Goal: Task Accomplishment & Management: Use online tool/utility

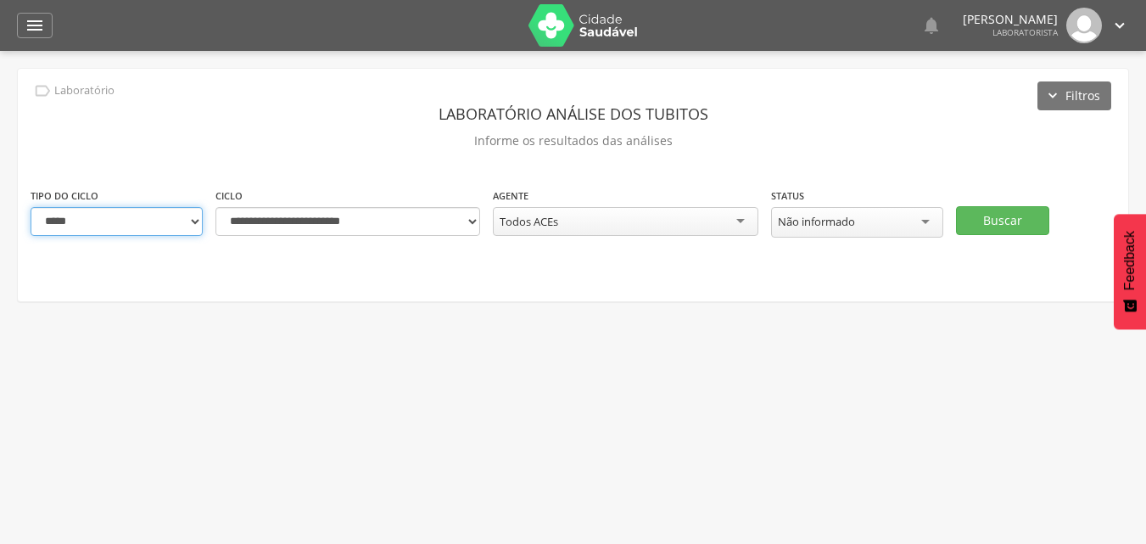
click at [188, 225] on select "**********" at bounding box center [117, 221] width 172 height 29
select select "*"
click at [31, 207] on select "**********" at bounding box center [117, 221] width 172 height 29
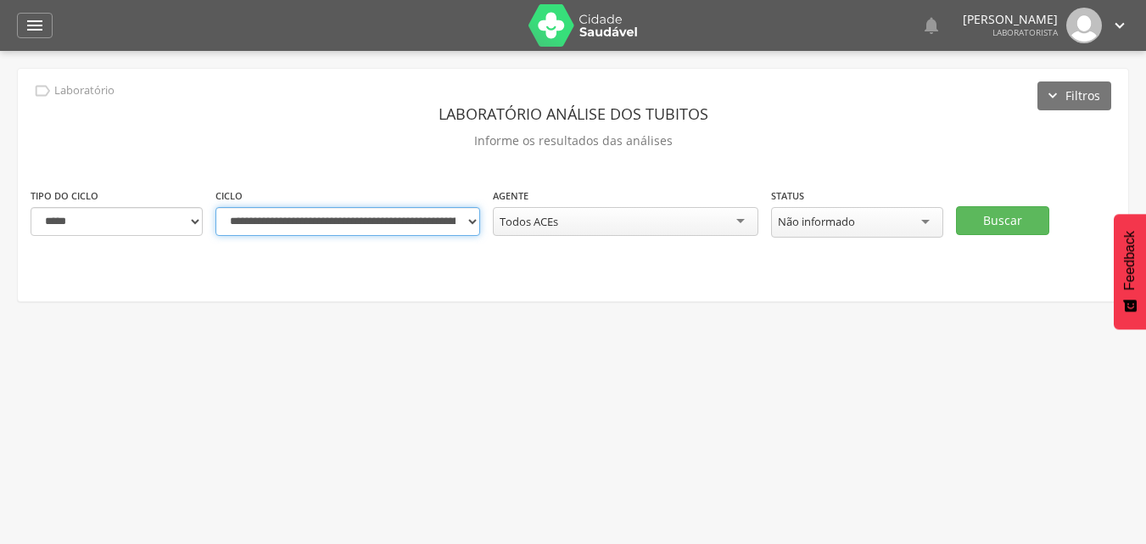
click at [474, 228] on select "**********" at bounding box center [347, 221] width 265 height 29
select select "**********"
click at [215, 207] on select "**********" at bounding box center [347, 221] width 265 height 29
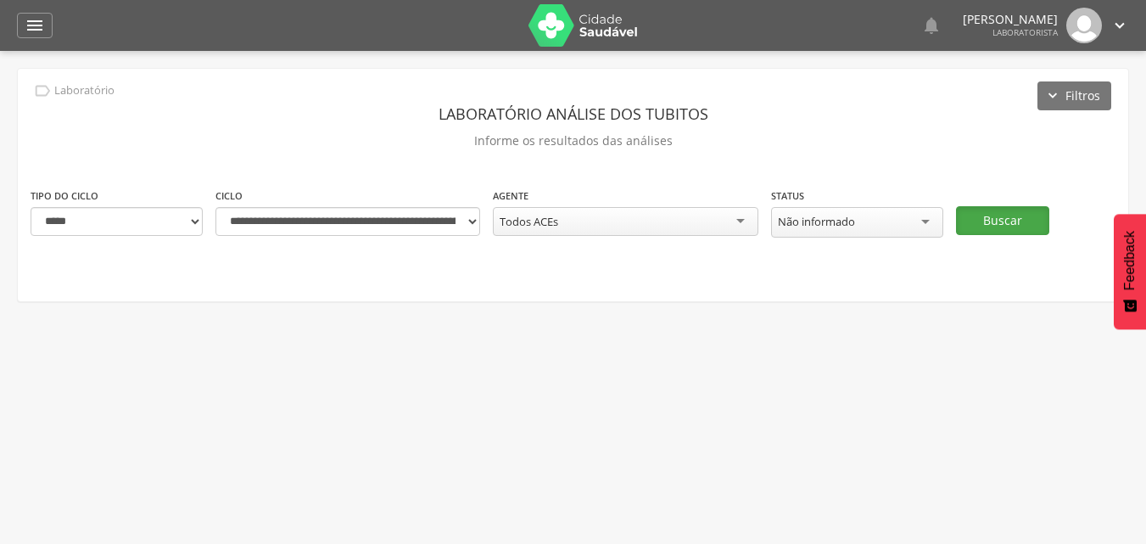
click at [988, 225] on button "Buscar" at bounding box center [1002, 220] width 93 height 29
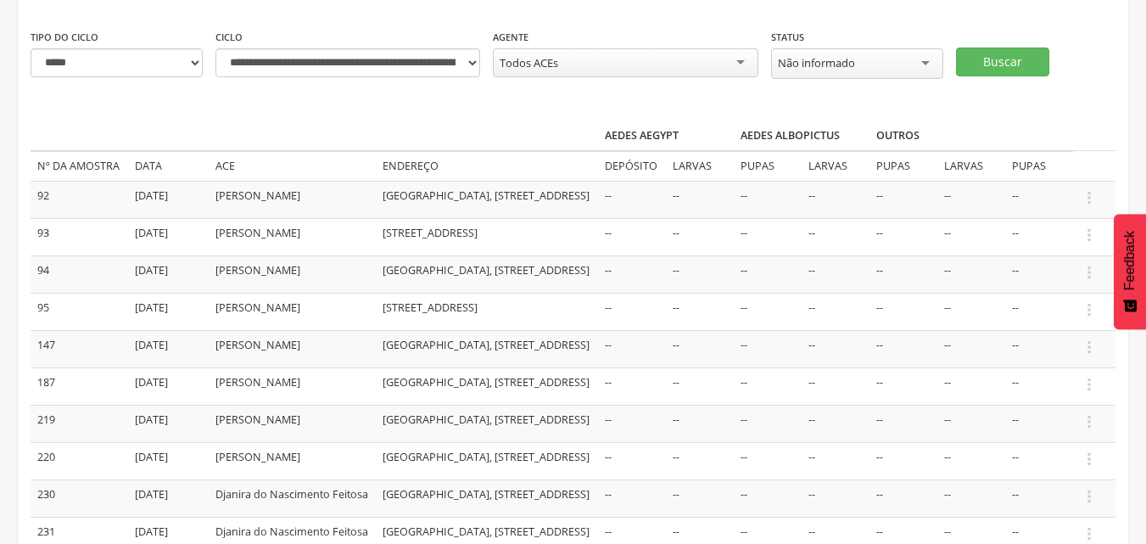
scroll to position [85, 0]
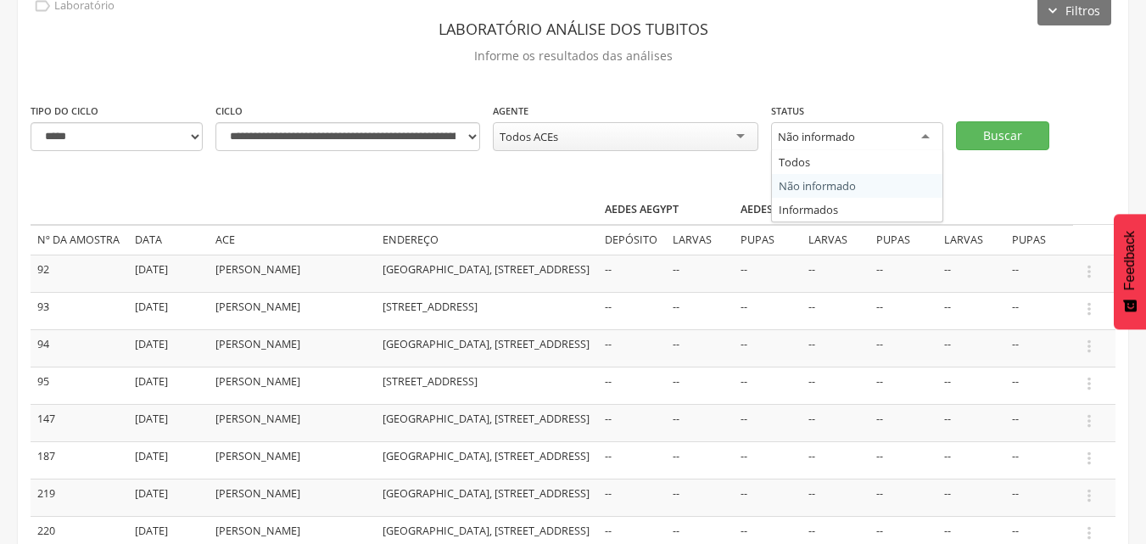
click at [935, 145] on div "Não informado" at bounding box center [857, 137] width 172 height 31
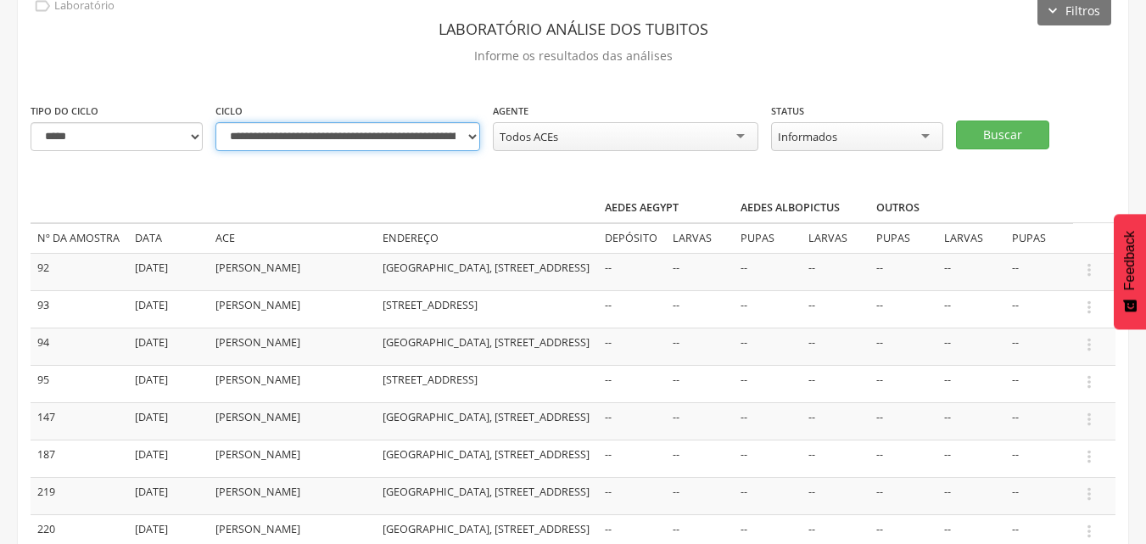
click at [464, 139] on select "**********" at bounding box center [347, 136] width 265 height 29
click at [215, 122] on select "**********" at bounding box center [347, 136] width 265 height 29
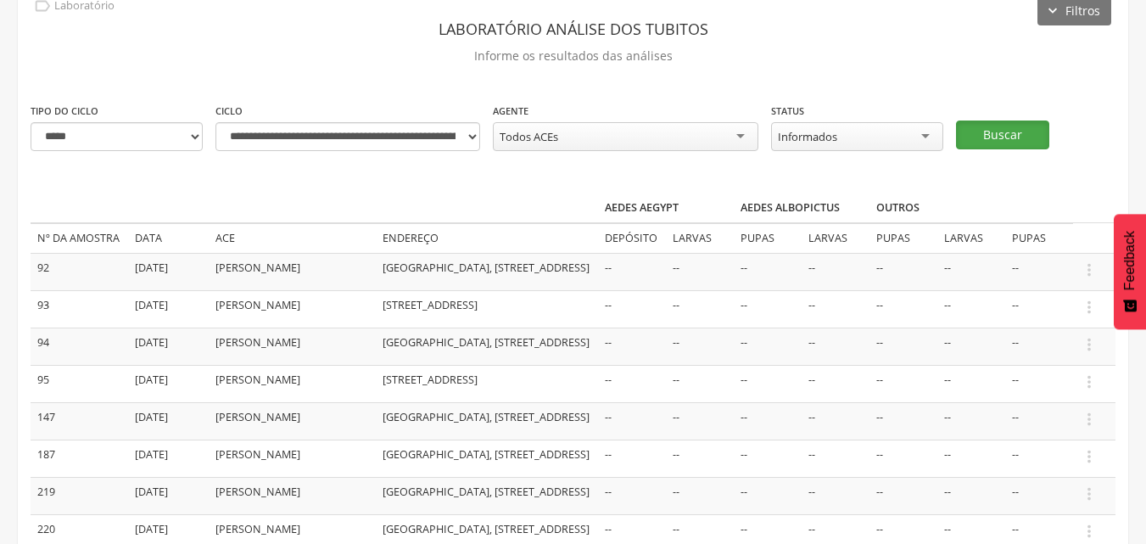
click at [1006, 133] on button "Buscar" at bounding box center [1002, 134] width 93 height 29
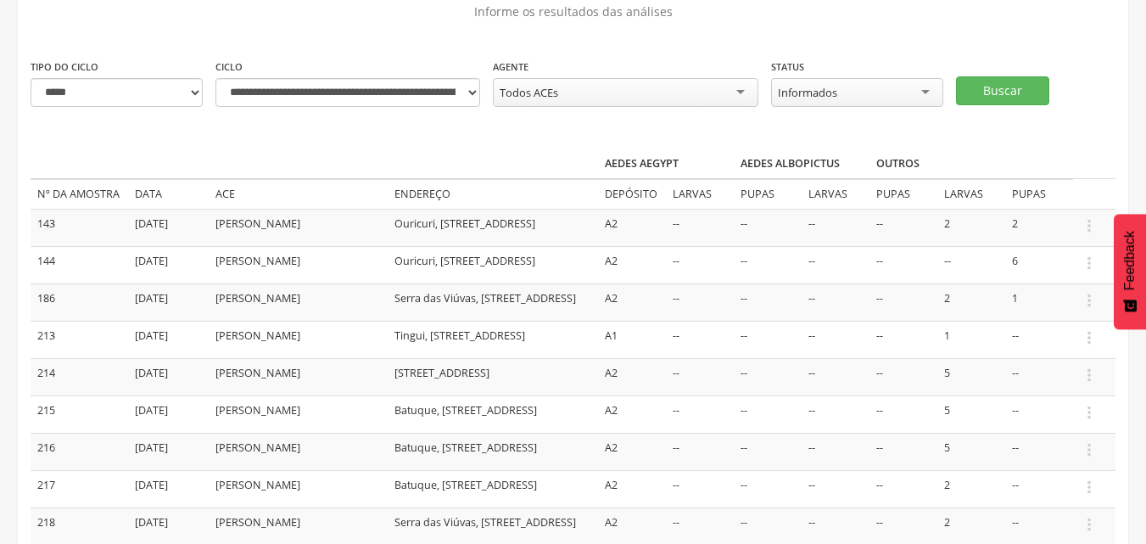
scroll to position [0, 0]
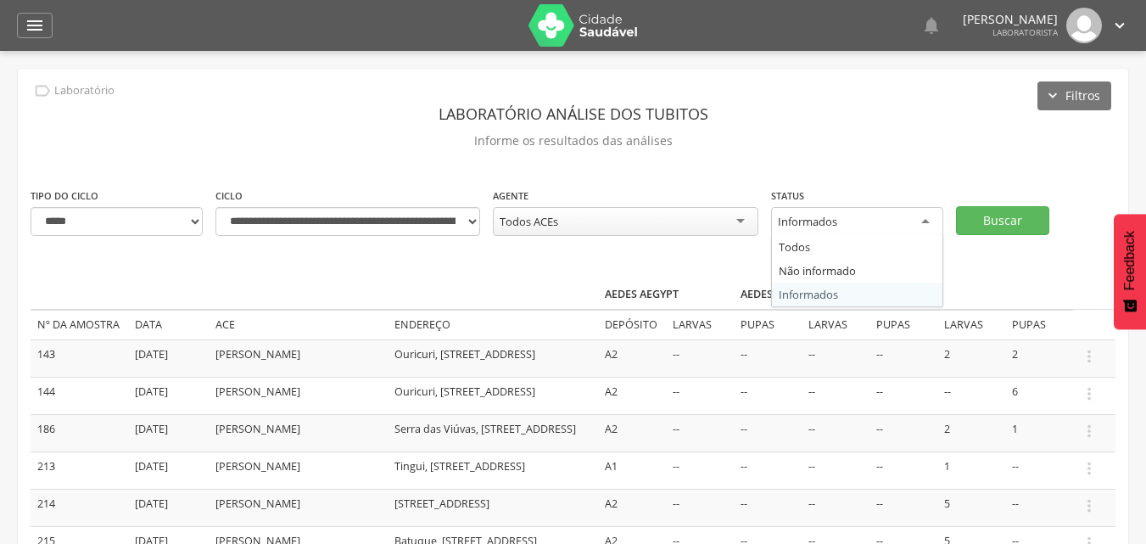
click at [932, 224] on div "Informados" at bounding box center [857, 222] width 172 height 31
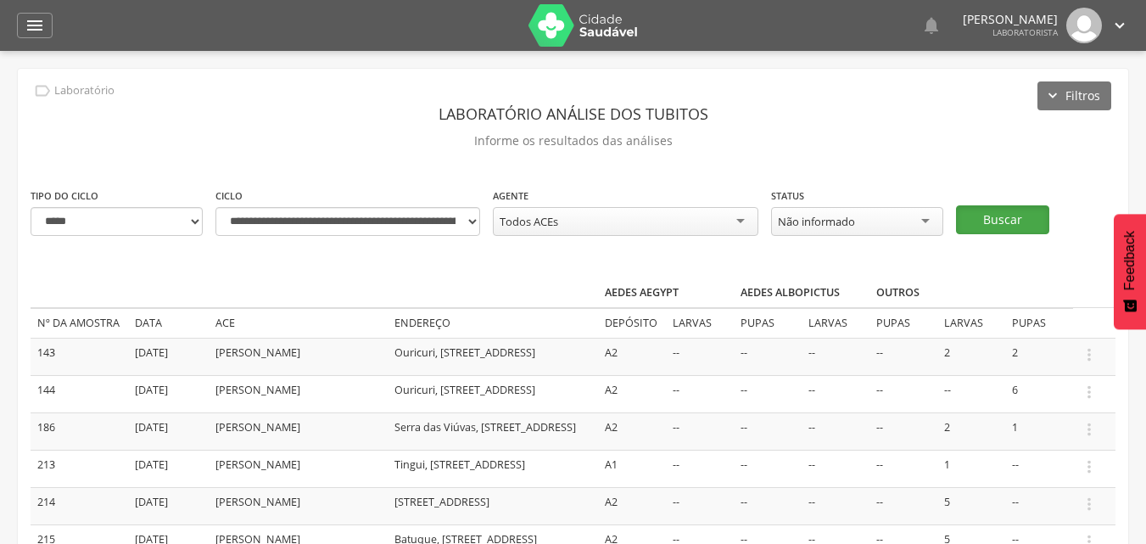
click at [985, 224] on button "Buscar" at bounding box center [1002, 219] width 93 height 29
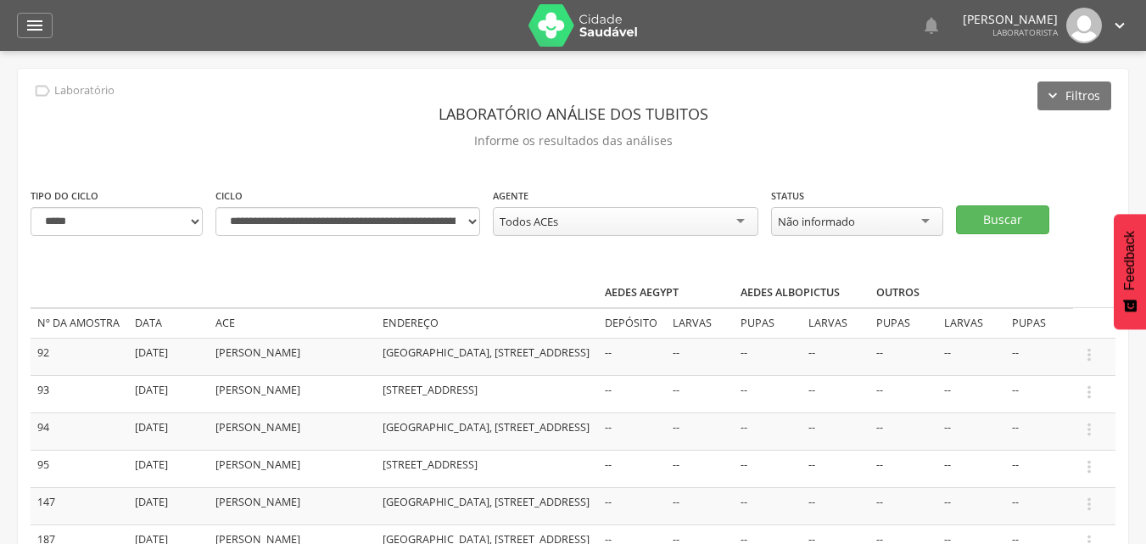
scroll to position [85, 0]
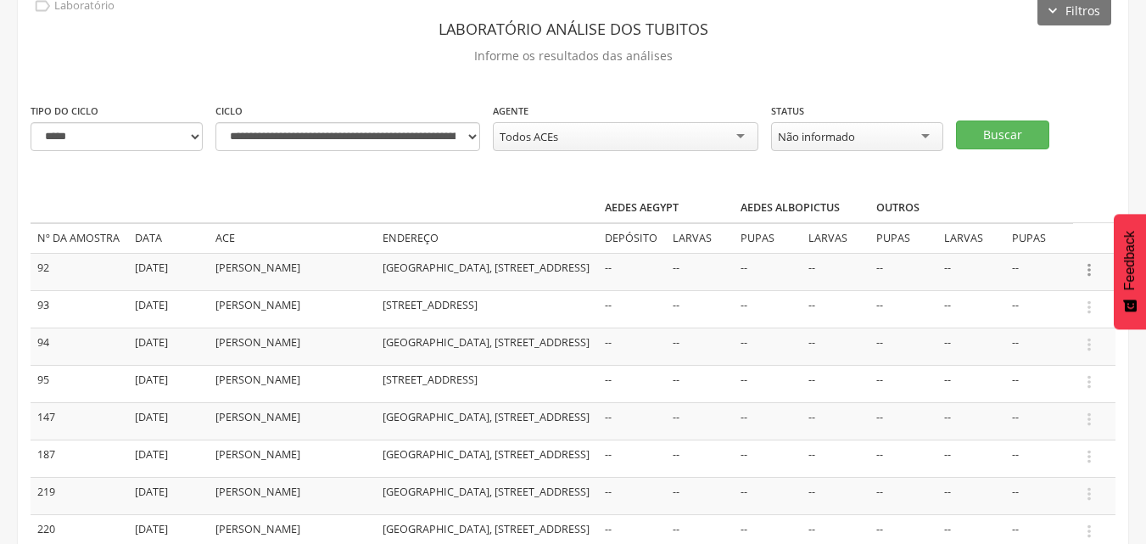
click at [1090, 275] on icon "" at bounding box center [1089, 269] width 19 height 19
click at [1010, 243] on link "Informar resultado" at bounding box center [1031, 241] width 134 height 21
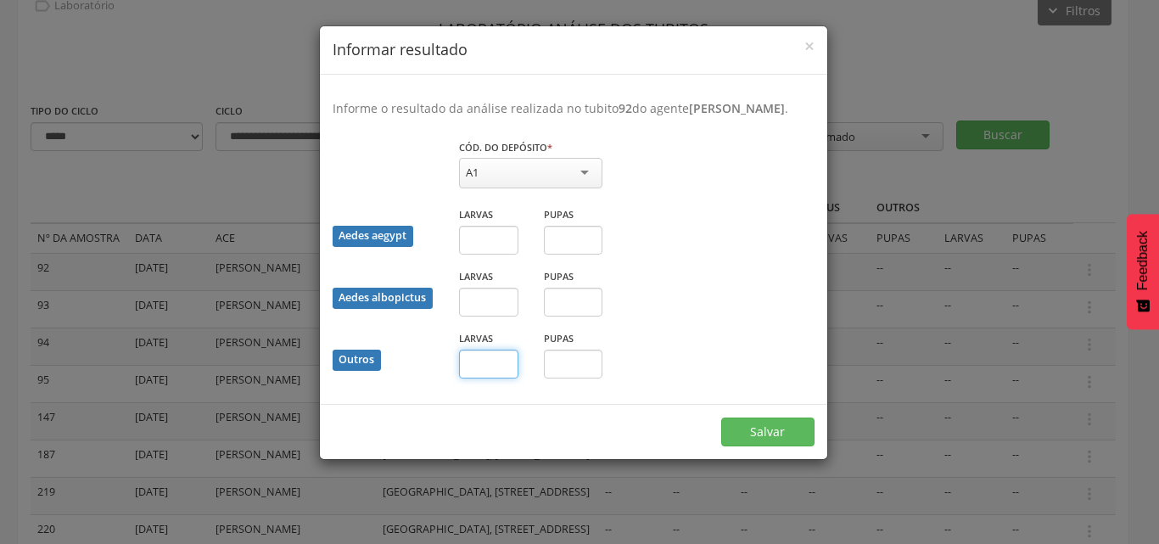
click at [503, 359] on input "text" at bounding box center [488, 364] width 59 height 29
type input "*"
click at [747, 434] on button "Salvar" at bounding box center [767, 431] width 93 height 29
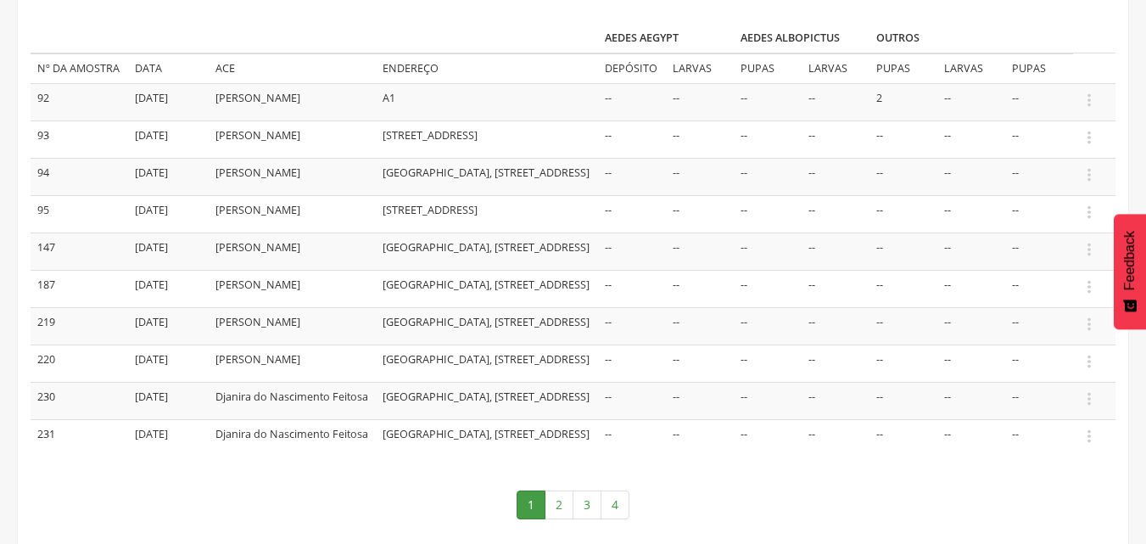
scroll to position [339, 0]
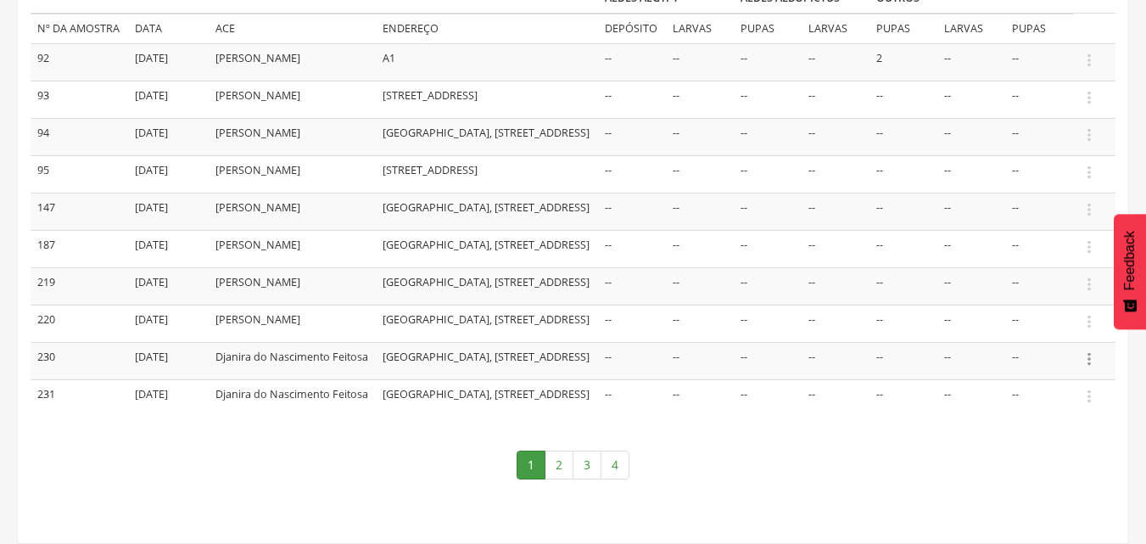
click at [1087, 365] on icon "" at bounding box center [1089, 359] width 19 height 19
click at [1043, 339] on link "Informar resultado" at bounding box center [1031, 330] width 134 height 21
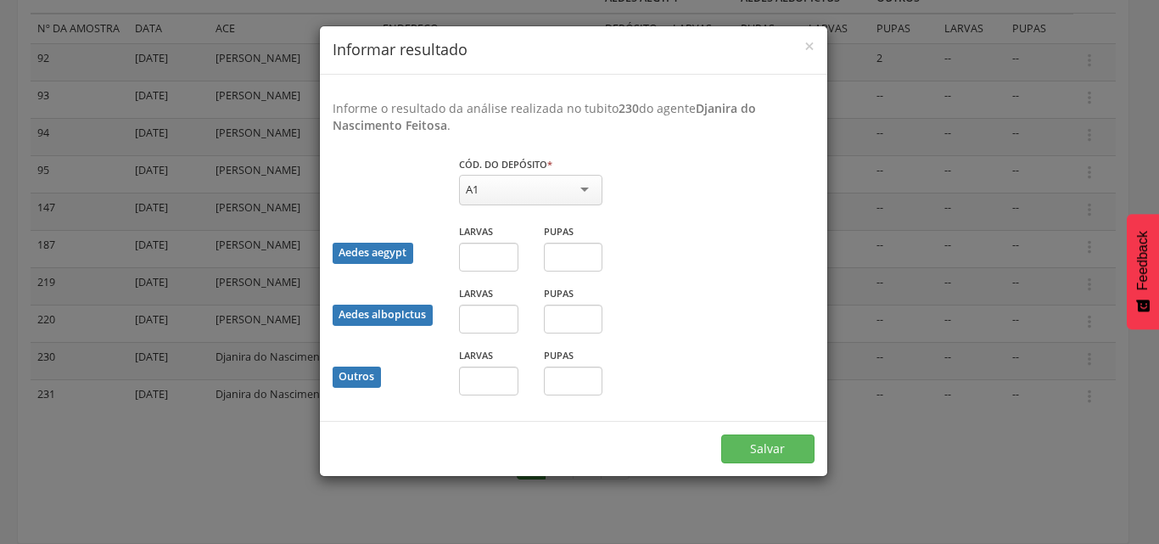
click at [570, 204] on div "A1" at bounding box center [530, 192] width 143 height 35
click at [562, 192] on div "A1" at bounding box center [530, 190] width 143 height 31
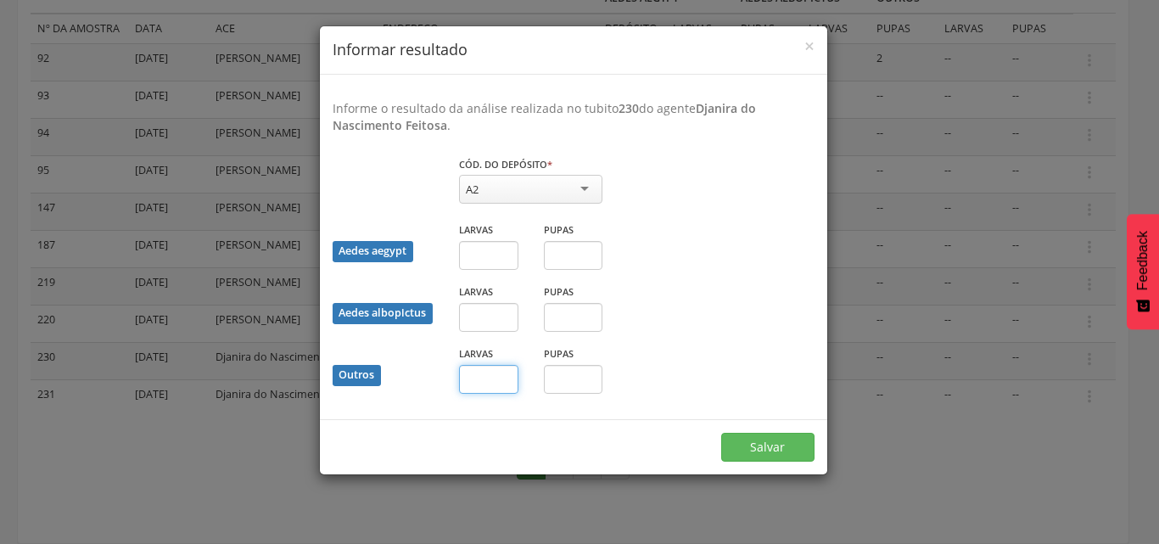
click at [496, 378] on input "text" at bounding box center [488, 379] width 59 height 29
type input "**"
click at [774, 440] on button "Salvar" at bounding box center [767, 447] width 93 height 29
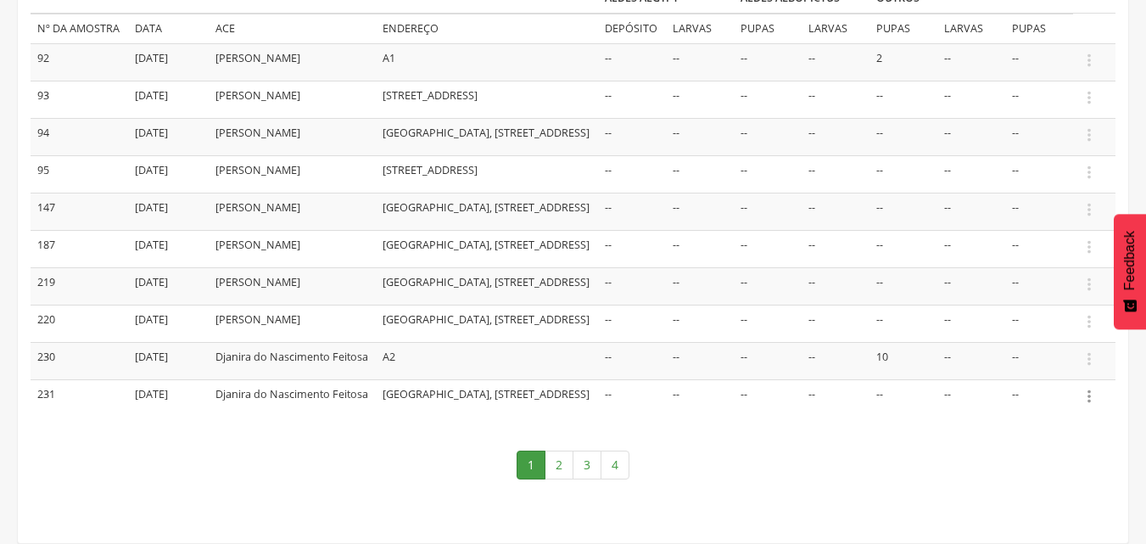
click at [1090, 406] on icon "" at bounding box center [1089, 396] width 19 height 19
click at [1074, 378] on link "Informar resultado" at bounding box center [1031, 367] width 134 height 21
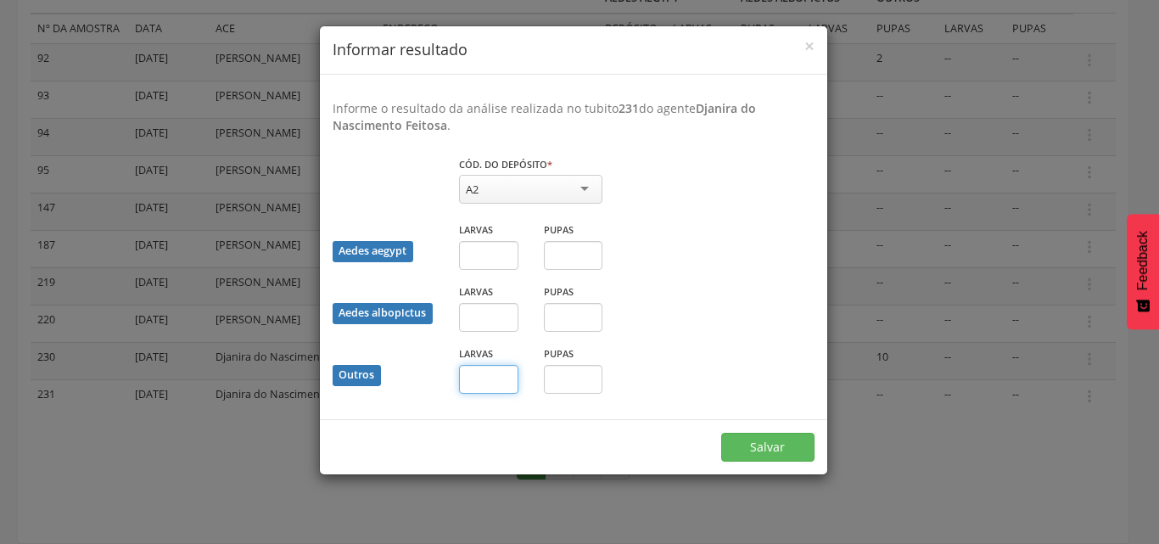
click at [482, 378] on input "text" at bounding box center [488, 379] width 59 height 29
type input "*"
click at [775, 448] on button "Salvar" at bounding box center [767, 447] width 93 height 29
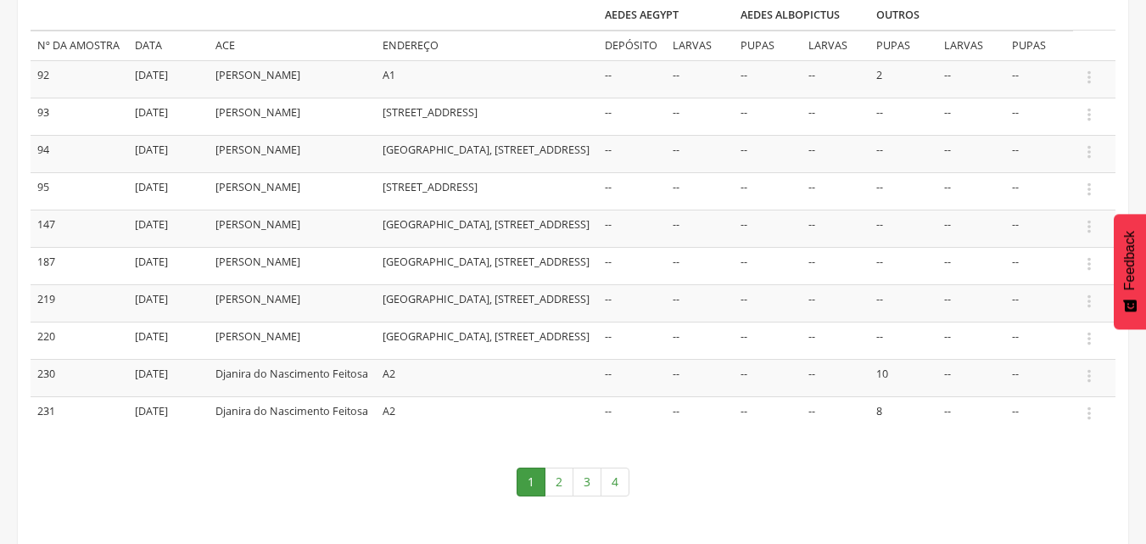
scroll to position [362, 0]
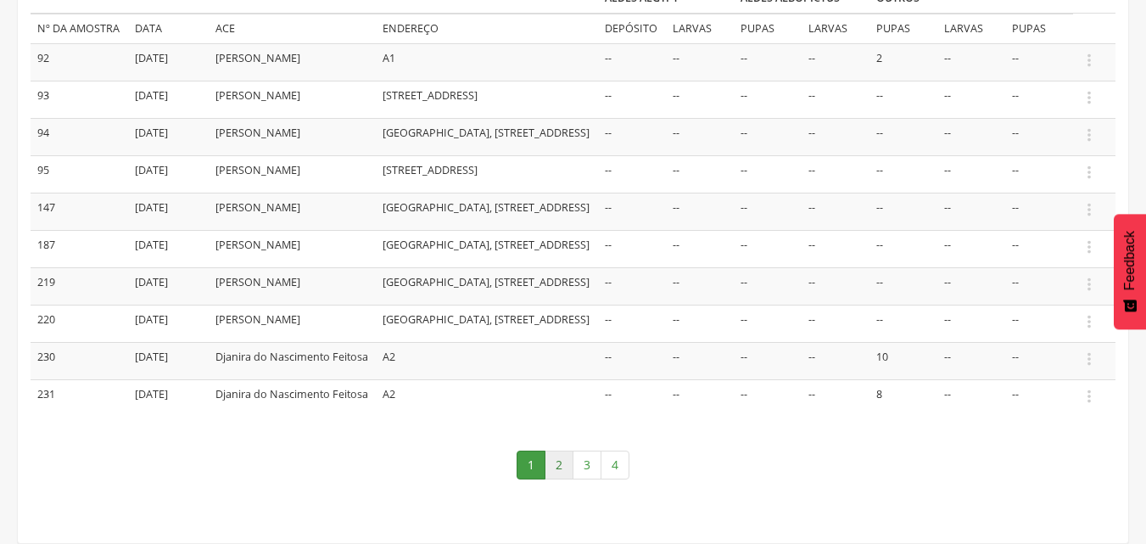
click at [561, 465] on link "2" at bounding box center [559, 464] width 29 height 29
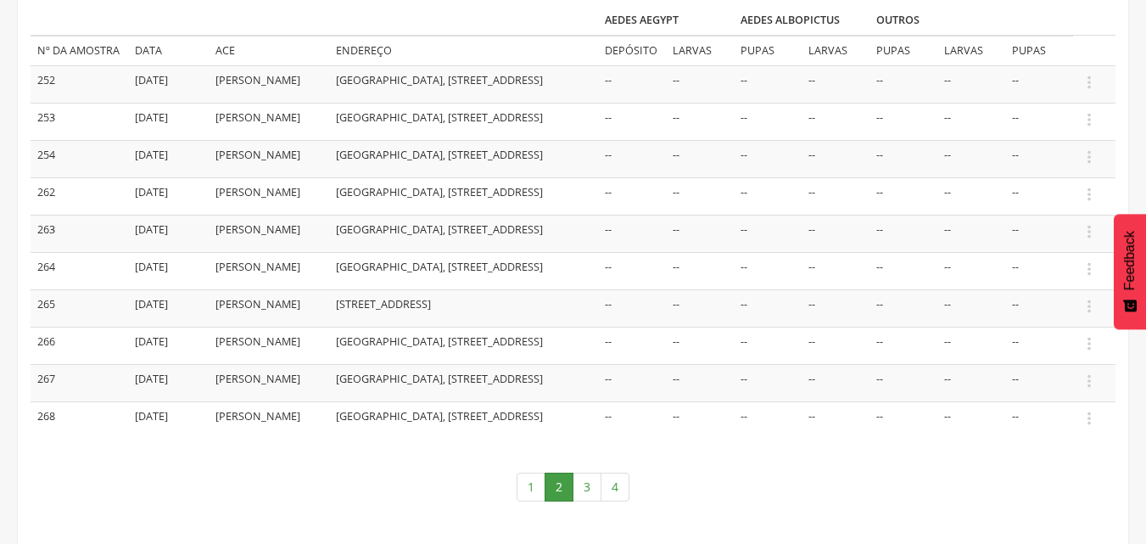
scroll to position [108, 0]
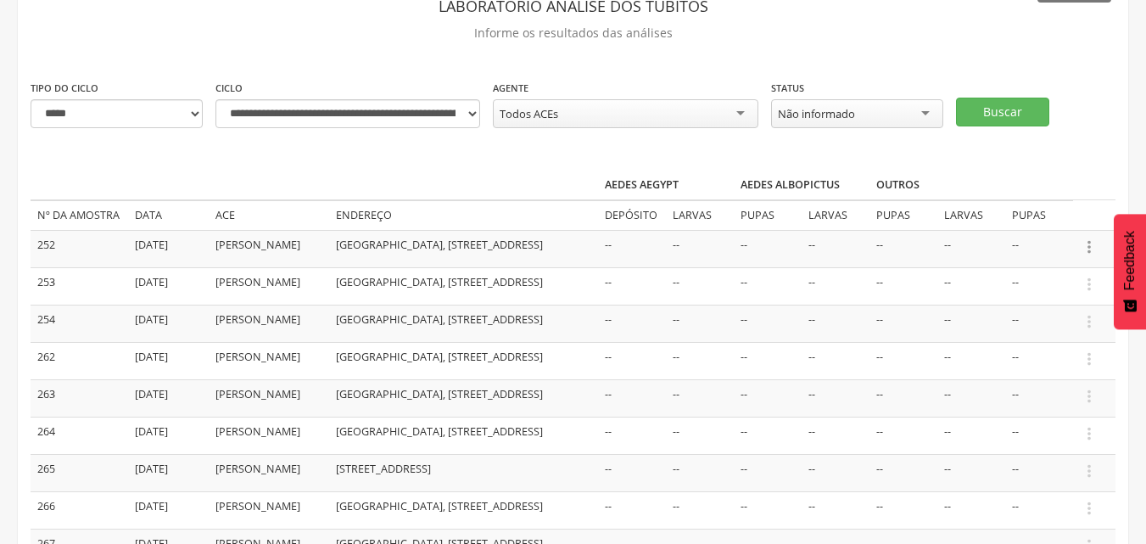
click at [1090, 249] on icon "" at bounding box center [1089, 247] width 19 height 19
click at [1024, 221] on link "Informar resultado" at bounding box center [1031, 218] width 134 height 21
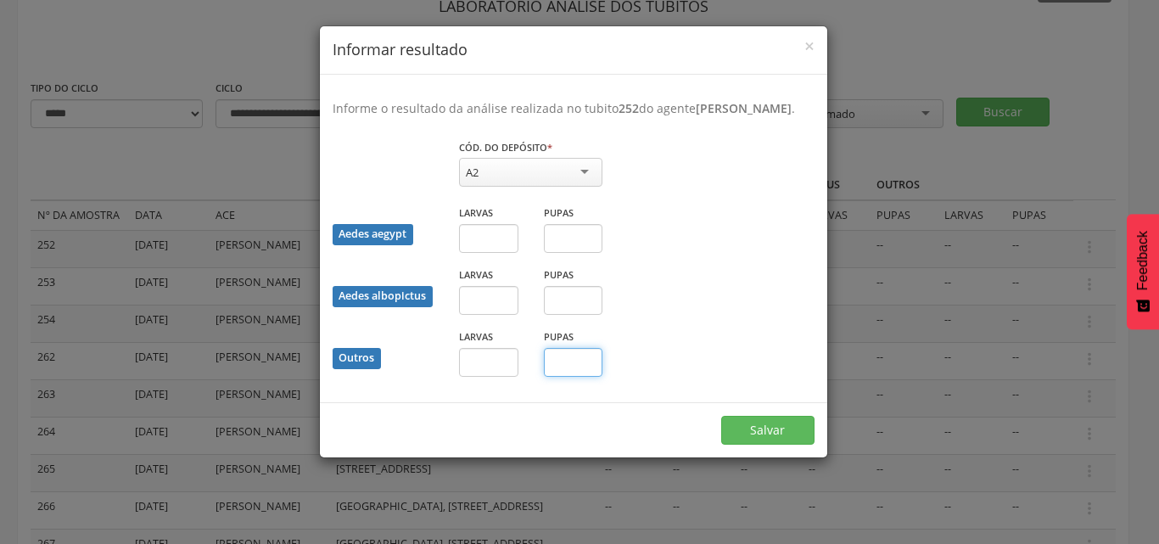
click at [569, 377] on input "text" at bounding box center [573, 362] width 59 height 29
type input "*"
click at [746, 445] on button "Salvar" at bounding box center [767, 430] width 93 height 29
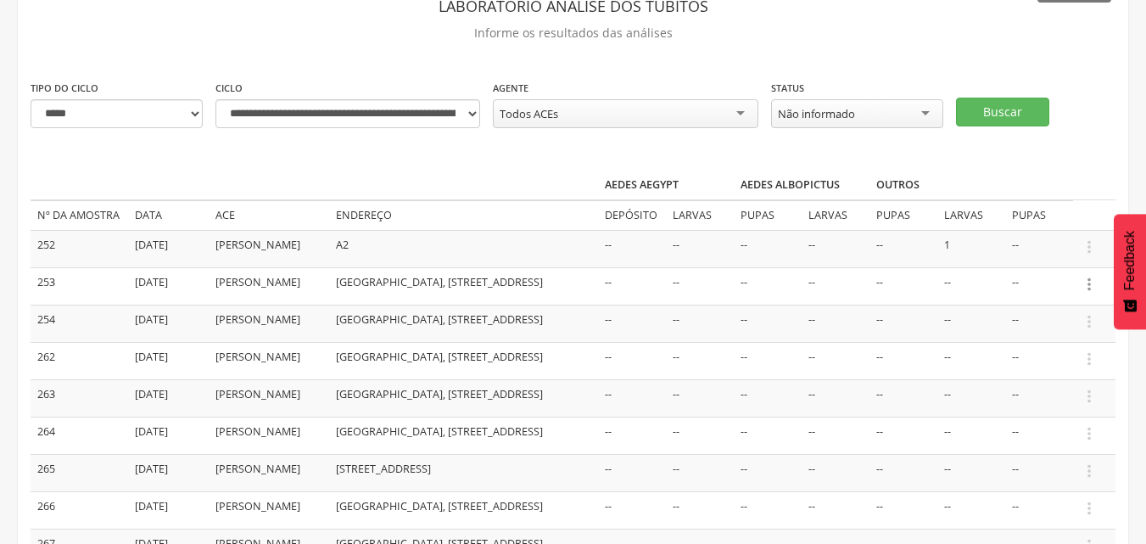
click at [1086, 294] on icon "" at bounding box center [1089, 284] width 19 height 19
click at [1035, 256] on link "Informar resultado" at bounding box center [1031, 255] width 134 height 21
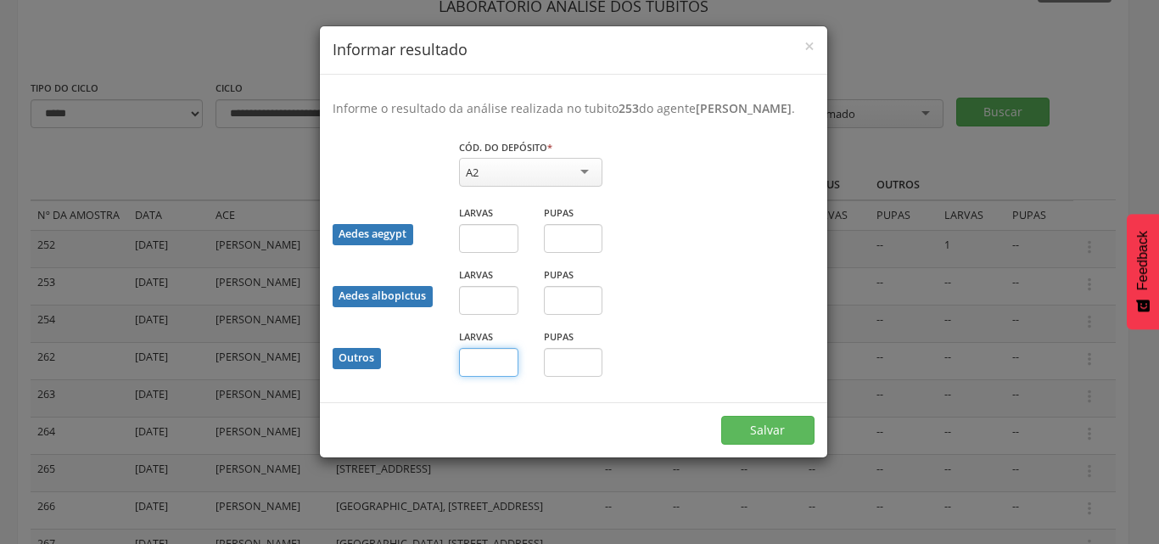
click at [470, 377] on input "text" at bounding box center [488, 362] width 59 height 29
type input "*"
click at [770, 445] on button "Salvar" at bounding box center [767, 430] width 93 height 29
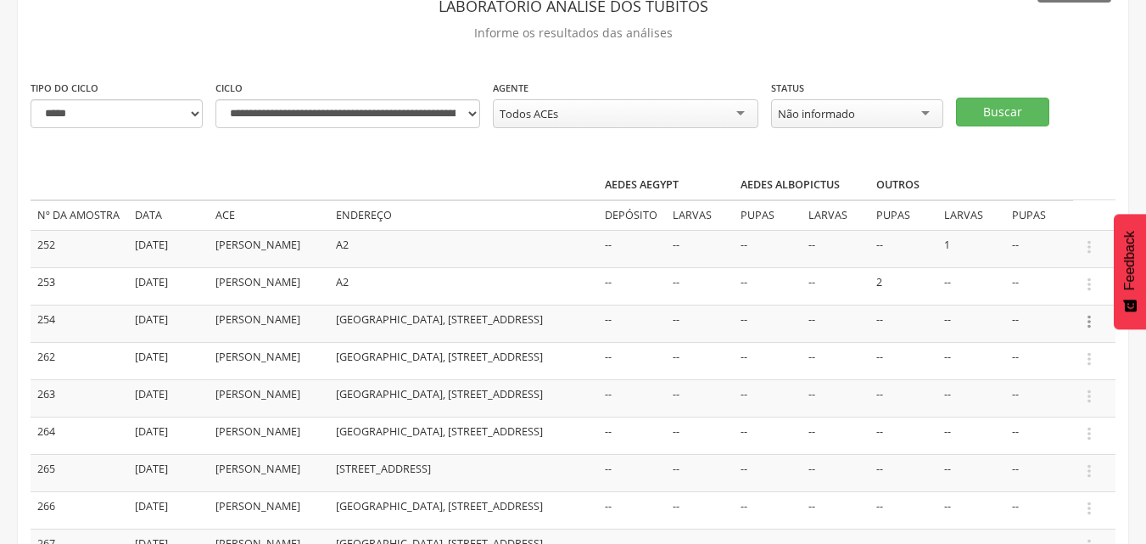
click at [1090, 331] on icon "" at bounding box center [1089, 321] width 19 height 19
click at [1040, 304] on link "Informar resultado" at bounding box center [1031, 293] width 134 height 21
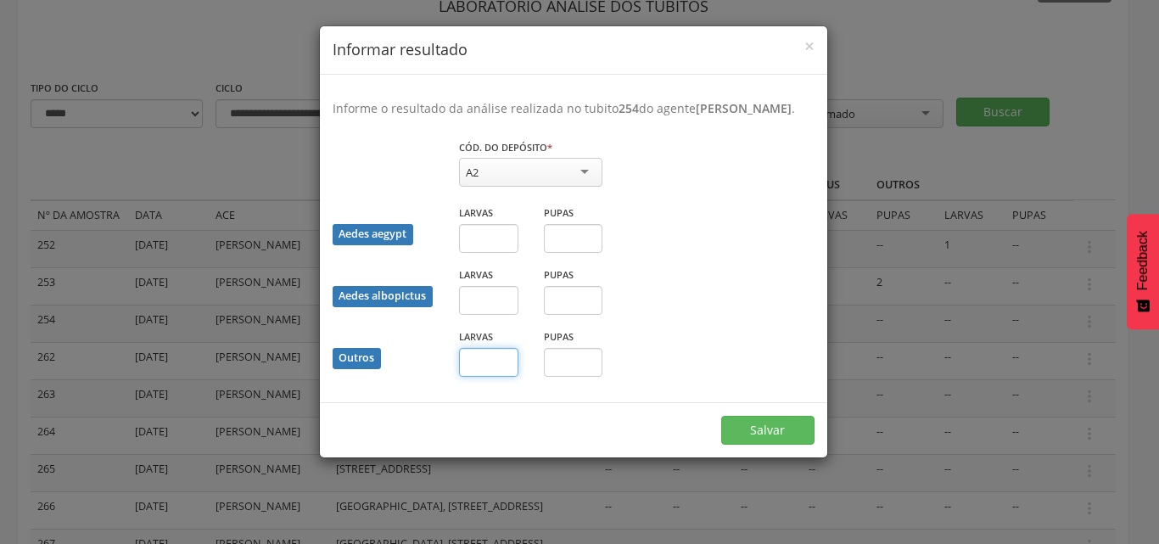
click at [481, 377] on input "text" at bounding box center [488, 362] width 59 height 29
type input "*"
click at [775, 445] on button "Salvar" at bounding box center [767, 430] width 93 height 29
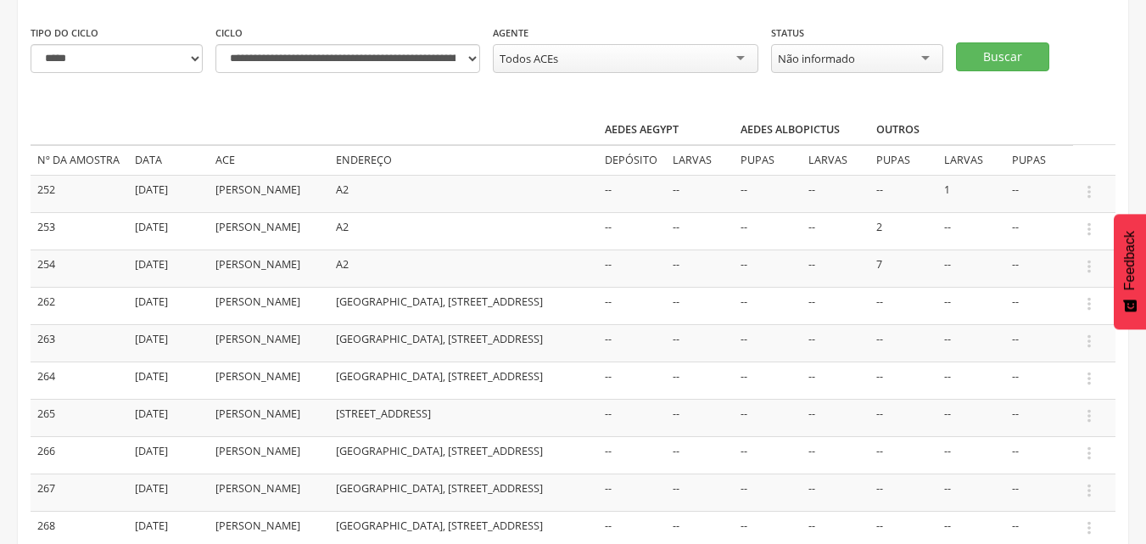
scroll to position [193, 0]
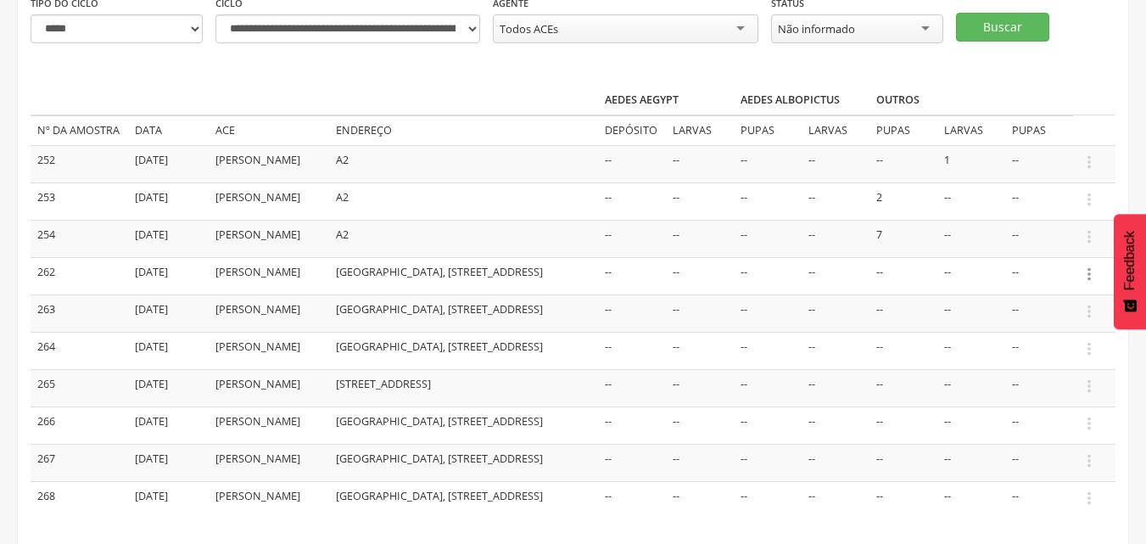
click at [1091, 283] on icon "" at bounding box center [1089, 274] width 19 height 19
click at [1052, 256] on link "Informar resultado" at bounding box center [1031, 245] width 134 height 21
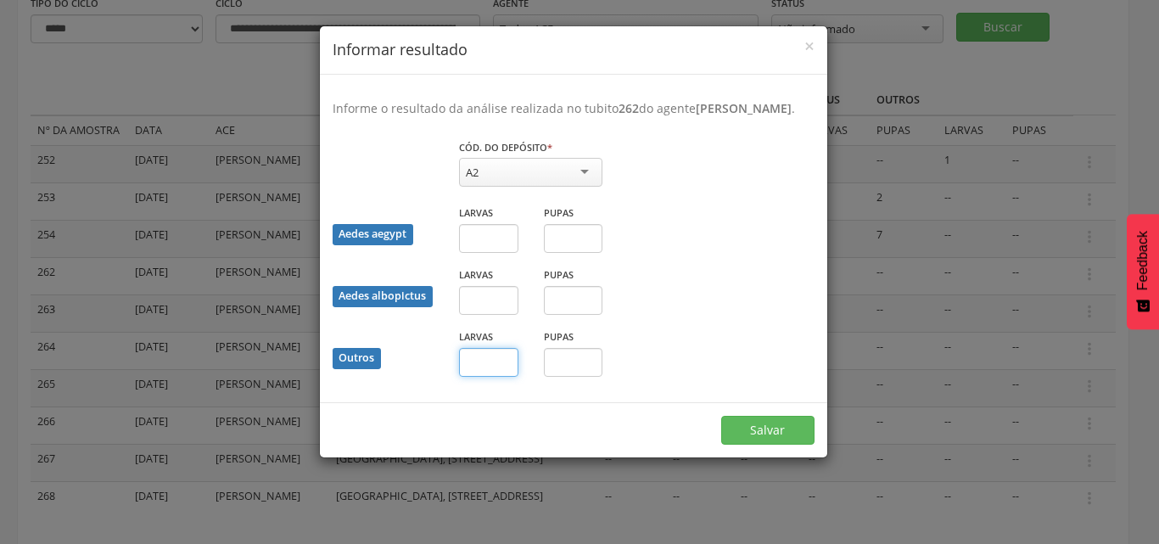
click at [481, 377] on input "text" at bounding box center [488, 362] width 59 height 29
click at [649, 144] on div "Informe o resultado da análise realizada no tubito 262 do agente [PERSON_NAME] …" at bounding box center [573, 238] width 507 height 327
click at [498, 377] on input "text" at bounding box center [488, 362] width 59 height 29
click at [559, 402] on div "Informe o resultado da análise realizada no tubito 262 do agente [PERSON_NAME] …" at bounding box center [573, 238] width 507 height 327
click at [507, 377] on input "text" at bounding box center [488, 362] width 59 height 29
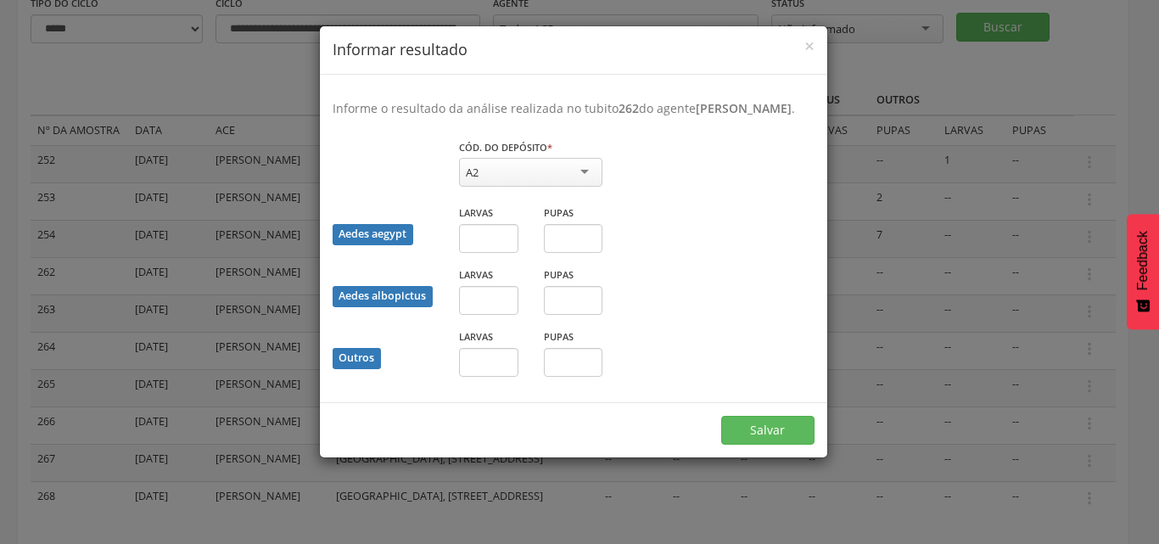
click at [741, 178] on div "Cód. do depósito * ** A2 A1 A2 B C D1 D2 E Campo obrigatório" at bounding box center [573, 171] width 507 height 66
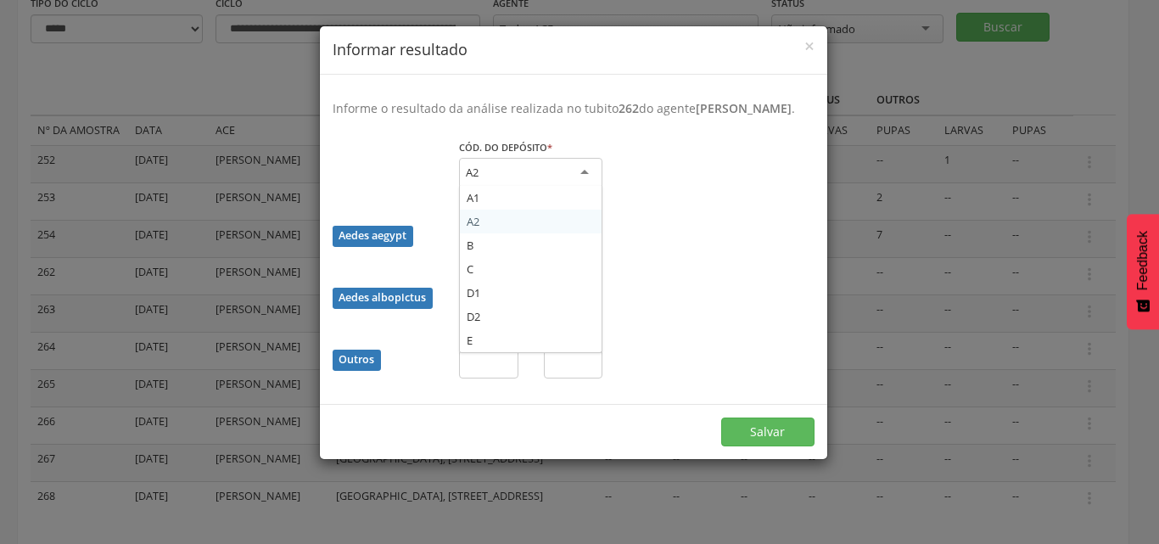
click at [577, 188] on div "A2" at bounding box center [530, 173] width 143 height 31
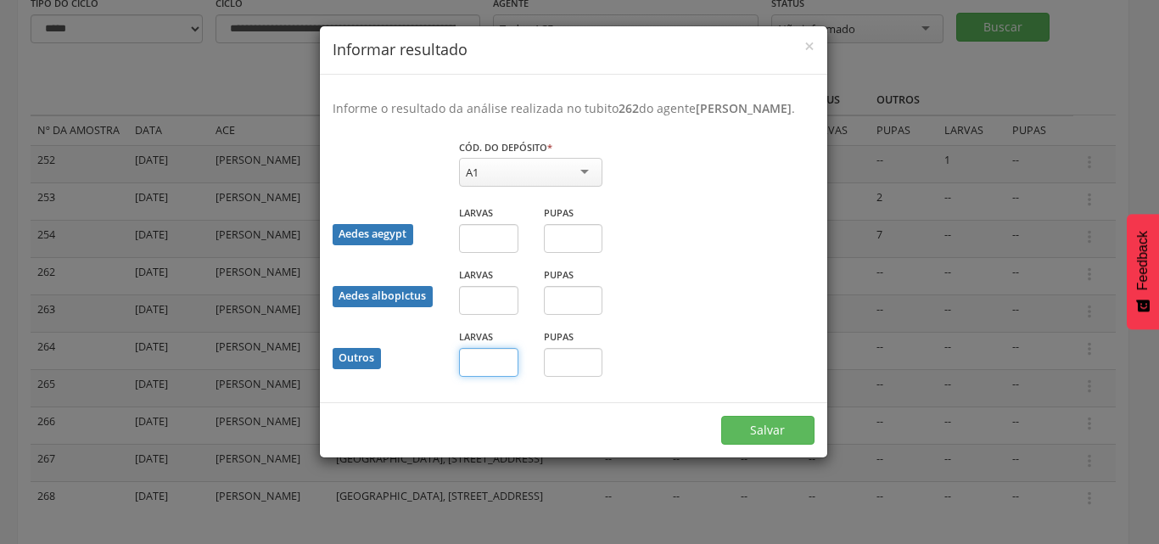
click at [489, 372] on input "text" at bounding box center [488, 362] width 59 height 29
click at [779, 445] on button "Salvar" at bounding box center [767, 430] width 93 height 29
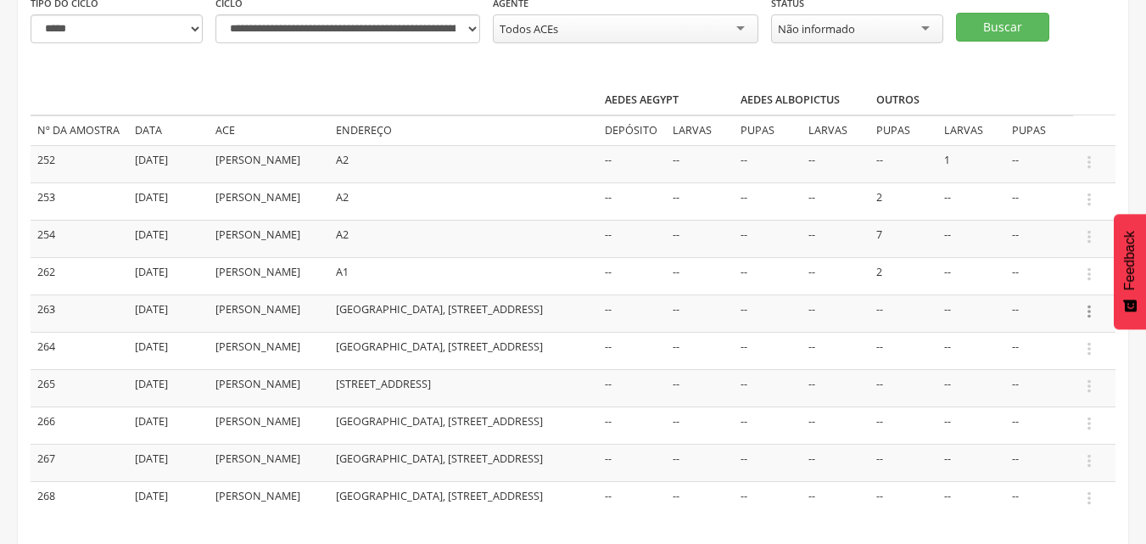
click at [1089, 321] on icon "" at bounding box center [1089, 311] width 19 height 19
click at [1042, 294] on link "Informar resultado" at bounding box center [1031, 282] width 134 height 21
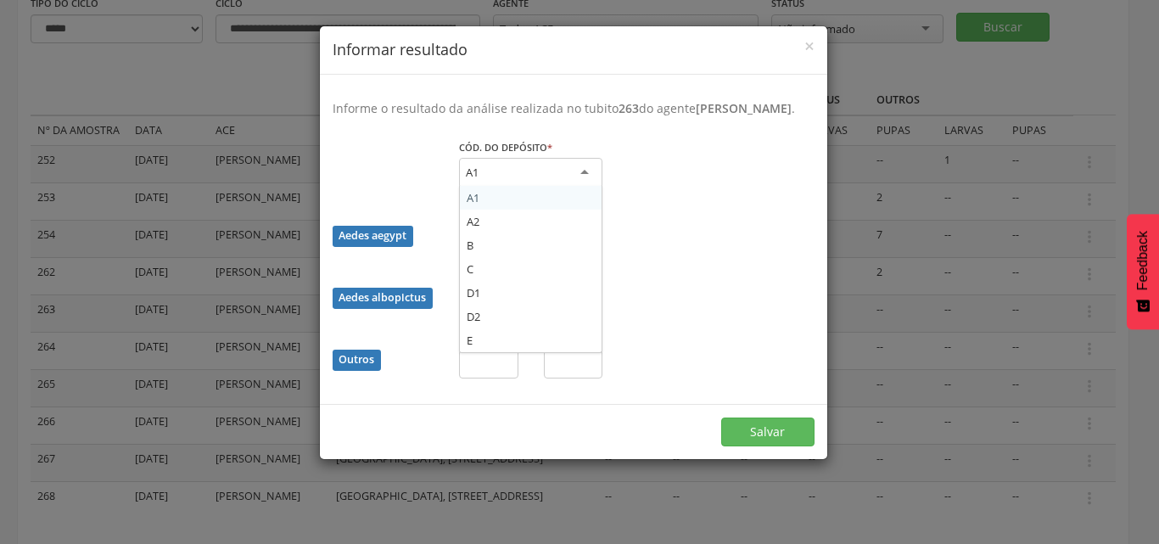
click at [484, 183] on div "A1" at bounding box center [530, 173] width 143 height 31
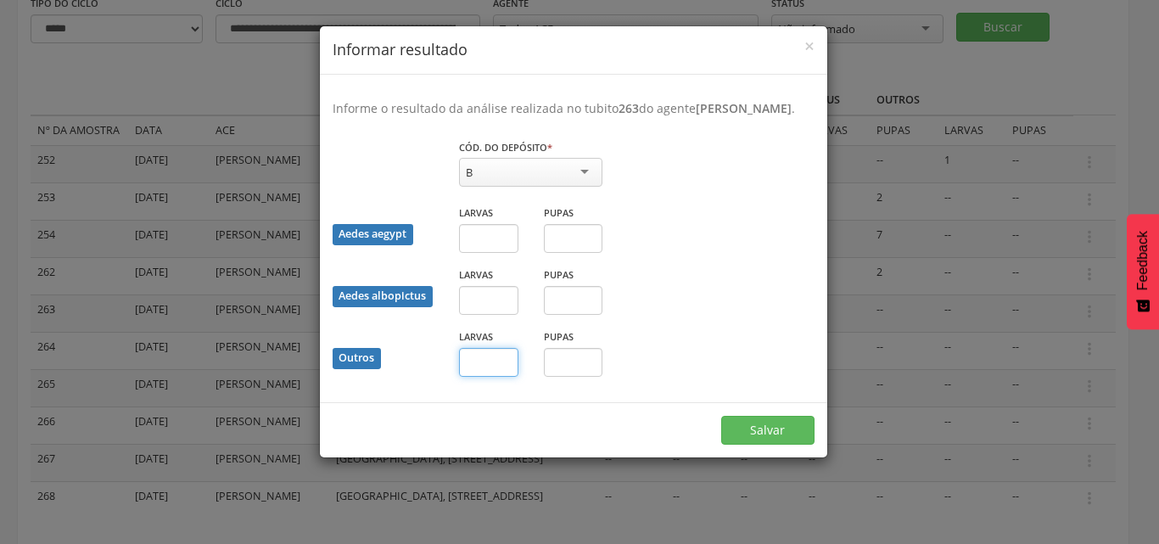
click at [500, 377] on input "text" at bounding box center [488, 362] width 59 height 29
type input "*"
click at [769, 445] on button "Salvar" at bounding box center [767, 430] width 93 height 29
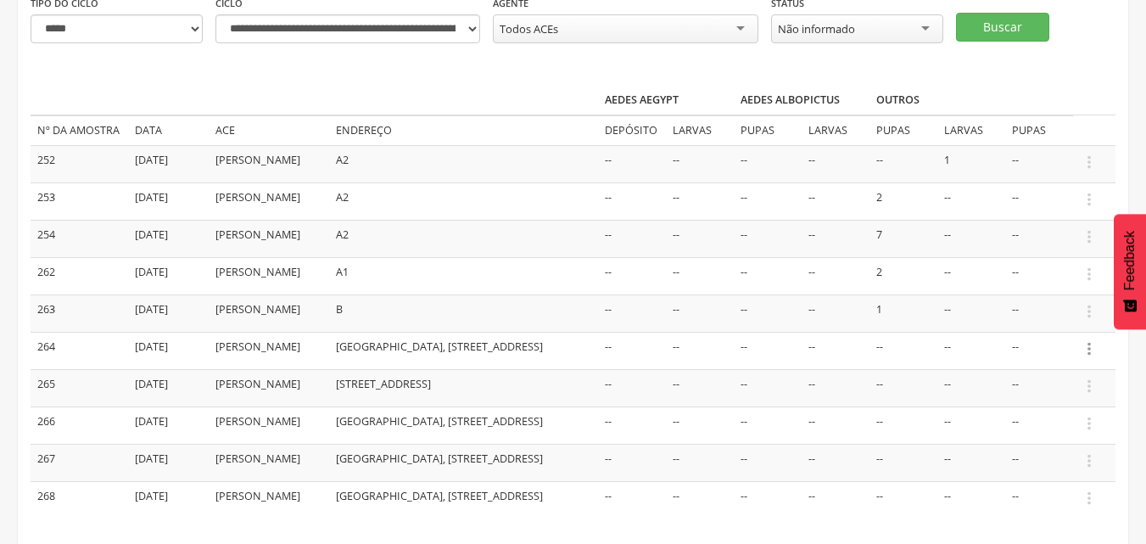
click at [1087, 358] on icon "" at bounding box center [1089, 348] width 19 height 19
click at [1048, 331] on link "Informar resultado" at bounding box center [1031, 320] width 134 height 21
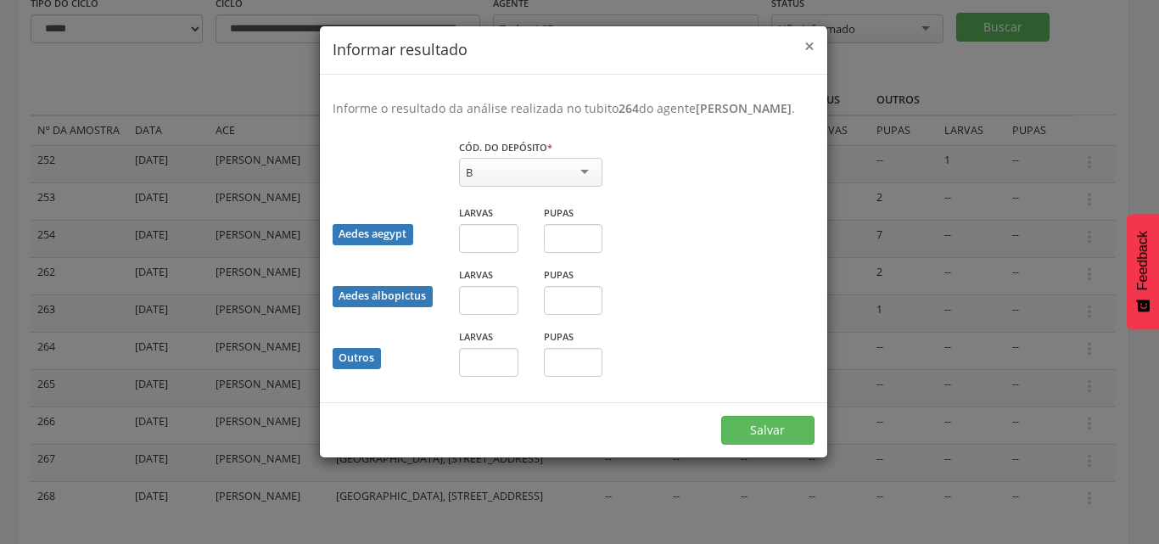
click at [804, 48] on span "×" at bounding box center [809, 46] width 10 height 24
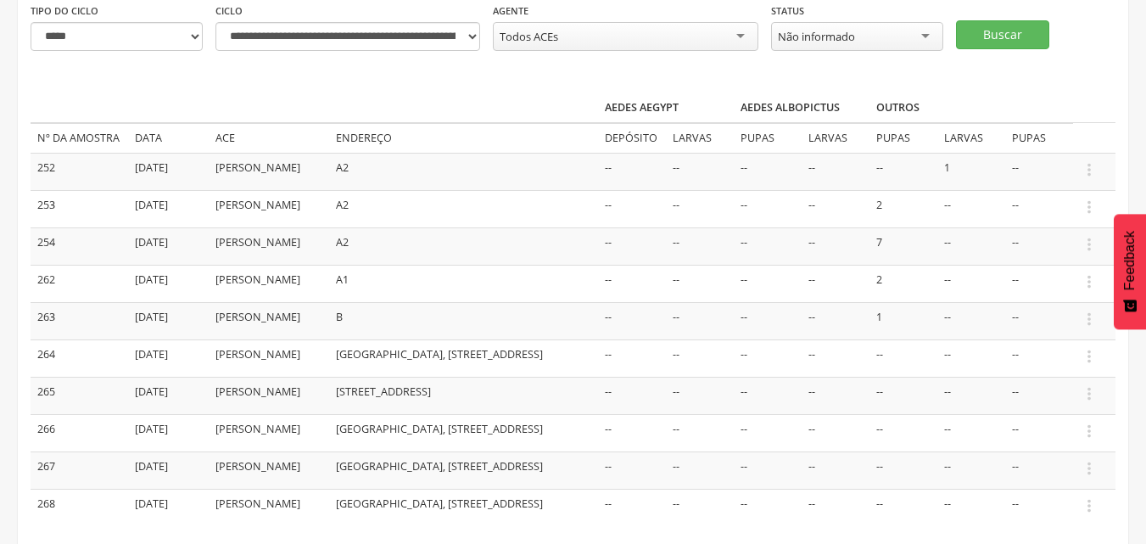
scroll to position [355, 0]
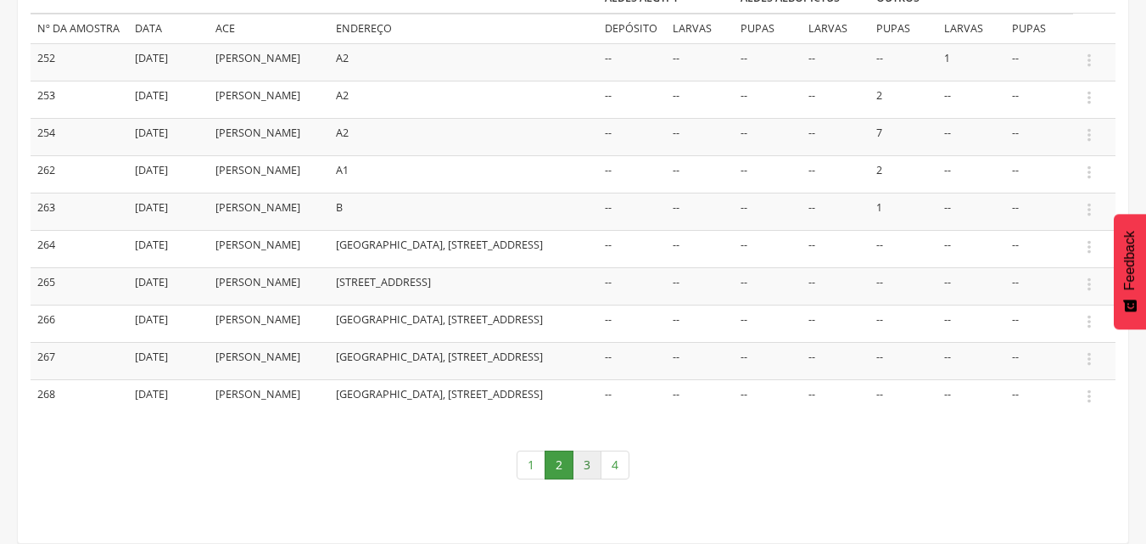
click at [585, 465] on link "3" at bounding box center [587, 464] width 29 height 29
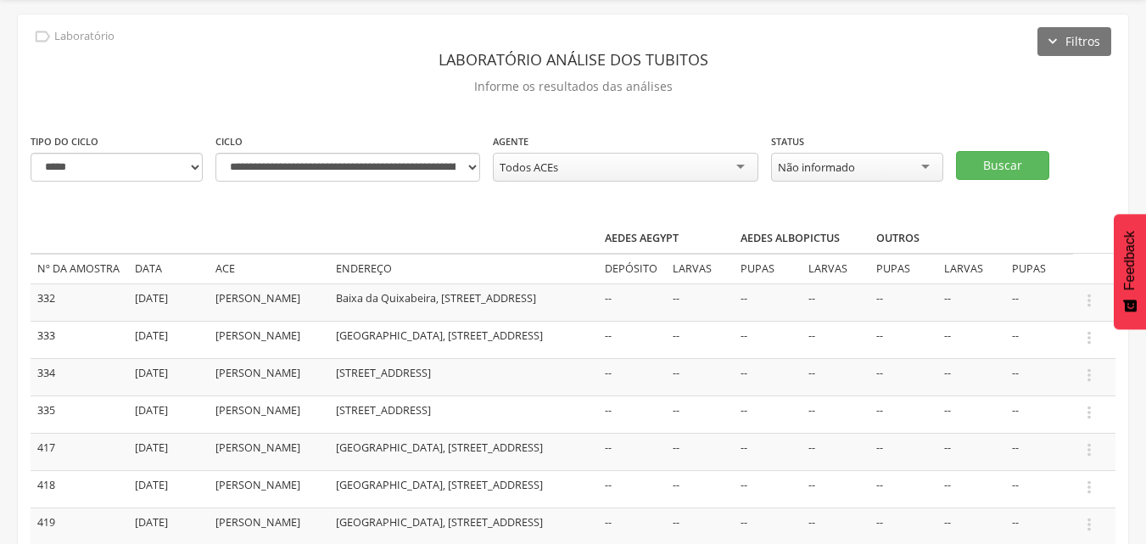
scroll to position [85, 0]
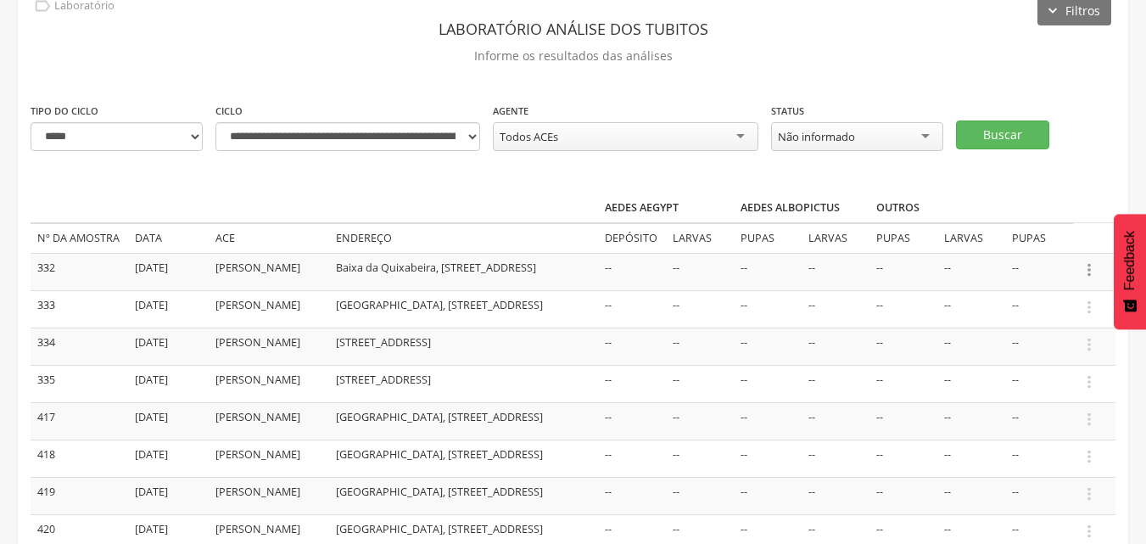
click at [1088, 271] on icon "" at bounding box center [1089, 269] width 19 height 19
click at [1037, 240] on link "Informar resultado" at bounding box center [1031, 241] width 134 height 21
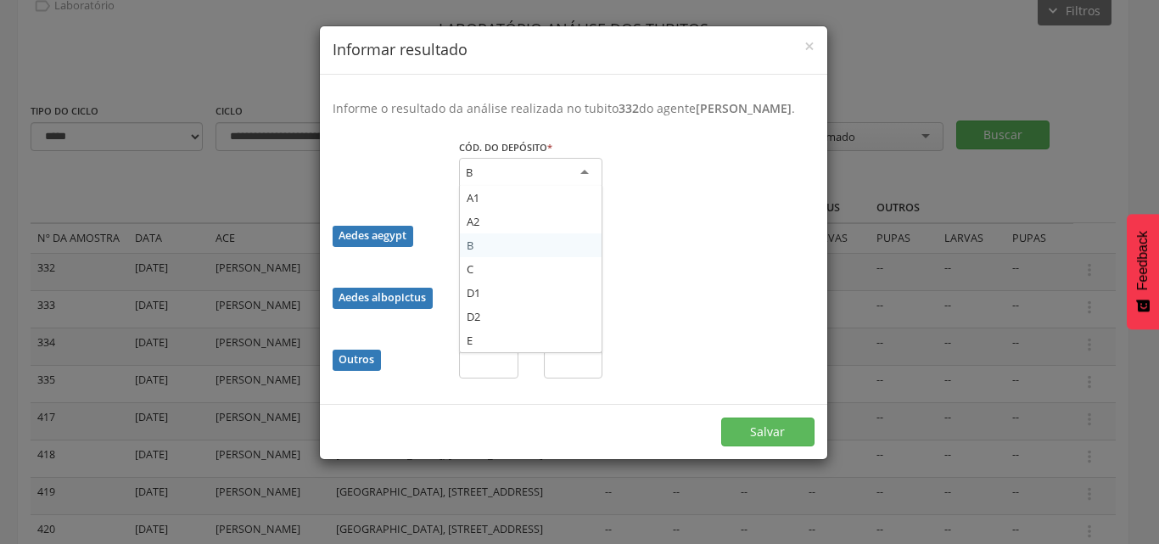
click at [517, 188] on div "B" at bounding box center [530, 173] width 143 height 31
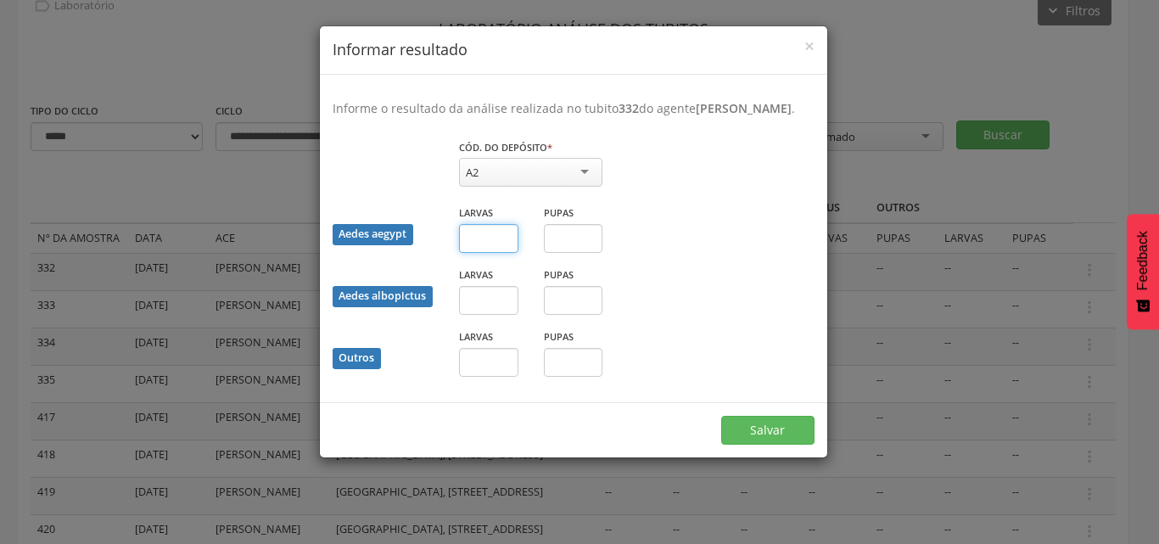
click at [473, 253] on input "text" at bounding box center [488, 238] width 59 height 29
type input "*"
click at [761, 445] on button "Salvar" at bounding box center [767, 430] width 93 height 29
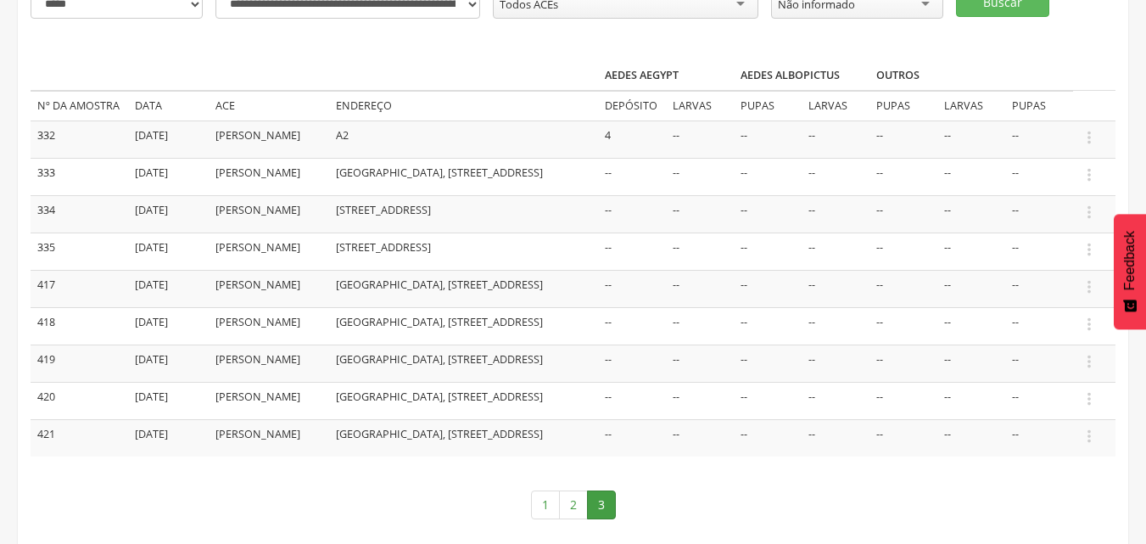
scroll to position [255, 0]
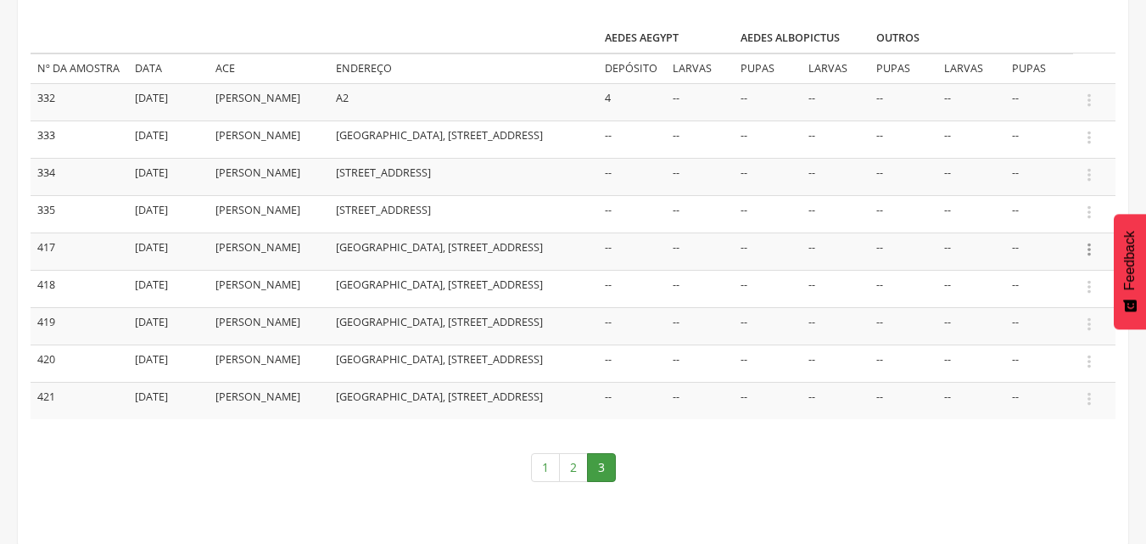
click at [1087, 259] on icon "" at bounding box center [1089, 249] width 19 height 19
click at [1057, 232] on link "Informar resultado" at bounding box center [1031, 220] width 134 height 21
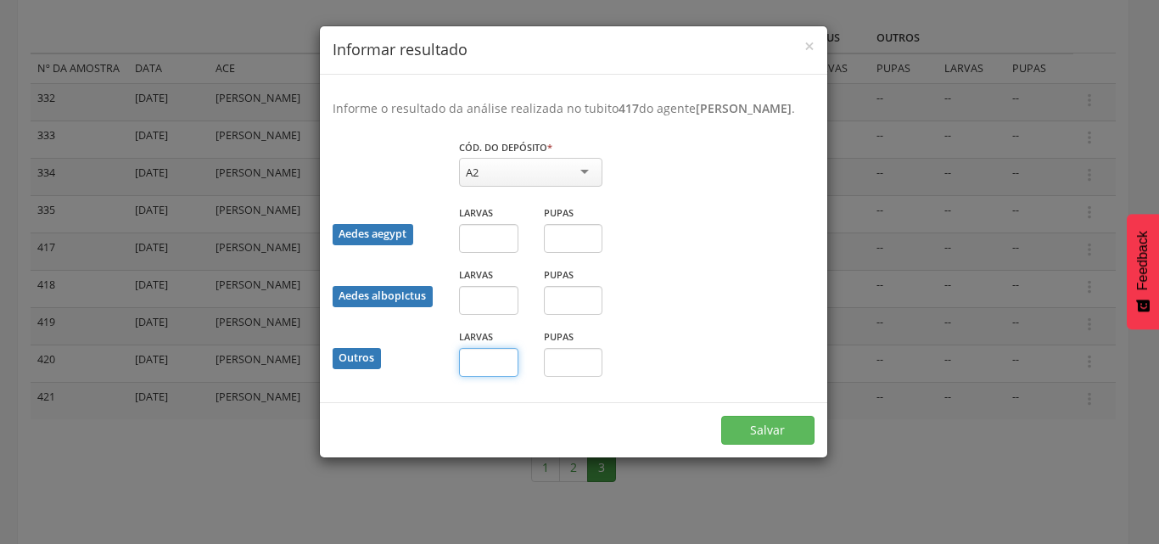
click at [499, 361] on input "text" at bounding box center [488, 362] width 59 height 29
type input "*"
click at [561, 369] on input "text" at bounding box center [573, 362] width 59 height 29
type input "*"
click at [751, 438] on button "Salvar" at bounding box center [767, 430] width 93 height 29
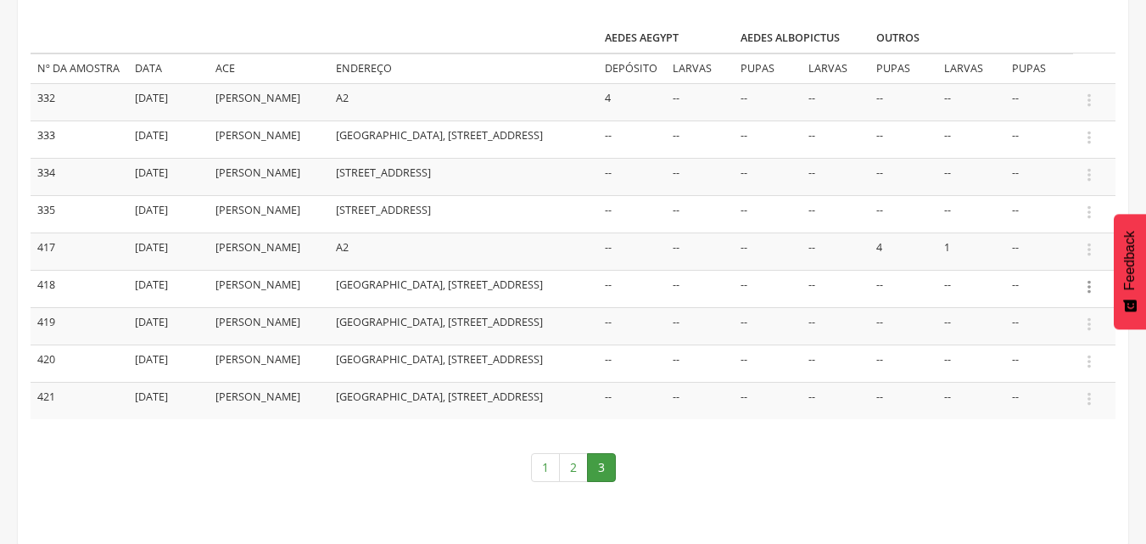
click at [1087, 296] on icon "" at bounding box center [1089, 286] width 19 height 19
click at [1036, 274] on ul "Informar resultado" at bounding box center [1031, 258] width 136 height 31
click at [1093, 296] on icon "" at bounding box center [1089, 286] width 19 height 19
click at [1065, 269] on link "Informar resultado" at bounding box center [1031, 258] width 134 height 21
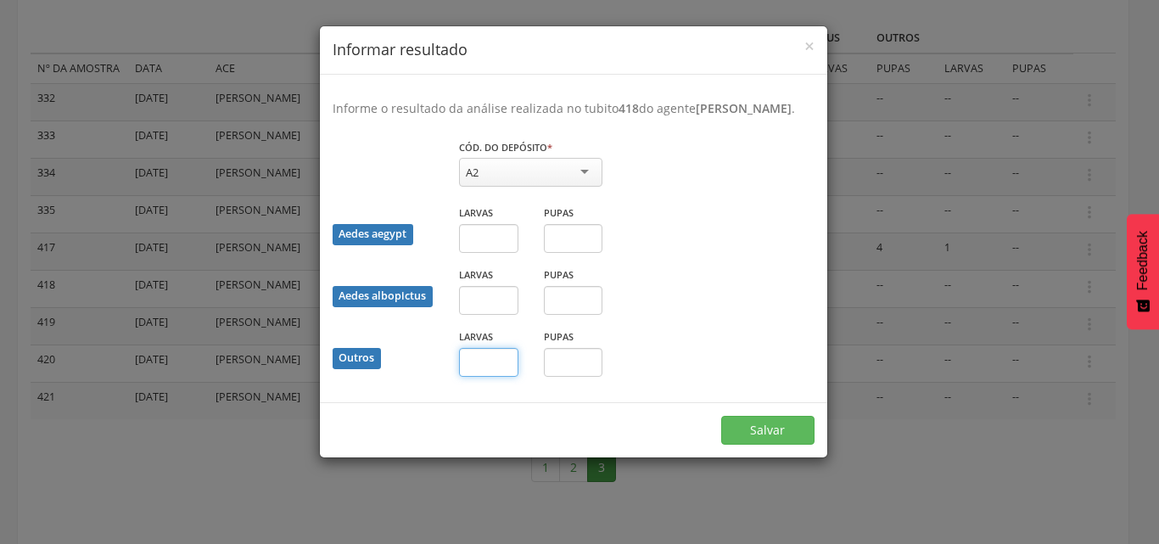
click at [478, 355] on input "text" at bounding box center [488, 362] width 59 height 29
click at [776, 192] on div "Cód. do depósito * ** A2 A1 A2 B C D1 D2 E Campo obrigatório" at bounding box center [573, 171] width 507 height 66
click at [498, 361] on input "text" at bounding box center [488, 362] width 59 height 29
type input "*"
click at [772, 428] on button "Salvar" at bounding box center [767, 430] width 93 height 29
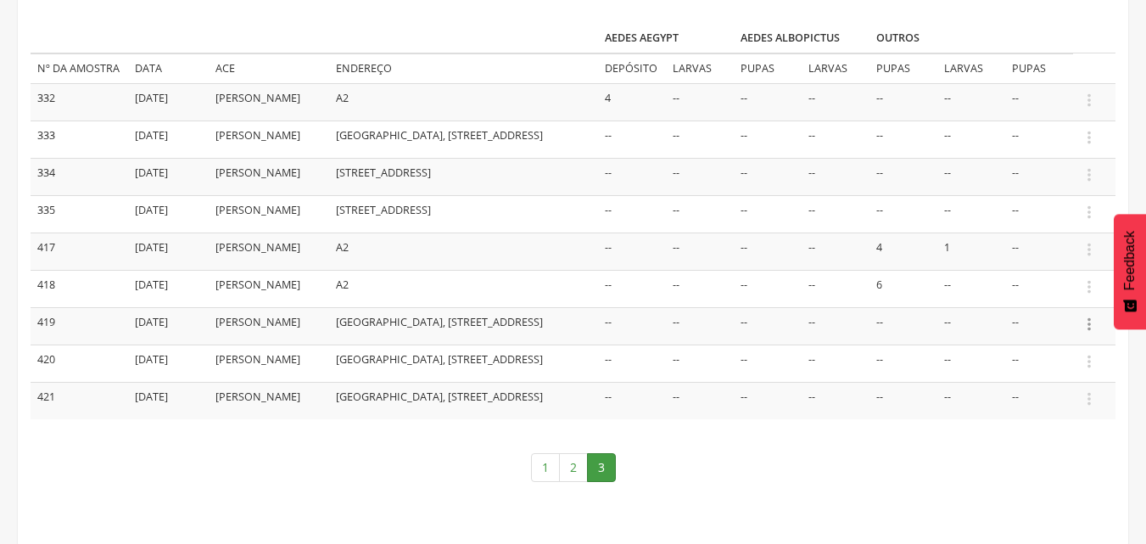
click at [1085, 333] on icon "" at bounding box center [1089, 324] width 19 height 19
click at [1050, 306] on link "Informar resultado" at bounding box center [1031, 295] width 134 height 21
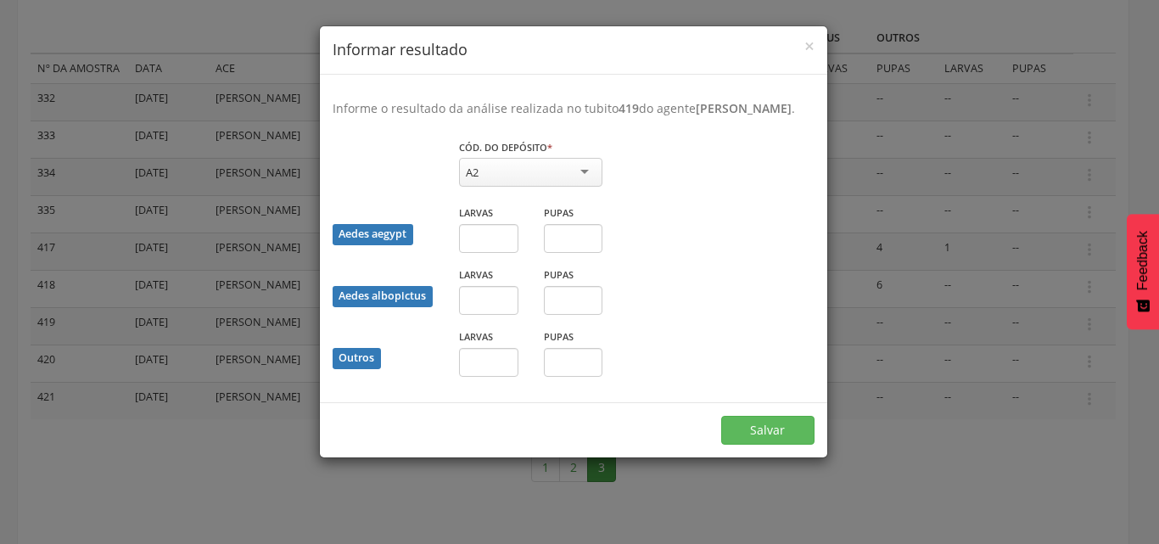
click at [491, 377] on div "Larvas" at bounding box center [488, 358] width 85 height 62
click at [483, 364] on input "text" at bounding box center [488, 362] width 59 height 29
type input "*"
click at [566, 363] on input "text" at bounding box center [573, 362] width 59 height 29
type input "*"
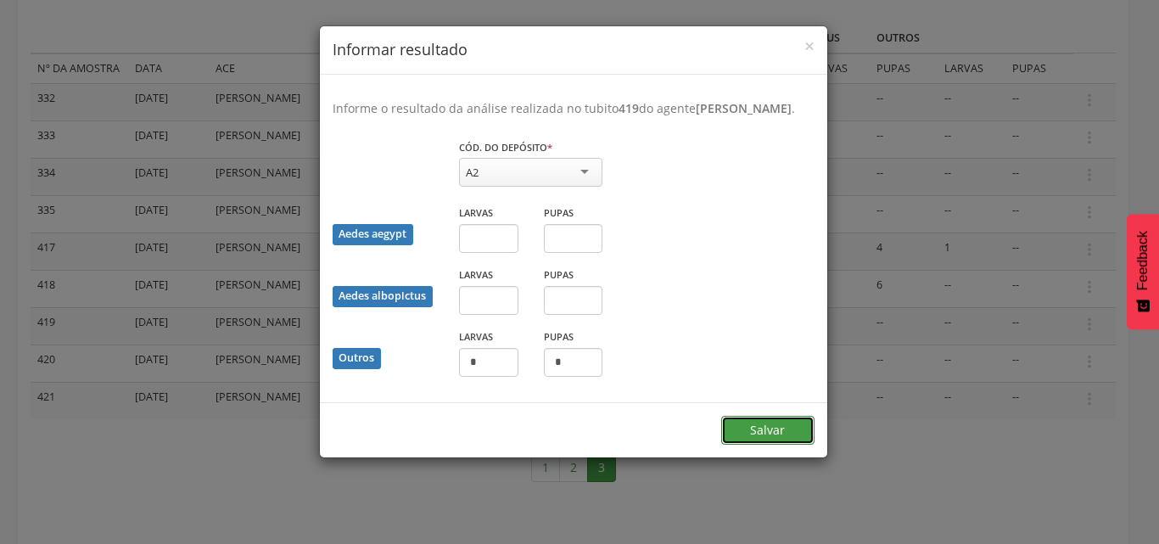
click at [758, 427] on button "Salvar" at bounding box center [767, 430] width 93 height 29
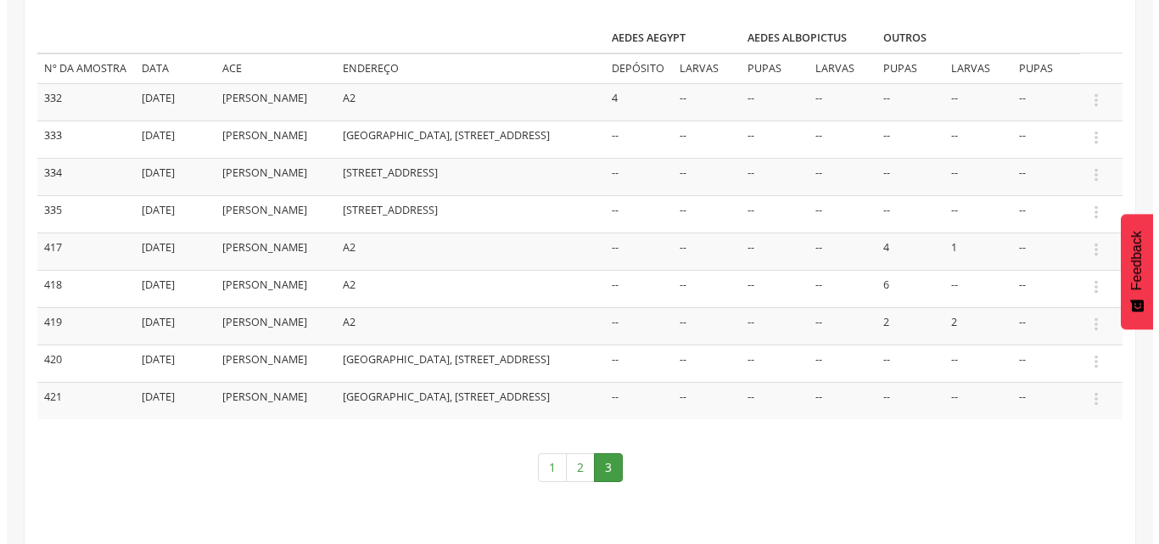
scroll to position [302, 0]
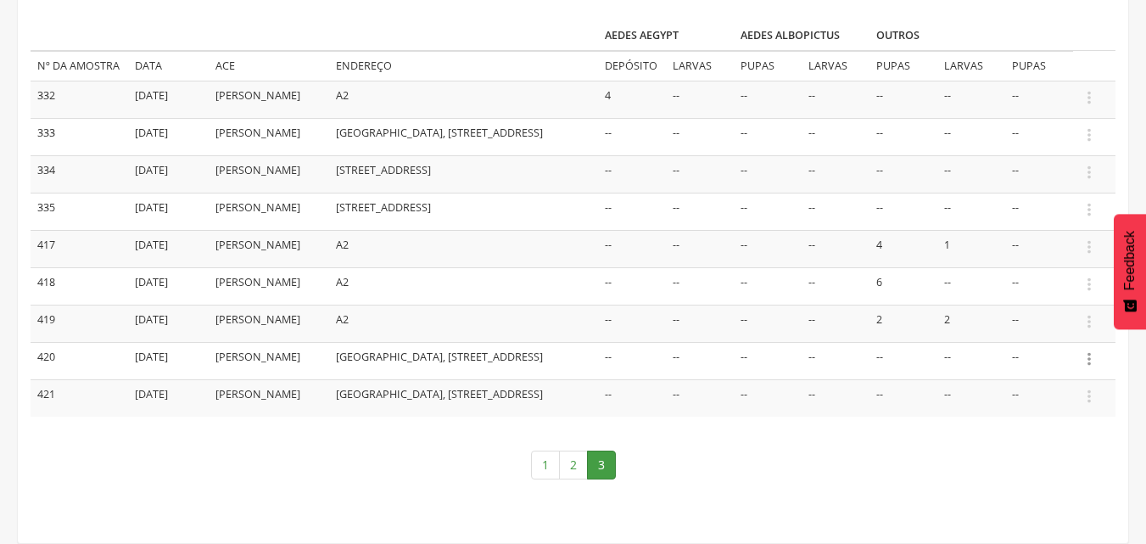
click at [1095, 350] on icon "" at bounding box center [1089, 359] width 19 height 19
click at [1055, 327] on ul "Informar resultado" at bounding box center [1031, 330] width 136 height 31
click at [1092, 350] on icon "" at bounding box center [1089, 359] width 19 height 19
click at [1057, 322] on link "Informar resultado" at bounding box center [1031, 330] width 134 height 21
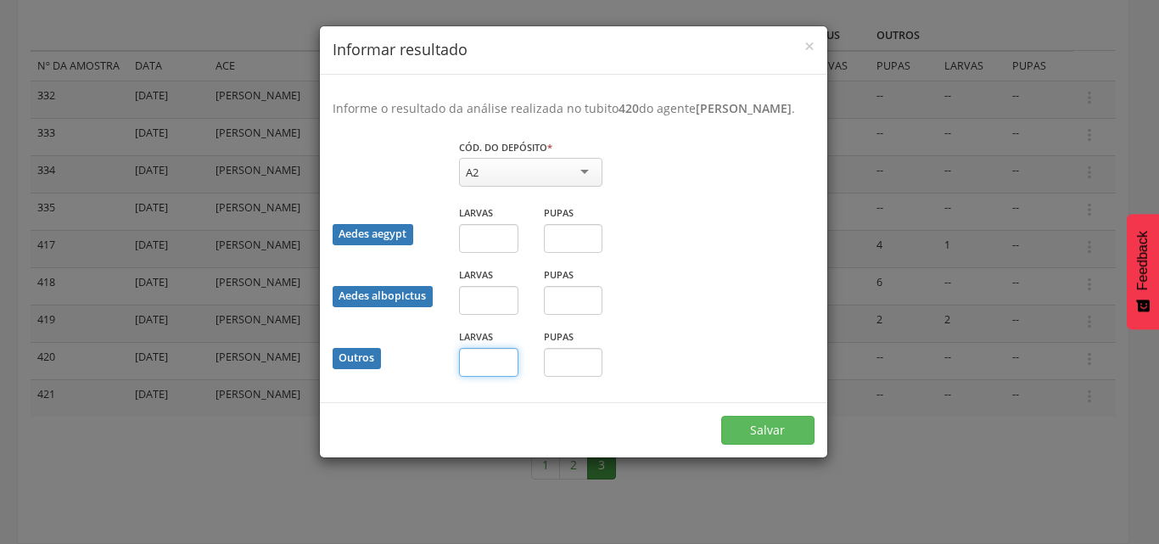
click at [486, 366] on input "text" at bounding box center [488, 362] width 59 height 29
type input "*"
click at [562, 368] on input "text" at bounding box center [573, 362] width 59 height 29
type input "*"
click at [752, 432] on button "Salvar" at bounding box center [767, 430] width 93 height 29
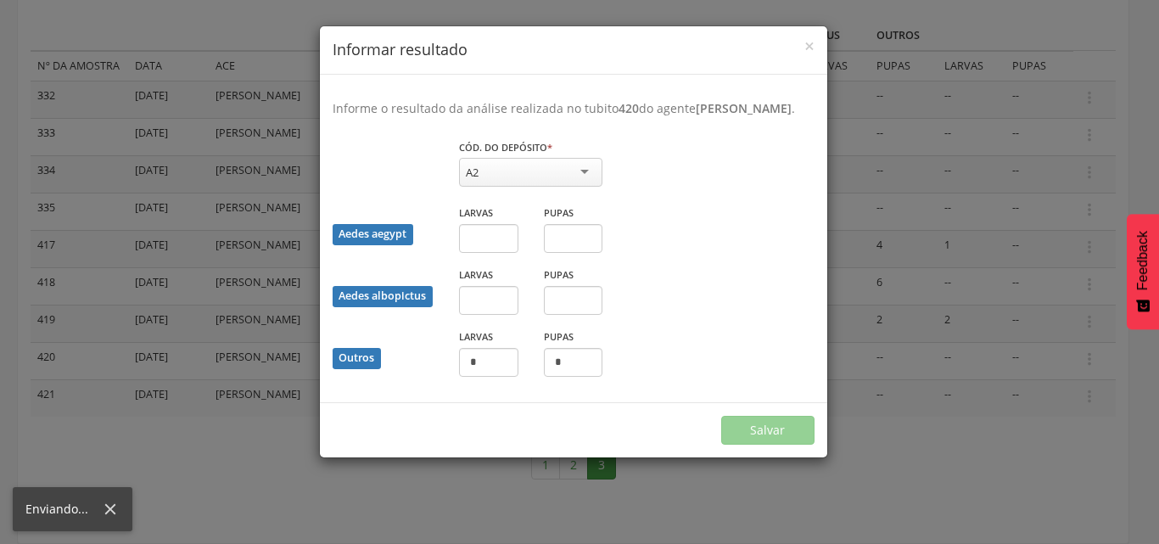
scroll to position [294, 0]
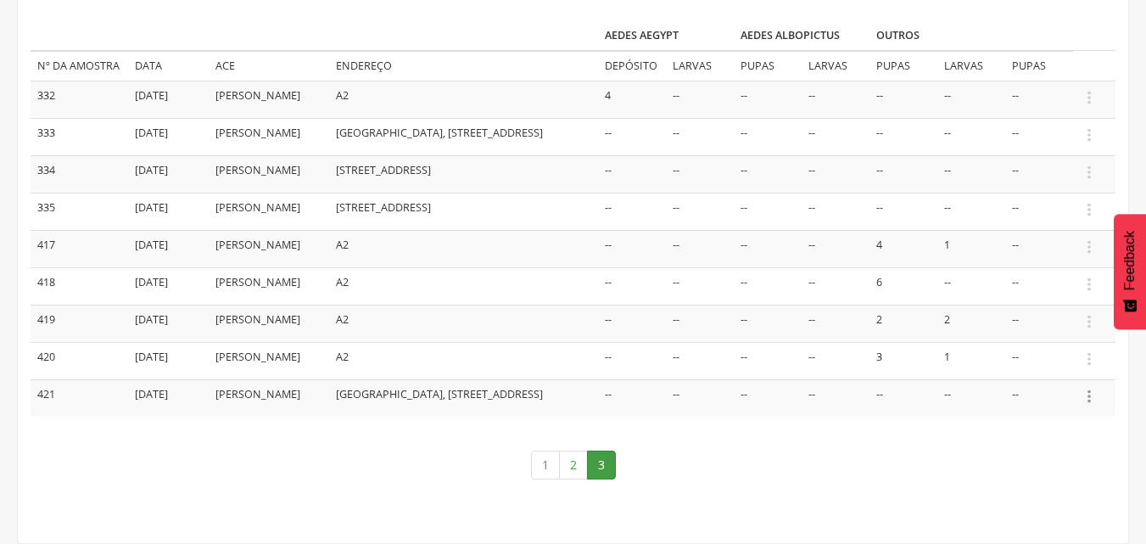
click at [1089, 387] on icon "" at bounding box center [1089, 396] width 19 height 19
click at [1005, 357] on link "Informar resultado" at bounding box center [1031, 367] width 134 height 21
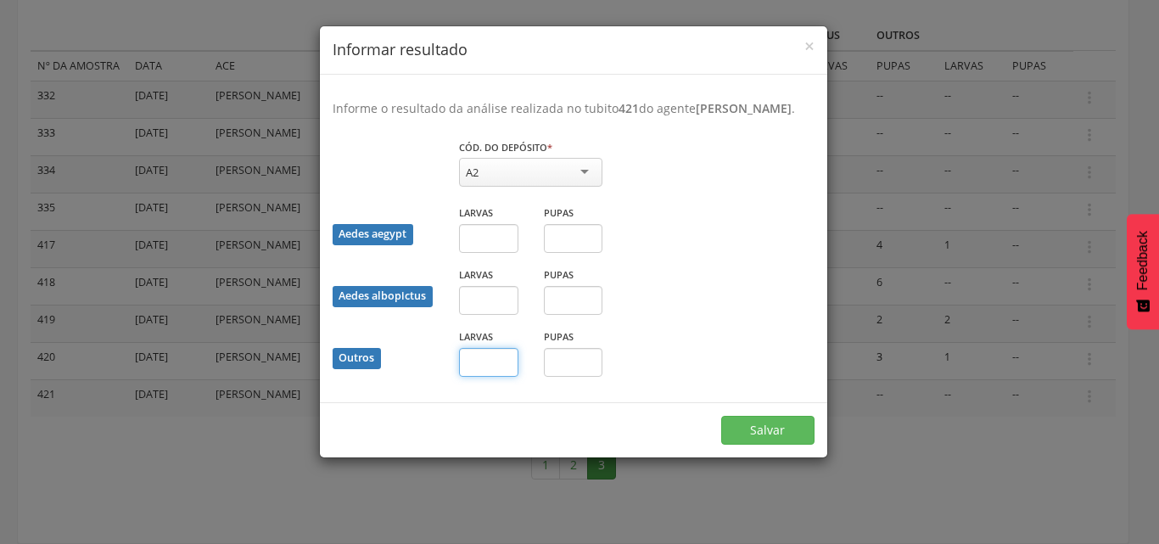
click at [484, 368] on input "text" at bounding box center [488, 362] width 59 height 29
type input "*"
click at [772, 434] on button "Salvar" at bounding box center [767, 430] width 93 height 29
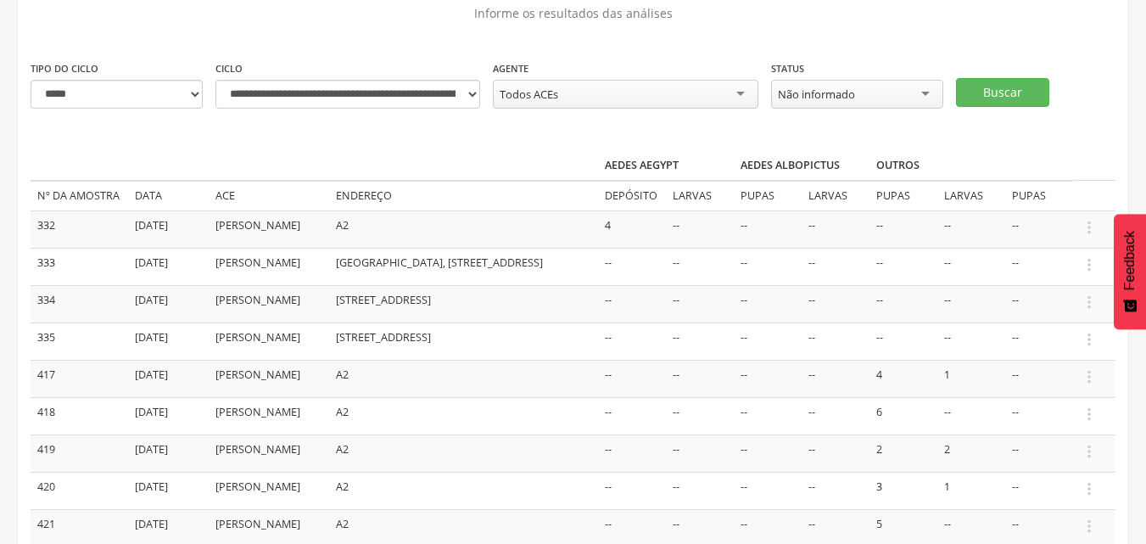
scroll to position [0, 0]
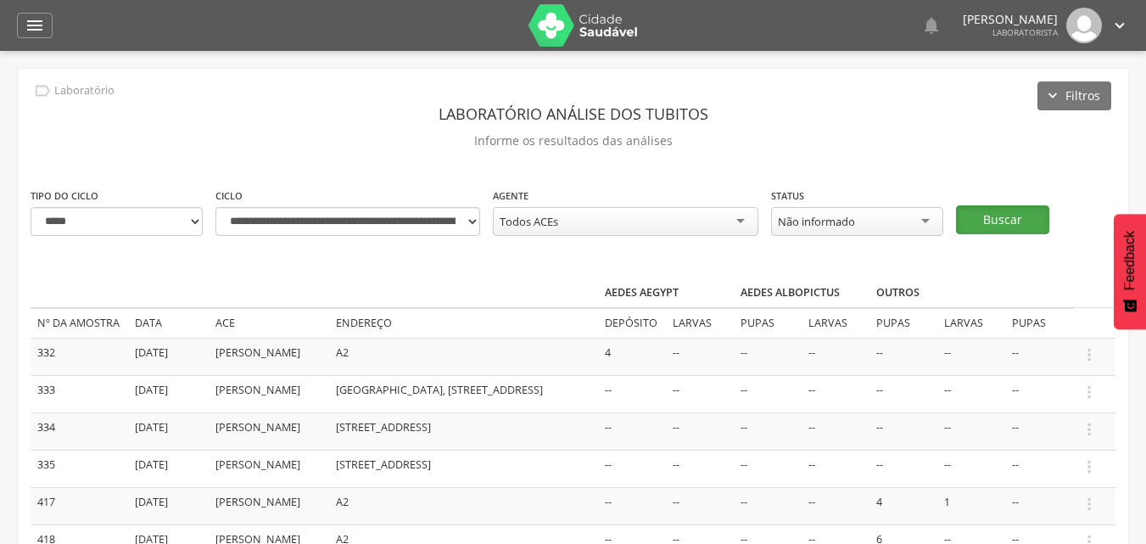
click at [966, 226] on button "Buscar" at bounding box center [1002, 219] width 93 height 29
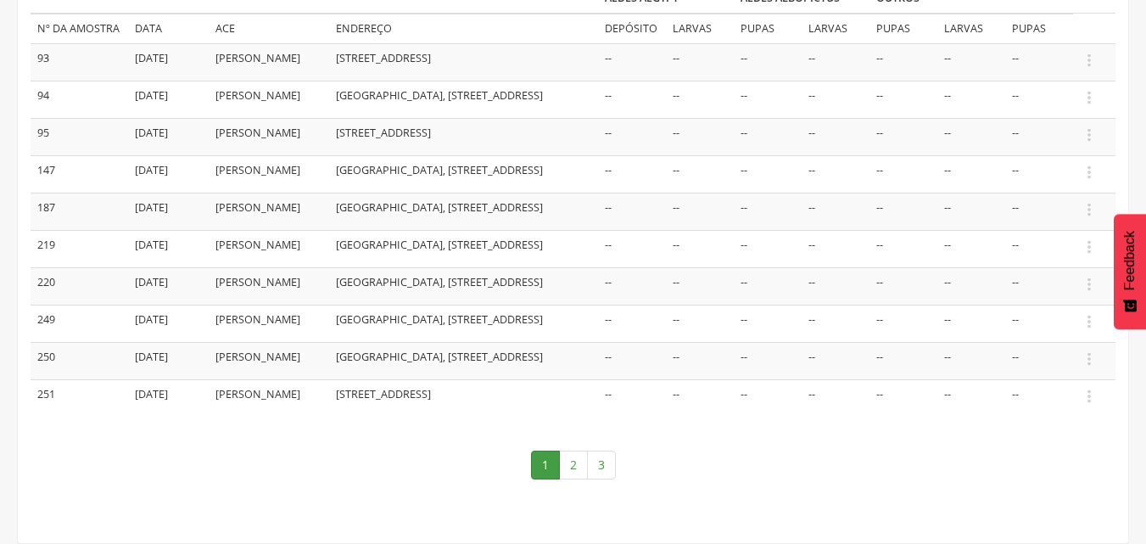
scroll to position [339, 0]
click at [1088, 331] on icon "" at bounding box center [1089, 321] width 19 height 19
click at [1048, 303] on link "Informar resultado" at bounding box center [1031, 293] width 134 height 21
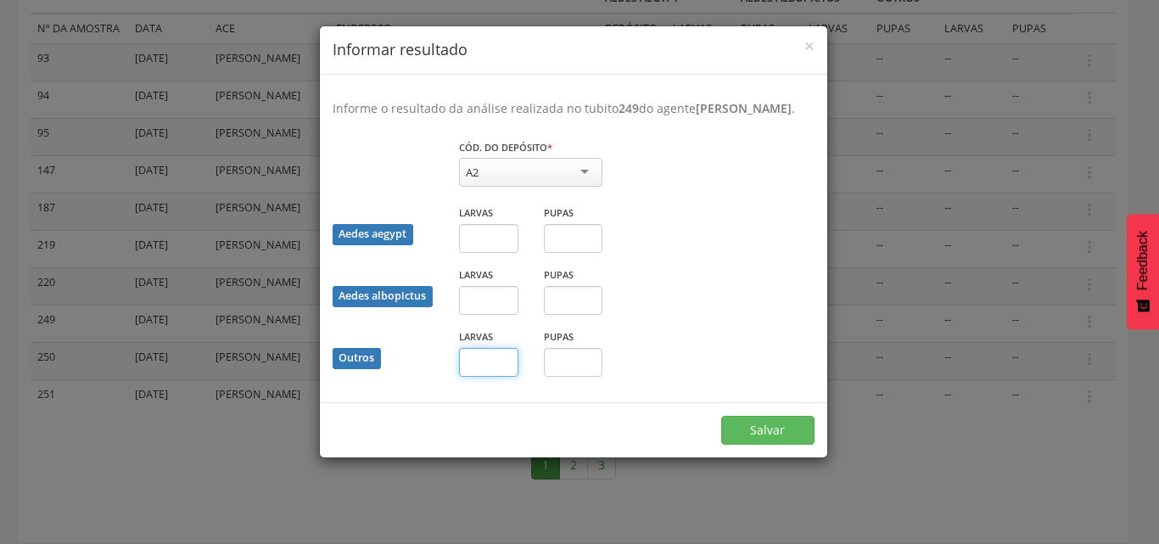
click at [491, 377] on input "text" at bounding box center [488, 362] width 59 height 29
type input "*"
click at [766, 445] on button "Salvar" at bounding box center [767, 430] width 93 height 29
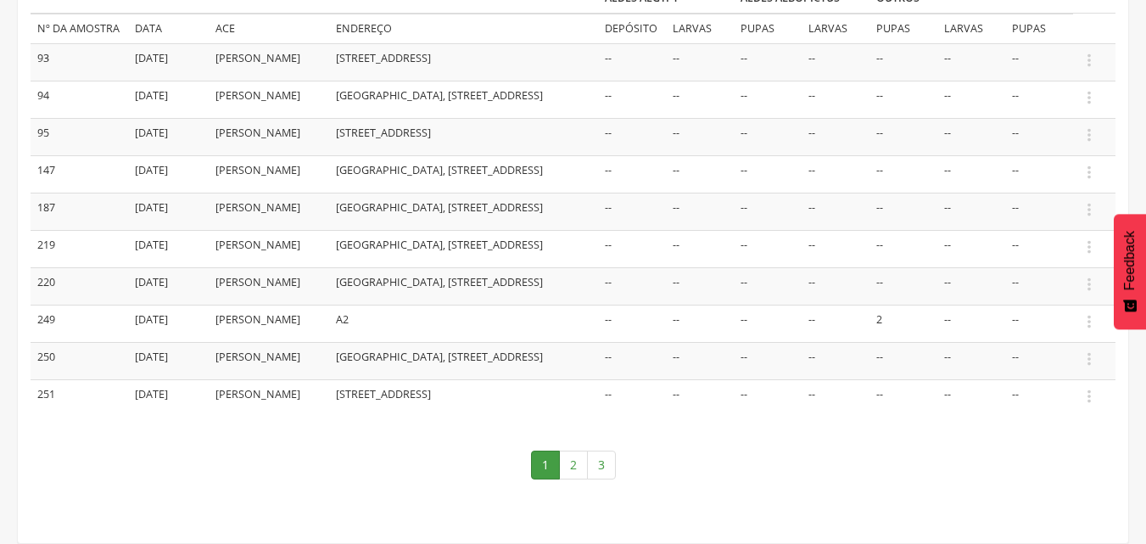
click at [159, 342] on td "[DATE]" at bounding box center [168, 323] width 81 height 37
click at [1084, 368] on icon "" at bounding box center [1089, 359] width 19 height 19
click at [1038, 341] on link "Informar resultado" at bounding box center [1031, 330] width 134 height 21
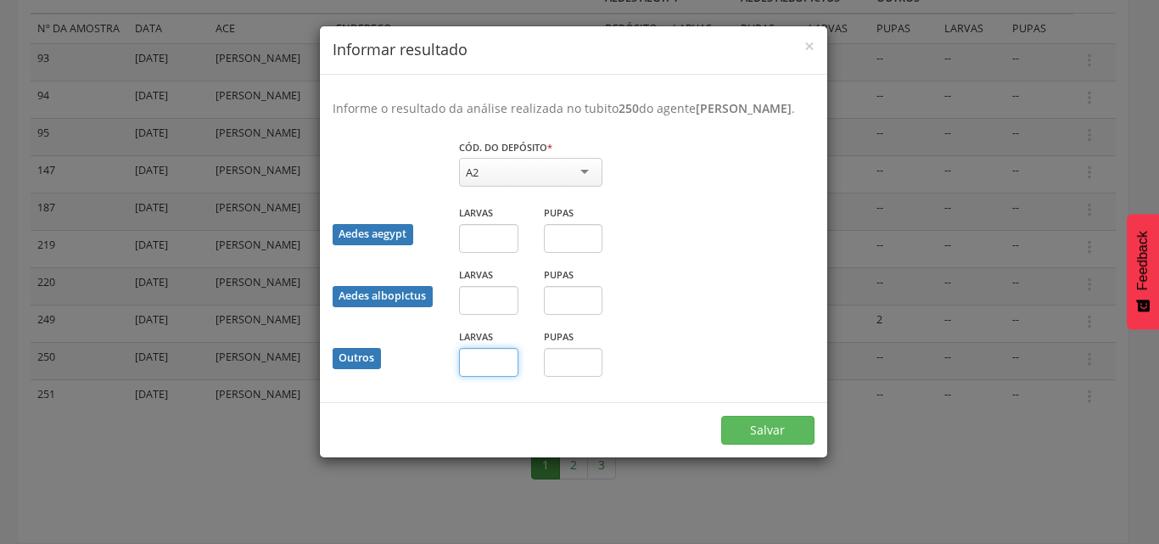
click at [479, 377] on input "text" at bounding box center [488, 362] width 59 height 29
type input "*"
click at [750, 442] on button "Salvar" at bounding box center [767, 430] width 93 height 29
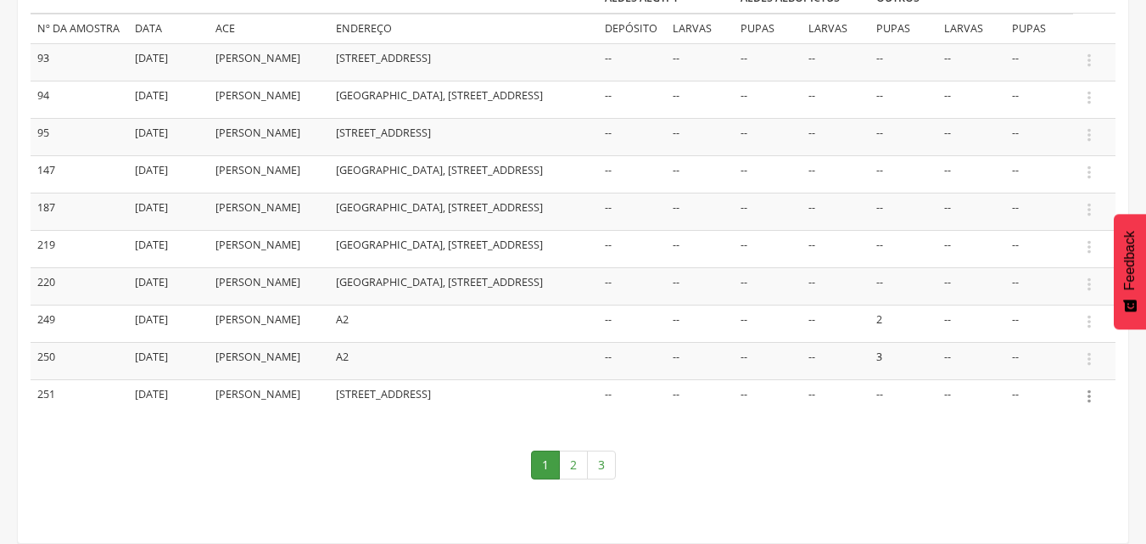
click at [1093, 406] on icon "" at bounding box center [1089, 396] width 19 height 19
click at [1058, 378] on link "Informar resultado" at bounding box center [1031, 367] width 134 height 21
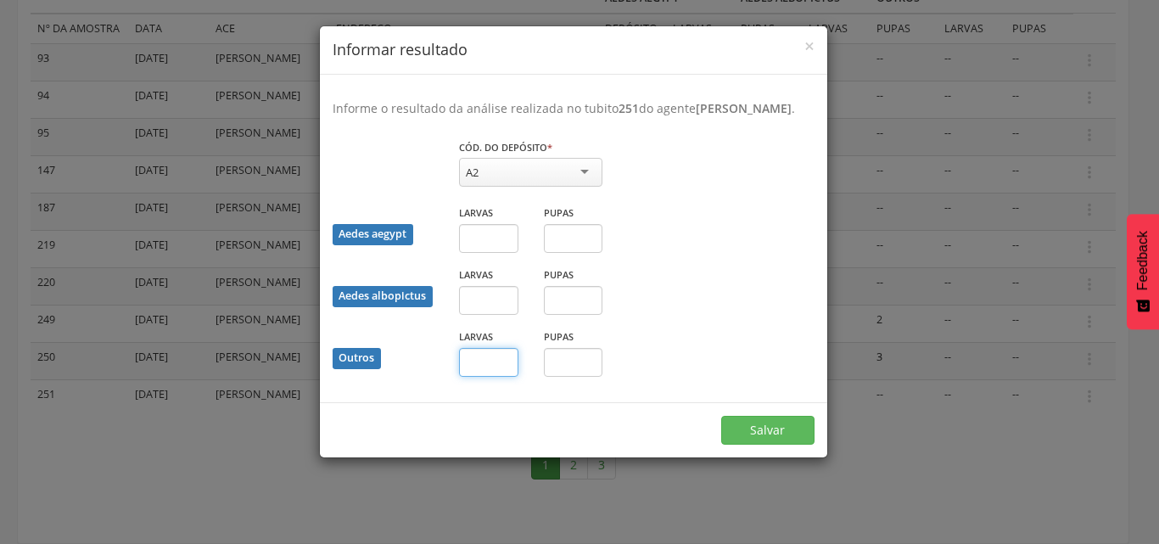
click at [486, 377] on input "text" at bounding box center [488, 362] width 59 height 29
click at [767, 445] on button "Salvar" at bounding box center [767, 430] width 93 height 29
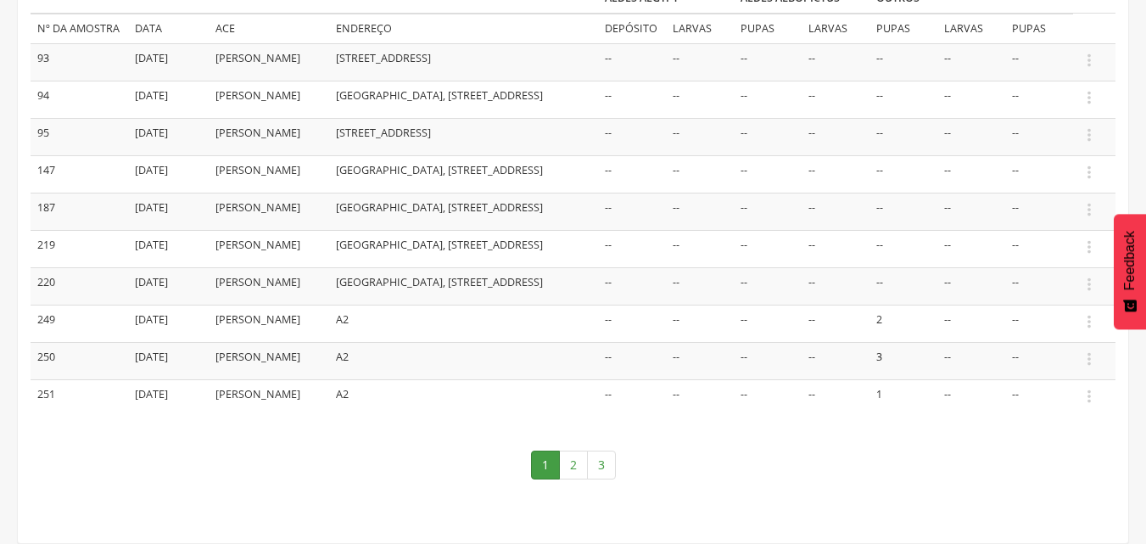
scroll to position [370, 0]
click at [573, 467] on link "2" at bounding box center [573, 464] width 29 height 29
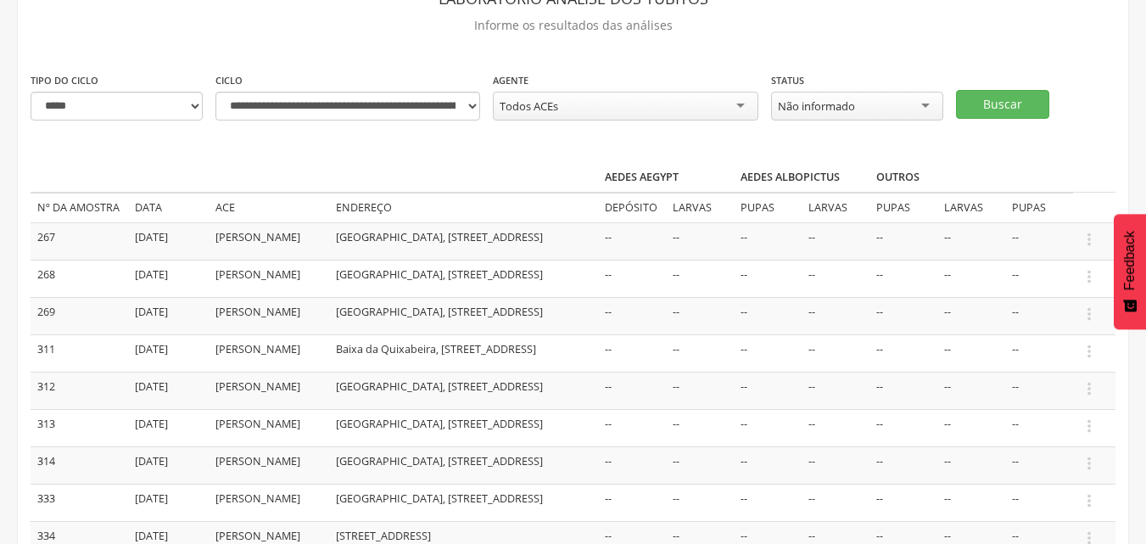
scroll to position [200, 0]
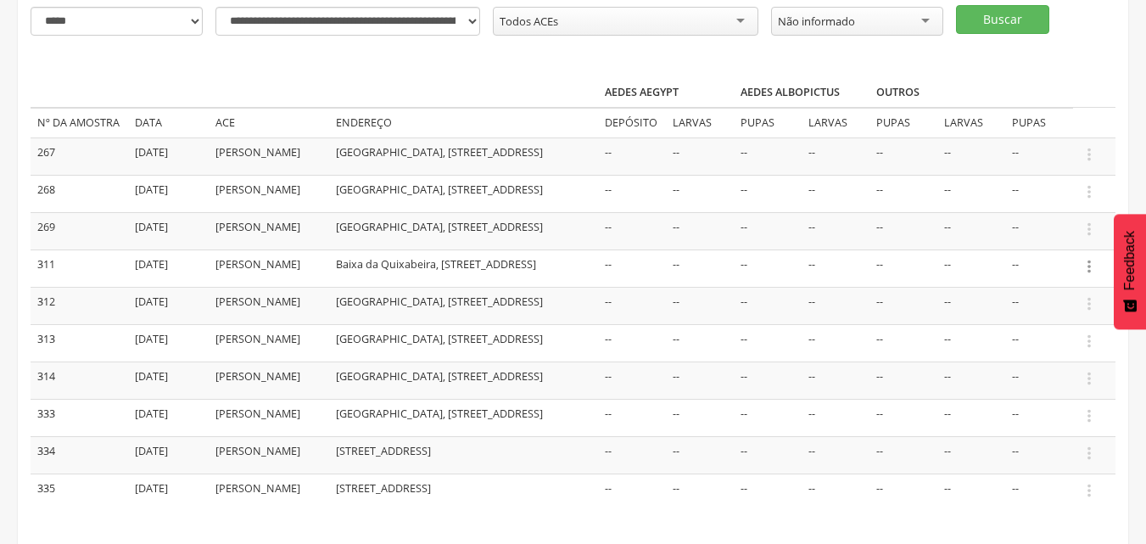
click at [1090, 276] on icon "" at bounding box center [1089, 266] width 19 height 19
click at [1031, 246] on ul "Informar resultado" at bounding box center [1031, 237] width 136 height 31
click at [1089, 287] on td " Informar resultado" at bounding box center [1094, 267] width 42 height 37
click at [1088, 276] on icon "" at bounding box center [1089, 266] width 19 height 19
click at [1059, 249] on link "Informar resultado" at bounding box center [1031, 237] width 134 height 21
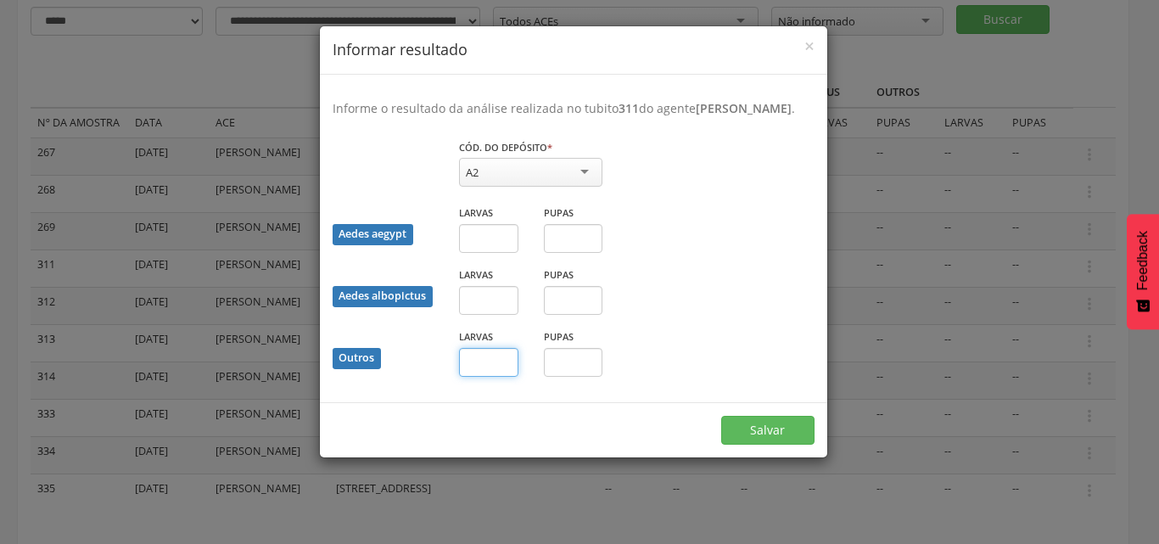
click at [474, 376] on input "text" at bounding box center [488, 362] width 59 height 29
click at [763, 445] on button "Salvar" at bounding box center [767, 430] width 93 height 29
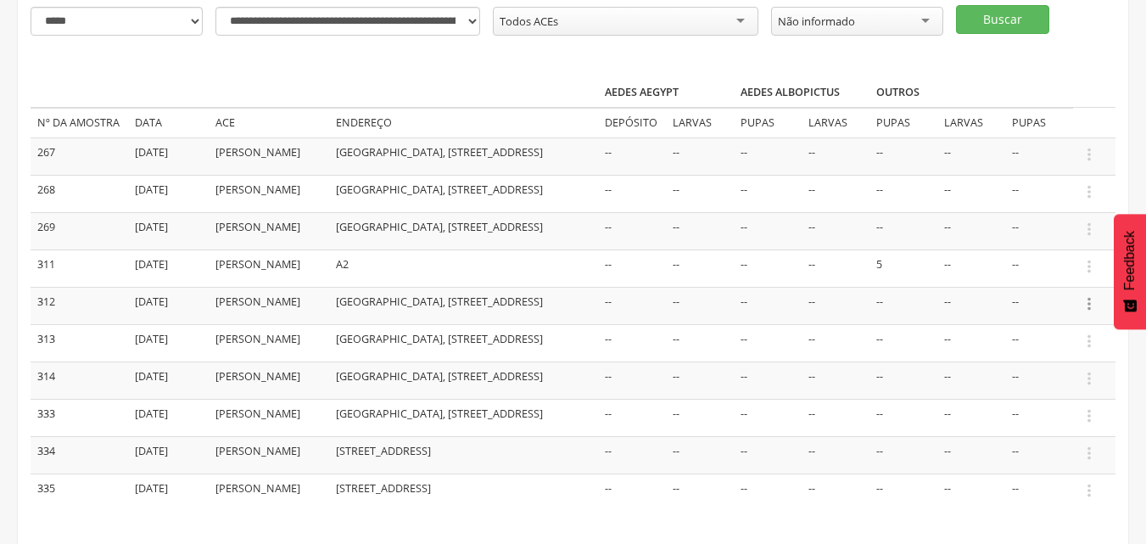
click at [1092, 313] on icon "" at bounding box center [1089, 303] width 19 height 19
click at [1060, 286] on link "Informar resultado" at bounding box center [1031, 275] width 134 height 21
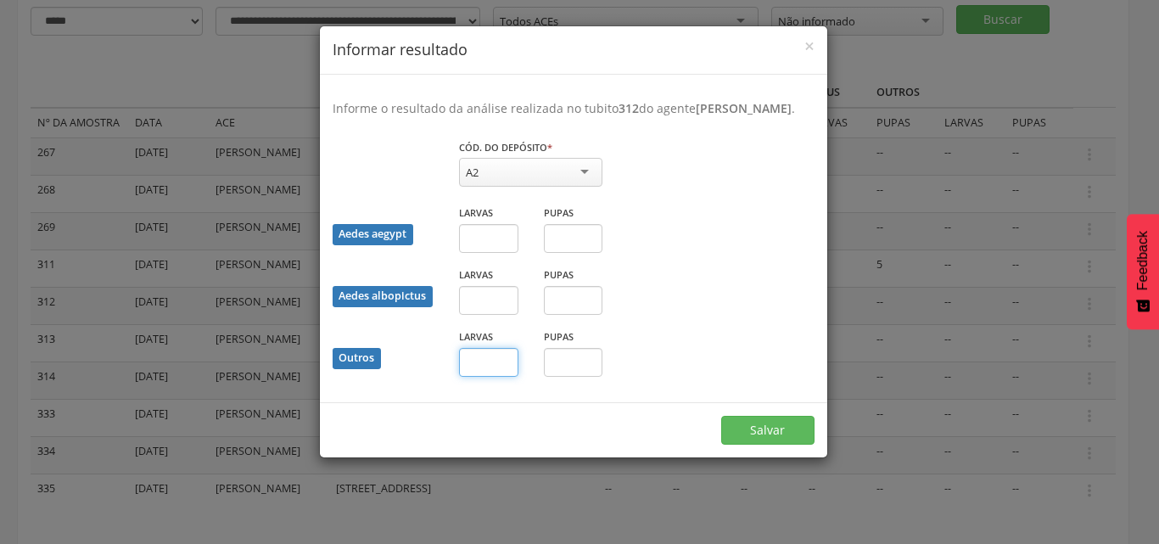
click at [501, 377] on input "text" at bounding box center [488, 362] width 59 height 29
click at [679, 231] on div "Aedes aegypt Larvas Pupas" at bounding box center [573, 235] width 507 height 62
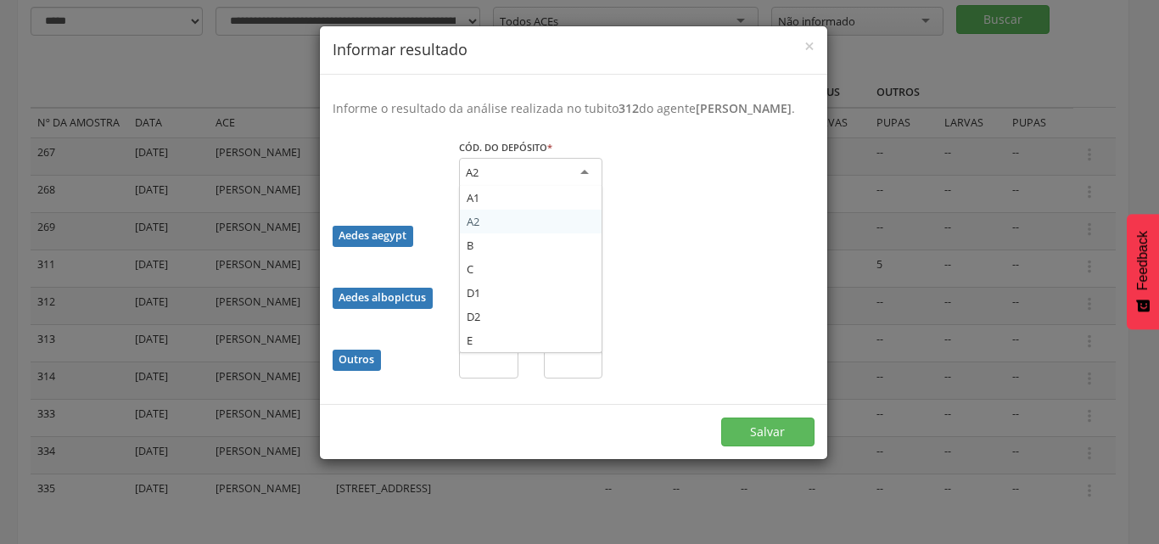
click at [585, 188] on div "A2" at bounding box center [530, 173] width 143 height 31
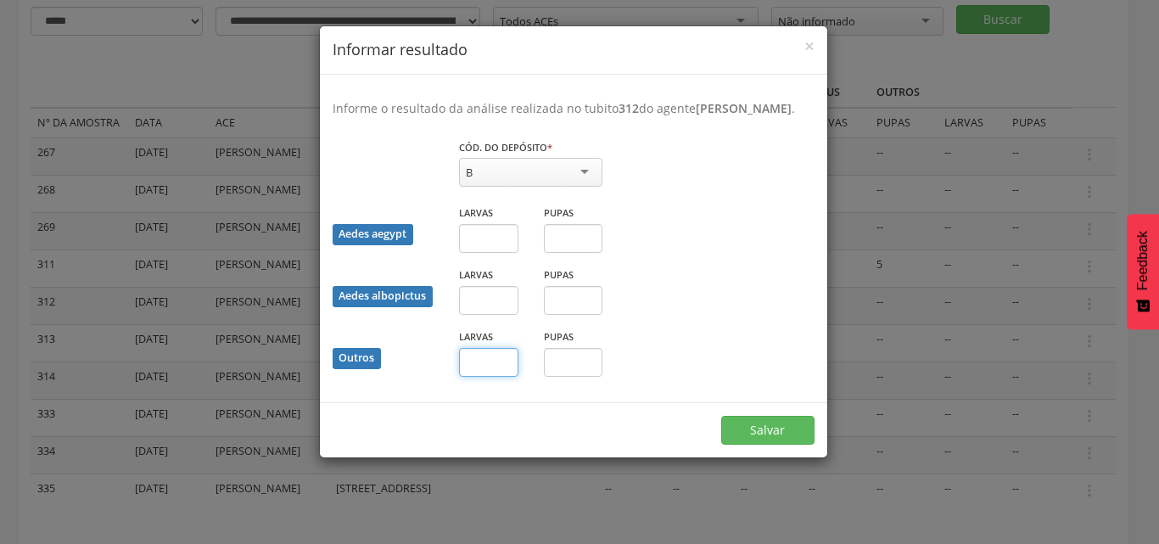
click at [508, 376] on input "text" at bounding box center [488, 362] width 59 height 29
type input "**"
click at [771, 441] on button "Salvar" at bounding box center [767, 430] width 93 height 29
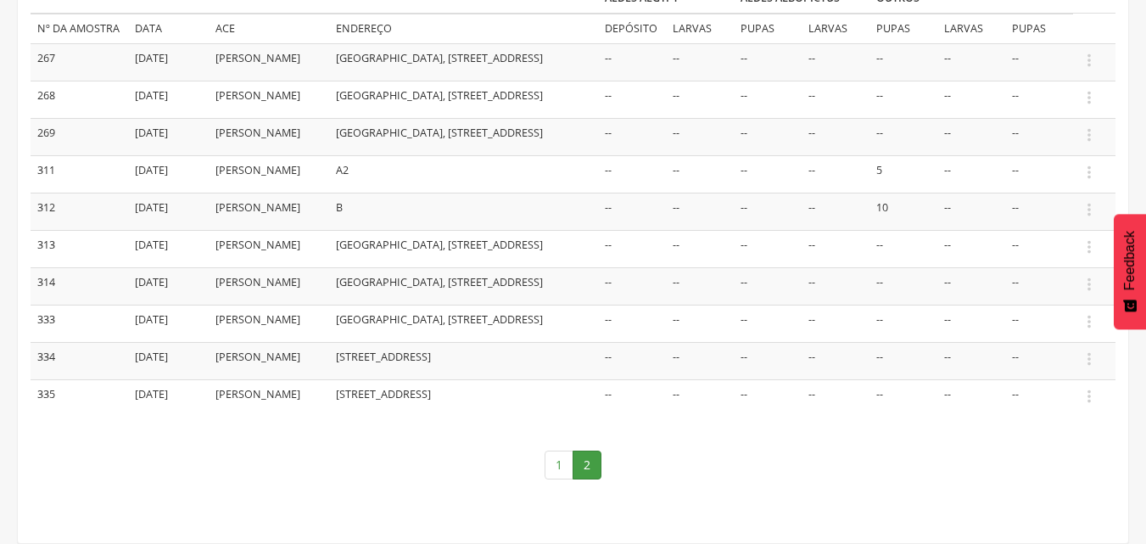
scroll to position [270, 0]
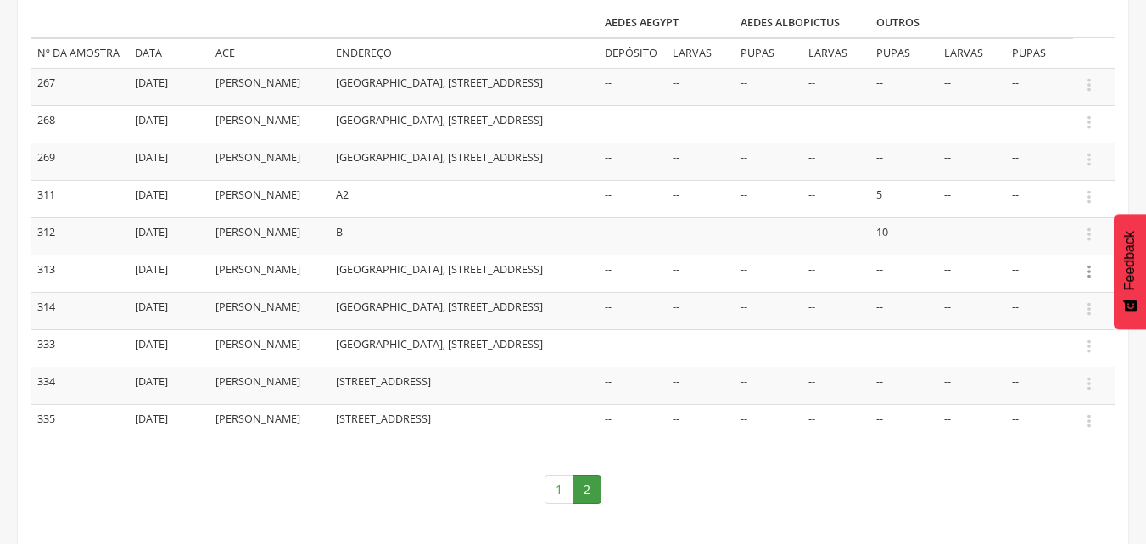
click at [1086, 281] on icon "" at bounding box center [1089, 271] width 19 height 19
click at [1043, 254] on link "Informar resultado" at bounding box center [1031, 242] width 134 height 21
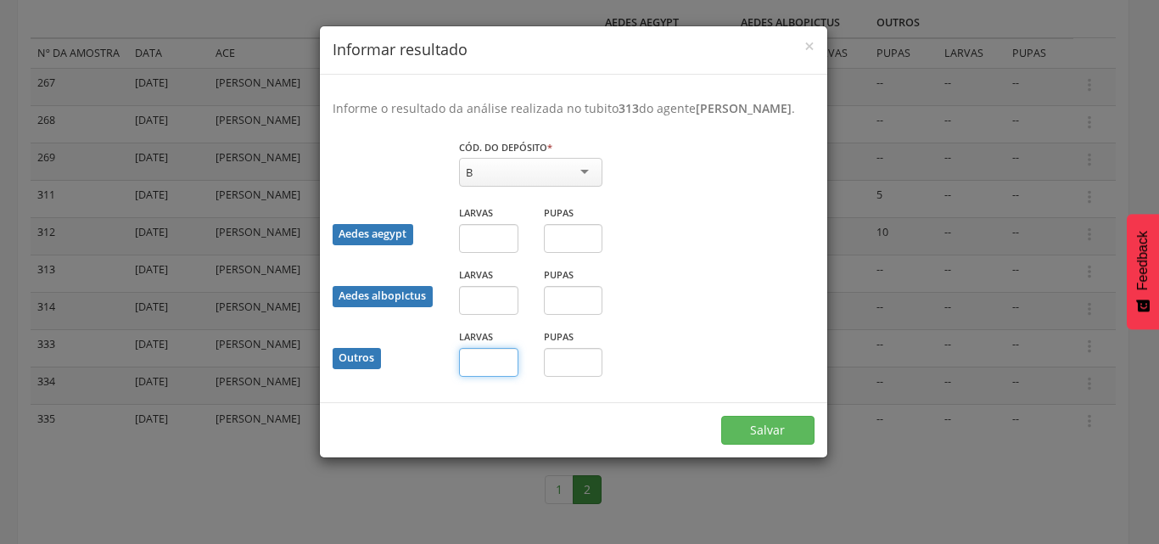
click at [505, 377] on input "text" at bounding box center [488, 362] width 59 height 29
click at [767, 442] on button "Salvar" at bounding box center [767, 430] width 93 height 29
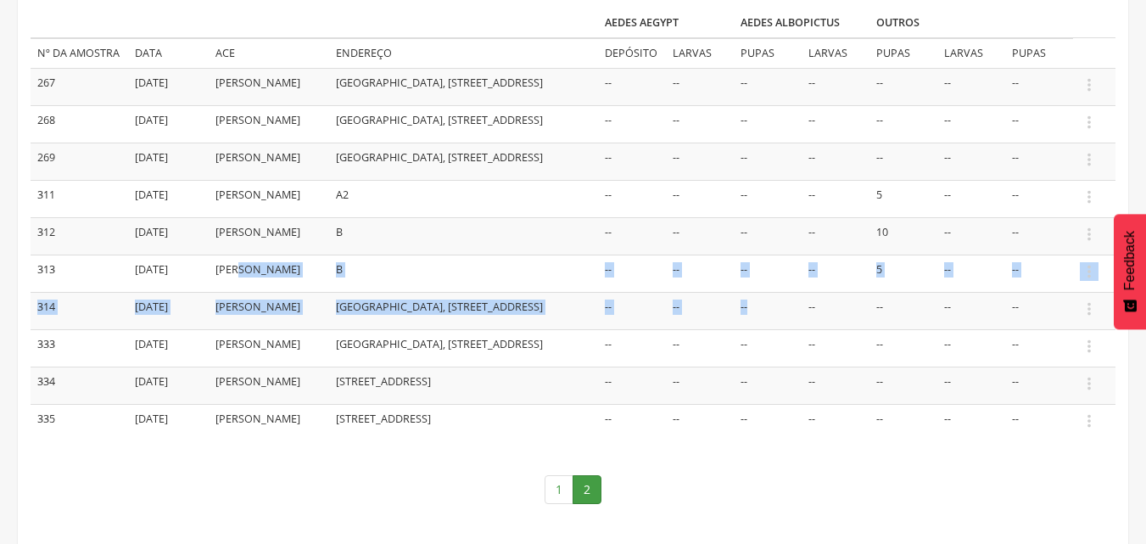
drag, startPoint x: 650, startPoint y: 314, endPoint x: 779, endPoint y: 361, distance: 137.1
click at [779, 361] on tbody "267 [DATE] [PERSON_NAME] [GEOGRAPHIC_DATA], [GEOGRAPHIC_DATA] 1, Lado A, Nº 50 …" at bounding box center [573, 254] width 1085 height 372
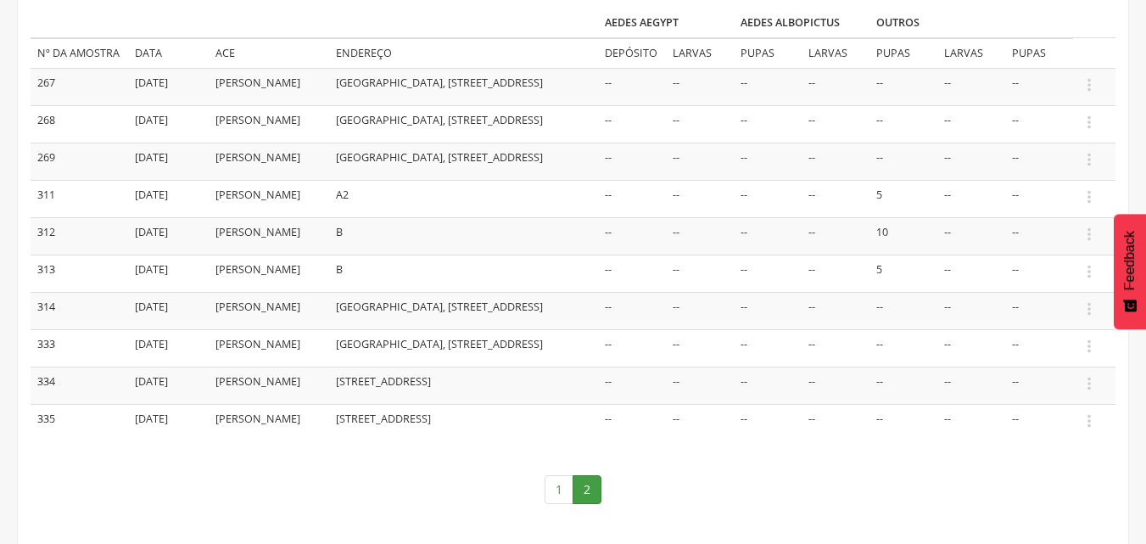
click at [957, 366] on td "--" at bounding box center [971, 347] width 68 height 37
click at [1092, 318] on icon "" at bounding box center [1089, 308] width 19 height 19
click at [1057, 291] on link "Informar resultado" at bounding box center [1031, 280] width 134 height 21
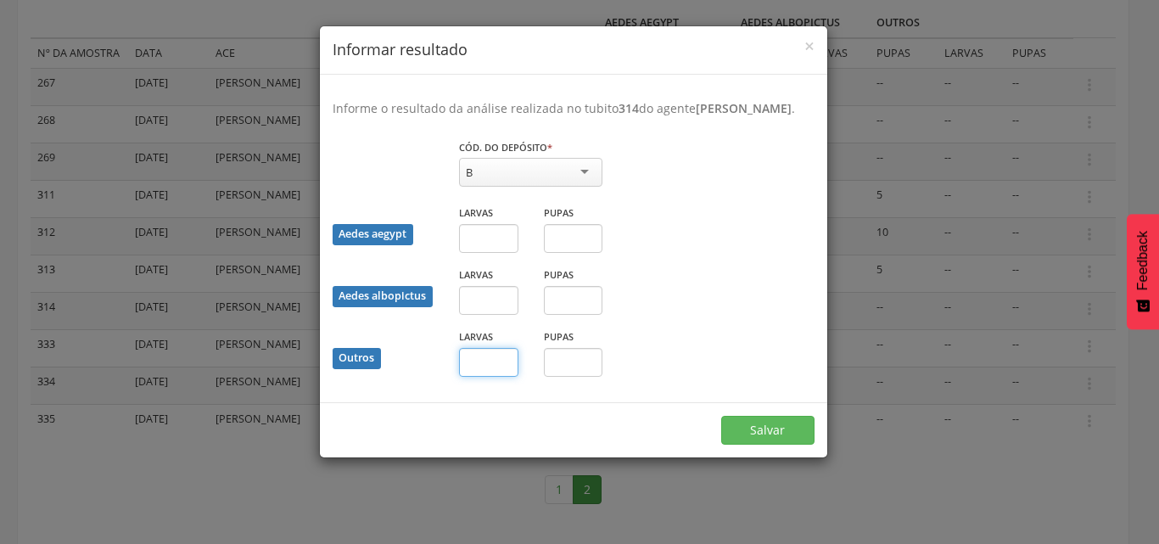
click at [478, 377] on input "text" at bounding box center [488, 362] width 59 height 29
type input "*"
click at [786, 445] on button "Salvar" at bounding box center [767, 430] width 93 height 29
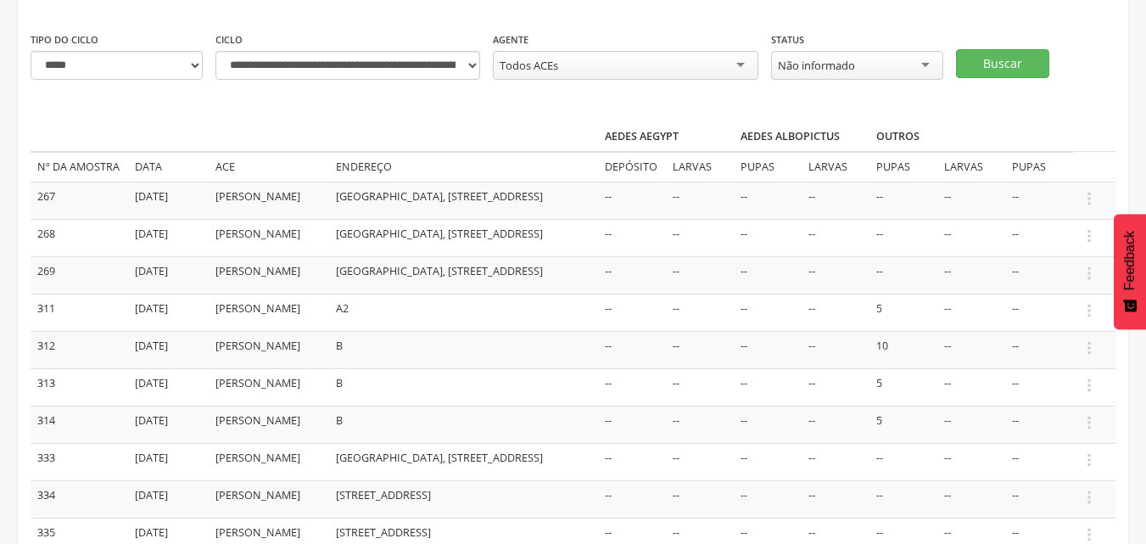
scroll to position [0, 0]
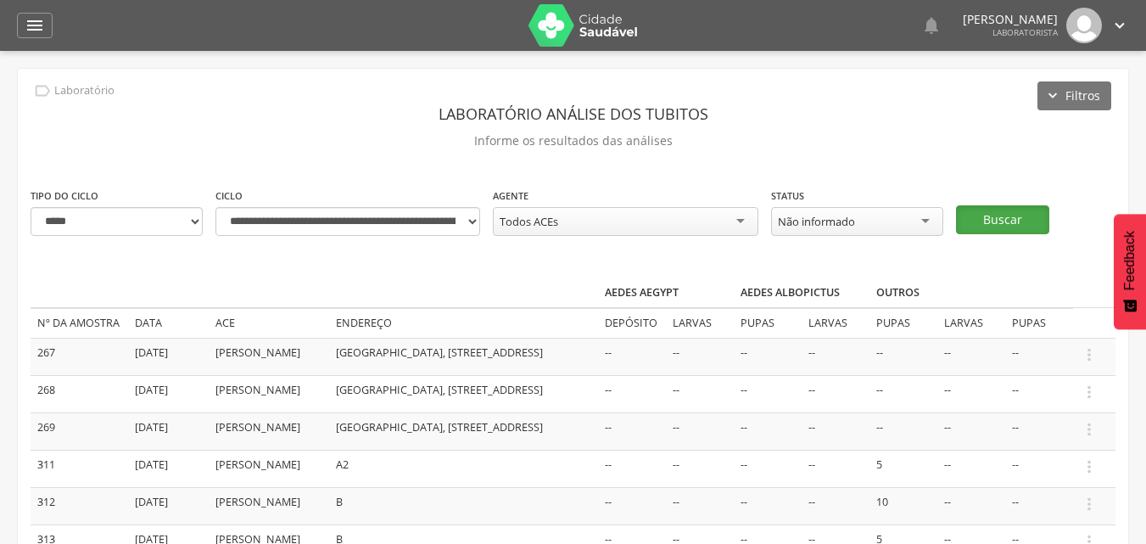
click at [979, 218] on button "Buscar" at bounding box center [1002, 219] width 93 height 29
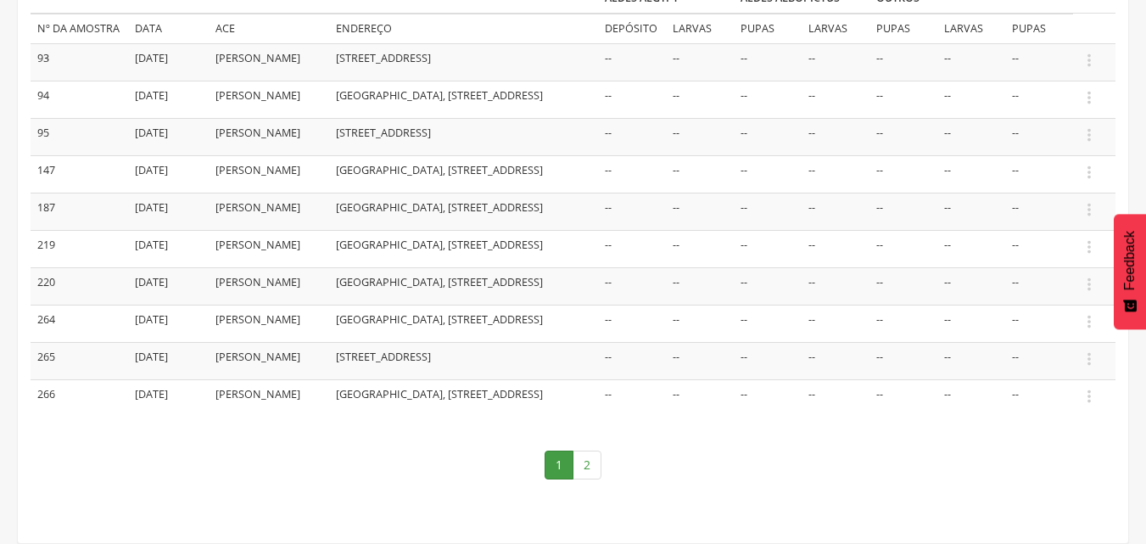
scroll to position [339, 0]
click at [583, 479] on link "2" at bounding box center [587, 464] width 29 height 29
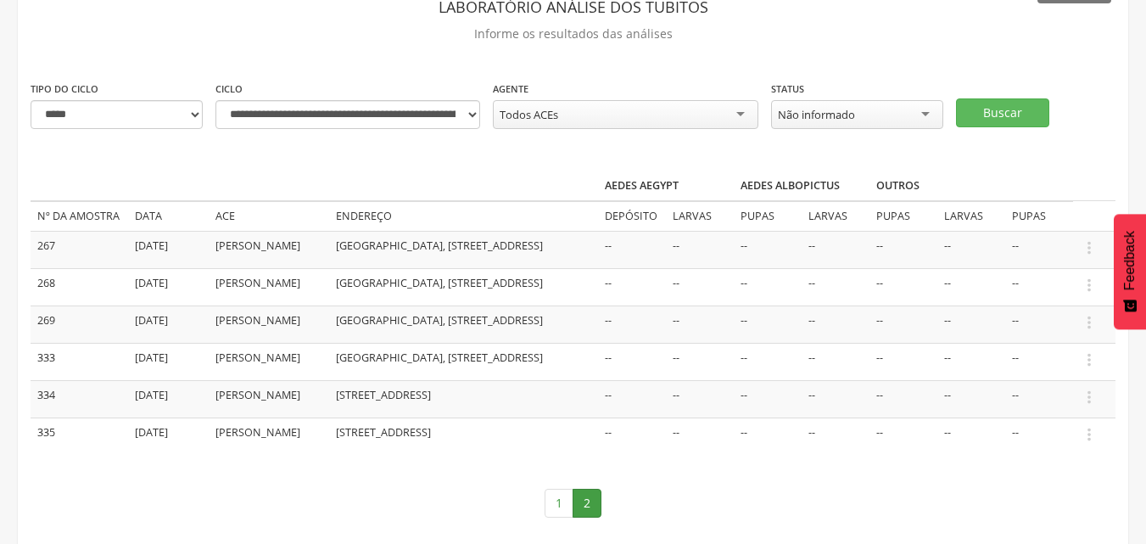
scroll to position [0, 0]
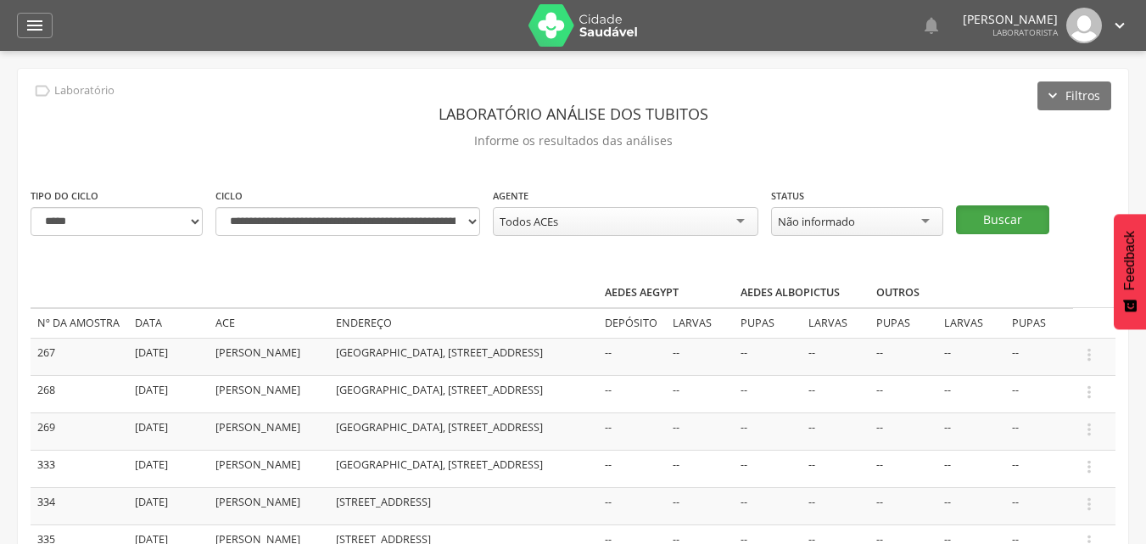
click at [988, 226] on button "Buscar" at bounding box center [1002, 219] width 93 height 29
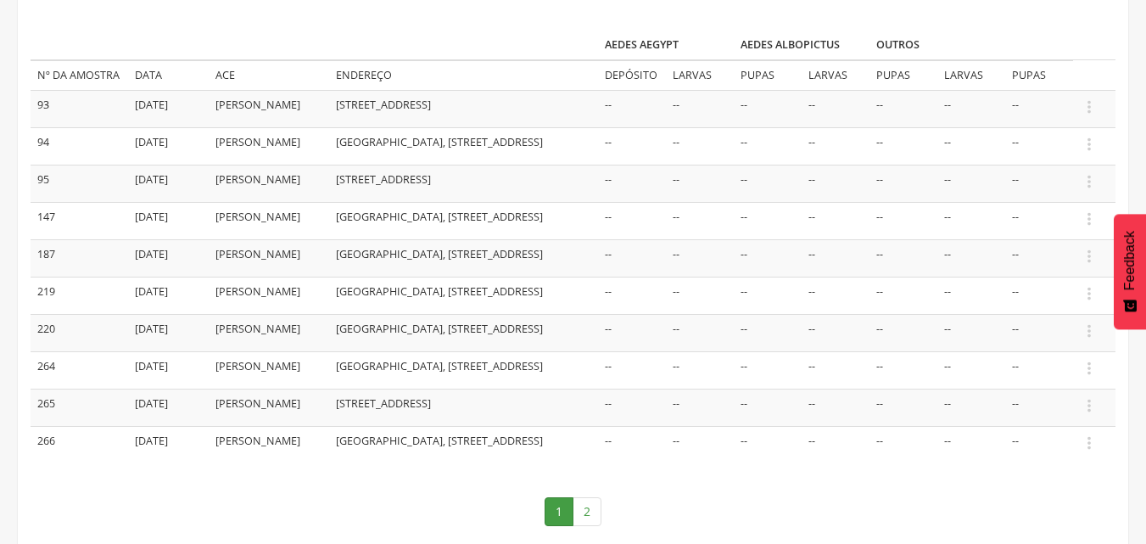
scroll to position [339, 0]
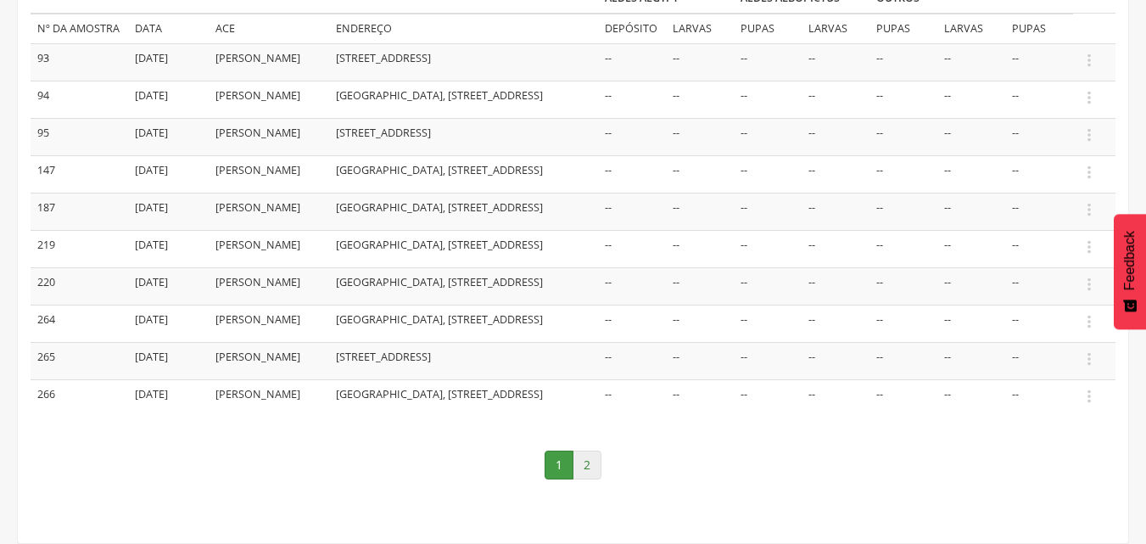
click at [594, 467] on link "2" at bounding box center [587, 464] width 29 height 29
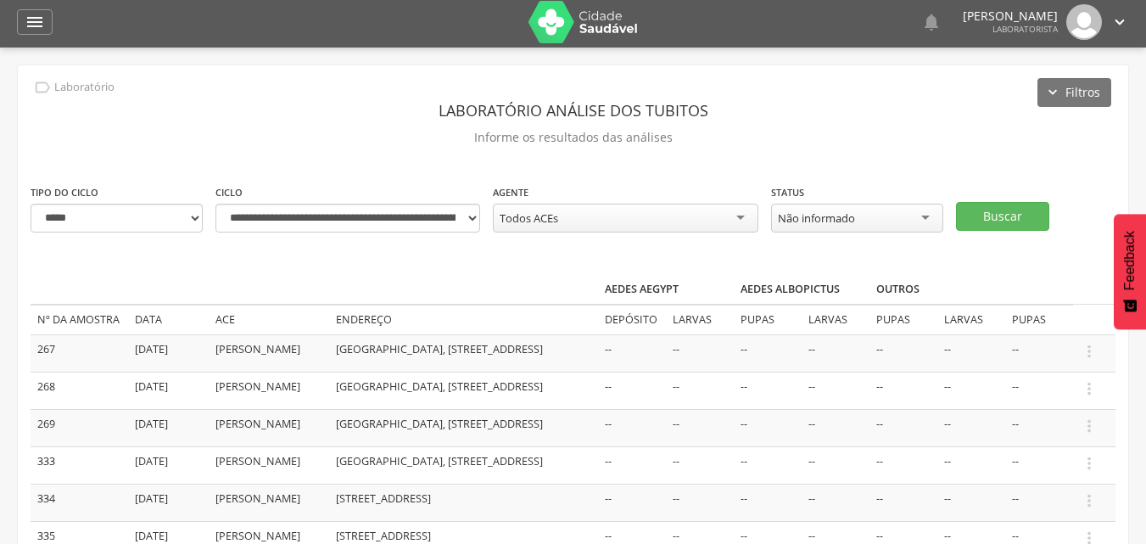
scroll to position [0, 0]
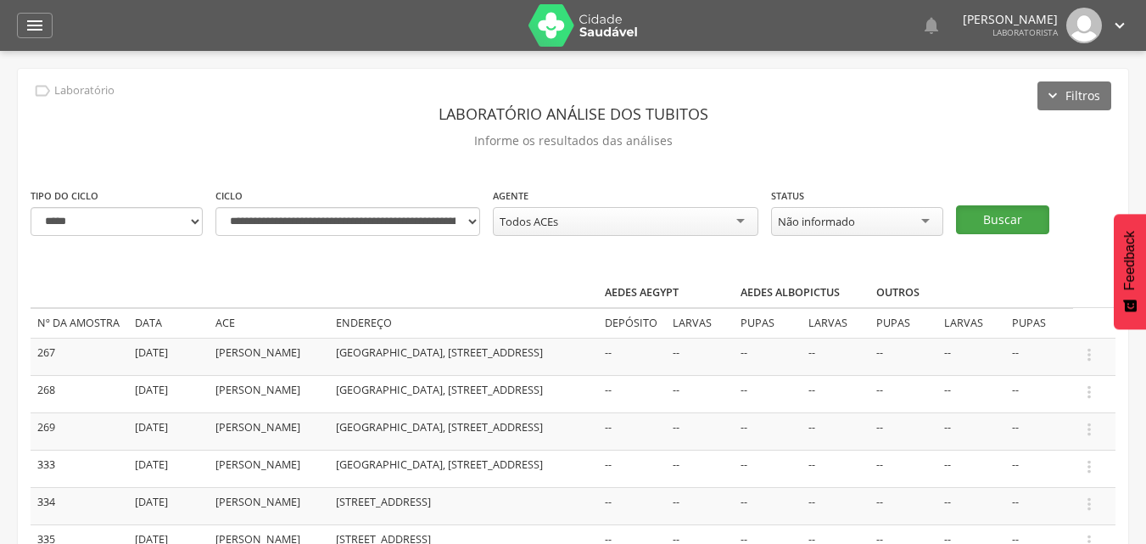
click at [997, 221] on button "Buscar" at bounding box center [1002, 219] width 93 height 29
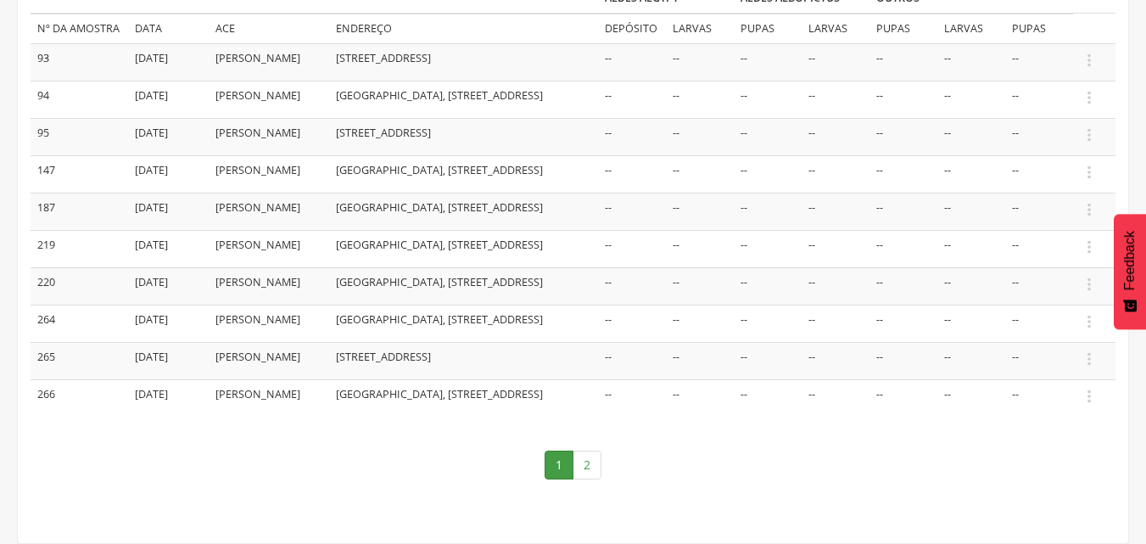
scroll to position [339, 0]
click at [1088, 285] on icon "" at bounding box center [1089, 284] width 19 height 19
click at [1060, 255] on link "Informar resultado" at bounding box center [1031, 255] width 134 height 21
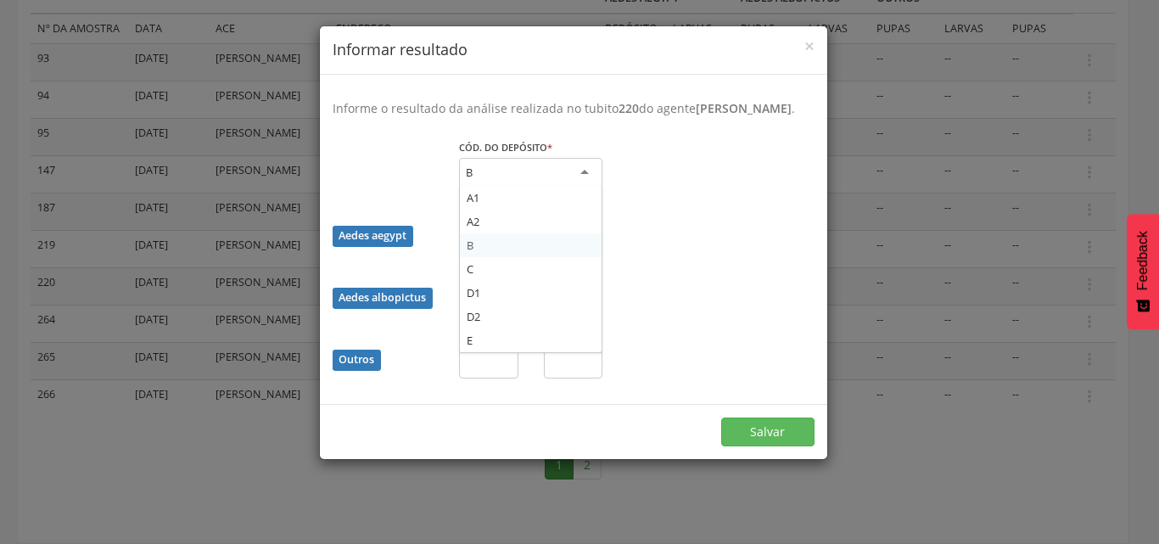
click at [586, 185] on div "B" at bounding box center [530, 173] width 143 height 31
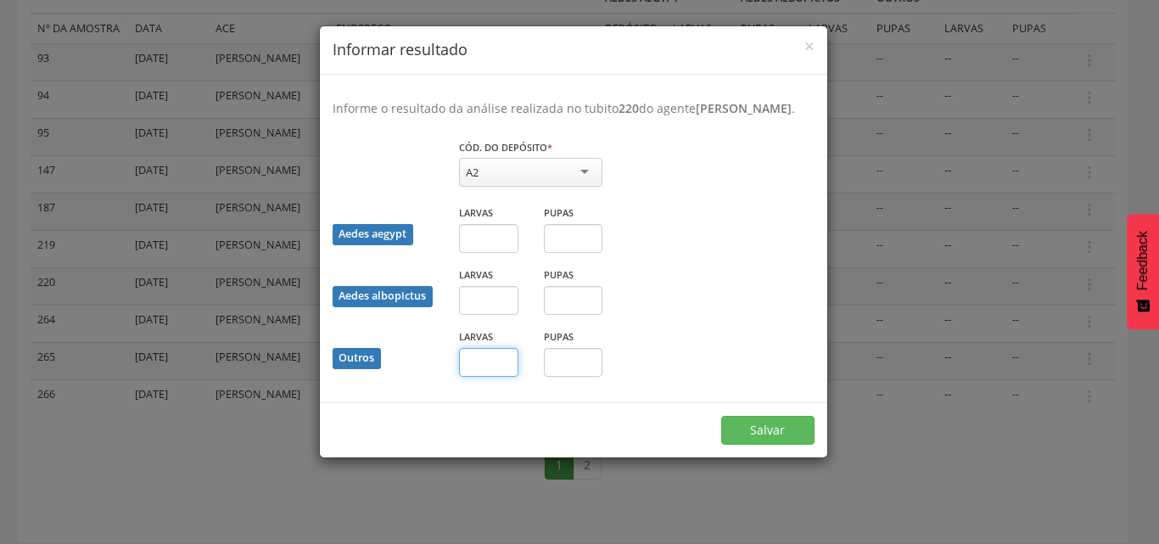
click at [478, 377] on input "text" at bounding box center [488, 362] width 59 height 29
type input "*"
click at [771, 445] on button "Salvar" at bounding box center [767, 430] width 93 height 29
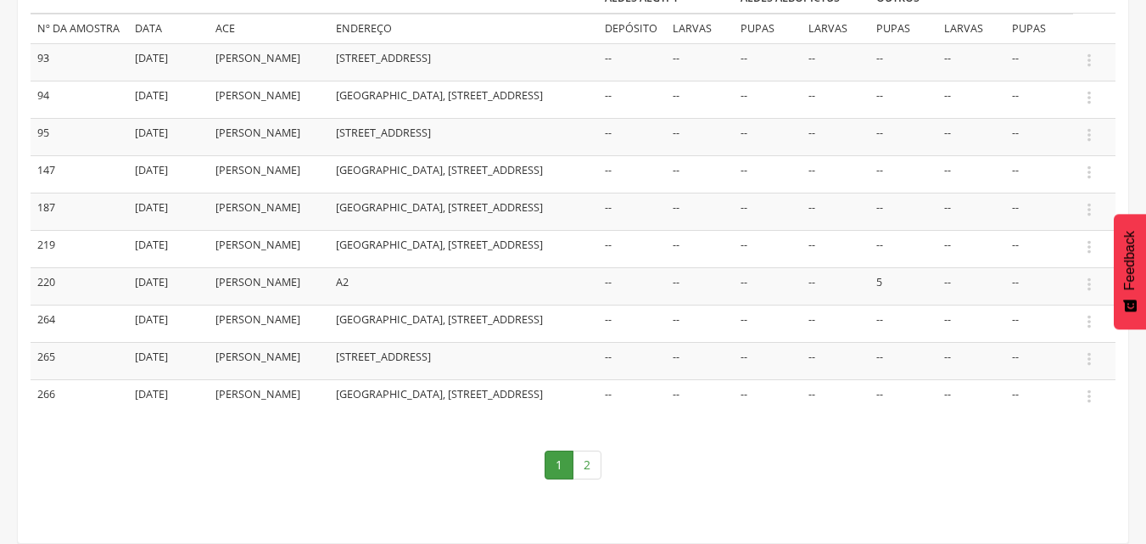
scroll to position [0, 0]
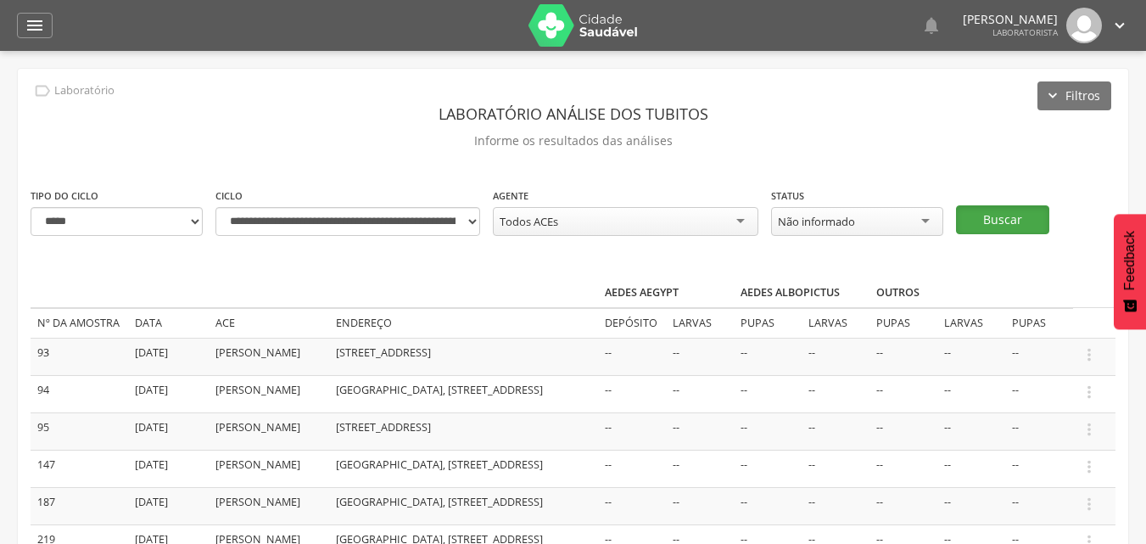
click at [979, 225] on button "Buscar" at bounding box center [1002, 219] width 93 height 29
click at [185, 218] on select "**********" at bounding box center [117, 221] width 172 height 29
select select "*"
click at [31, 207] on select "**********" at bounding box center [117, 221] width 172 height 29
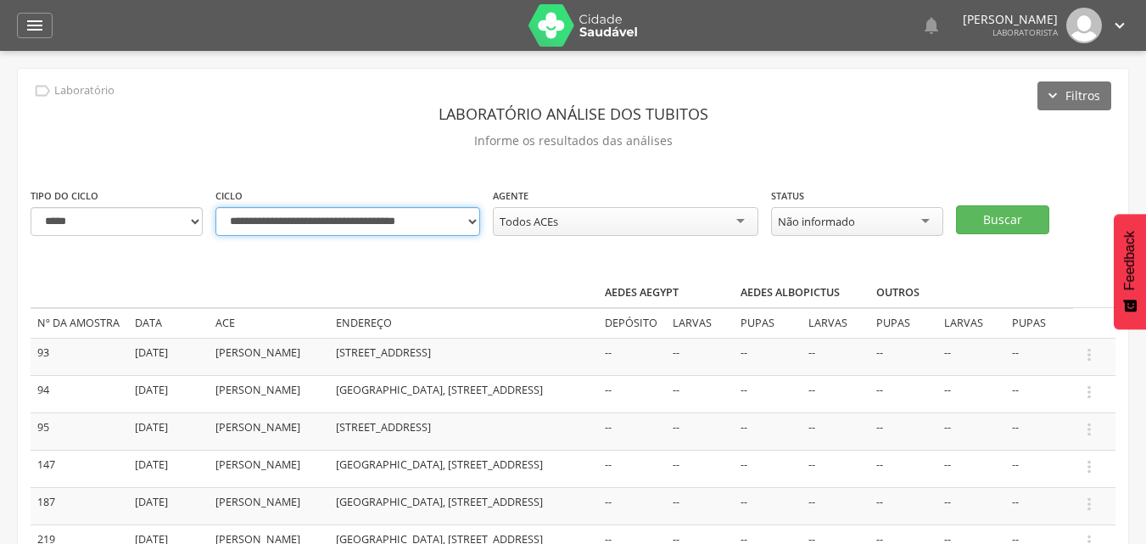
click at [475, 224] on select "**********" at bounding box center [347, 221] width 265 height 29
click at [215, 207] on select "**********" at bounding box center [347, 221] width 265 height 29
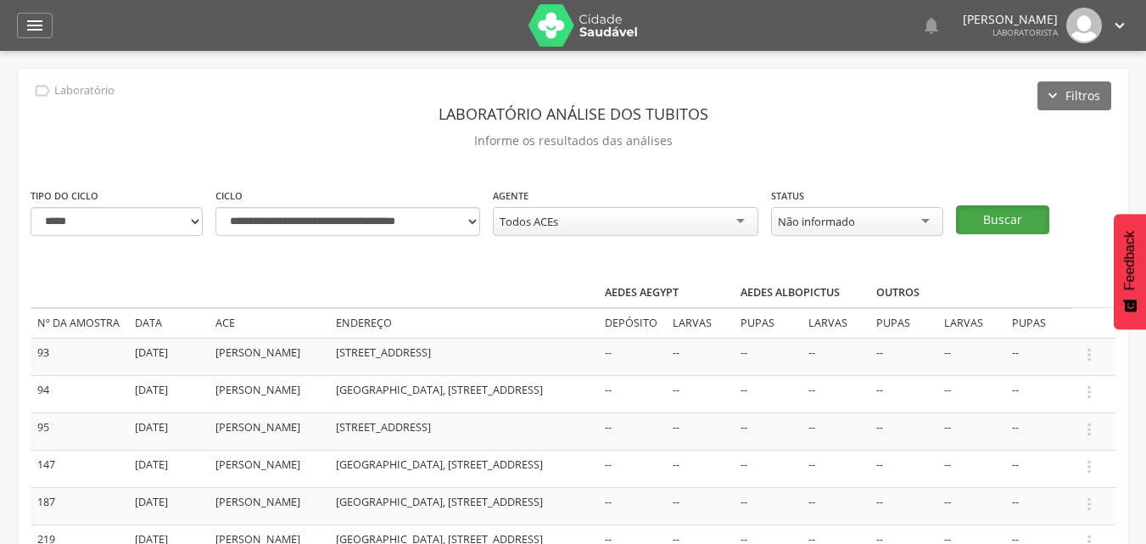
click at [978, 221] on button "Buscar" at bounding box center [1002, 219] width 93 height 29
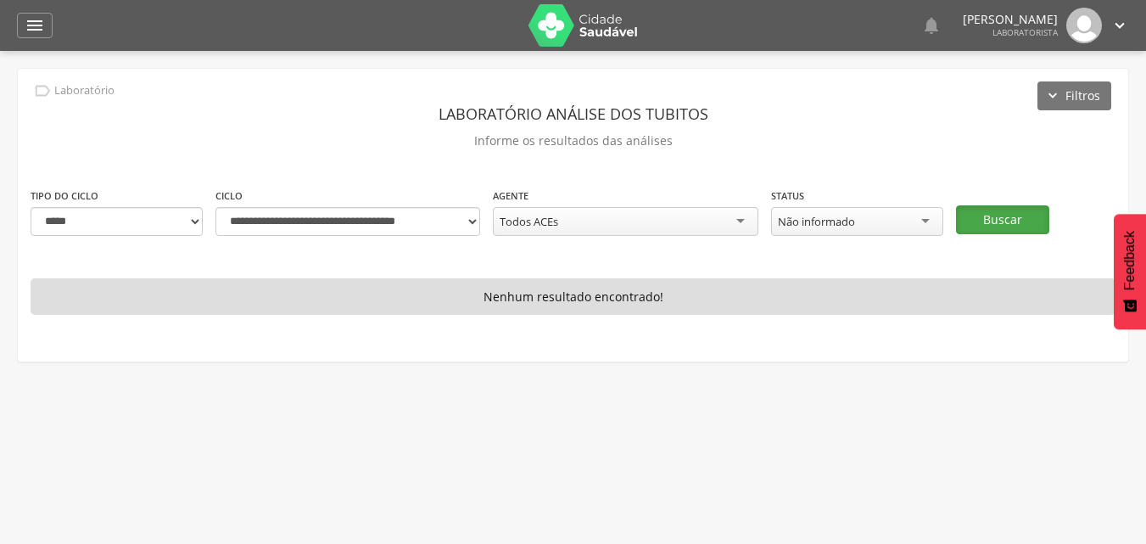
click at [990, 222] on button "Buscar" at bounding box center [1002, 219] width 93 height 29
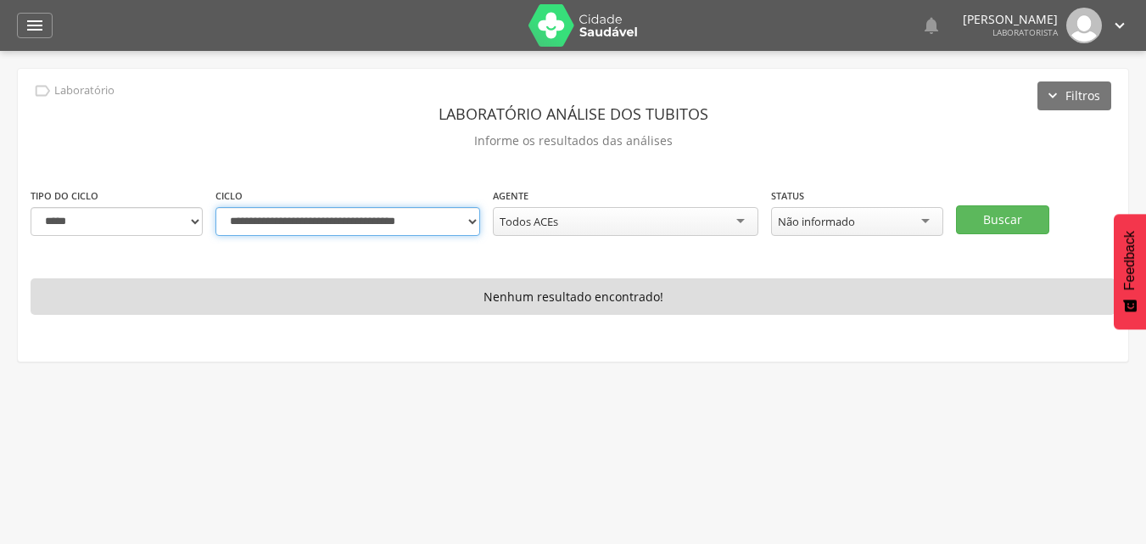
click at [473, 222] on select "**********" at bounding box center [347, 221] width 265 height 29
click at [215, 207] on select "**********" at bounding box center [347, 221] width 265 height 29
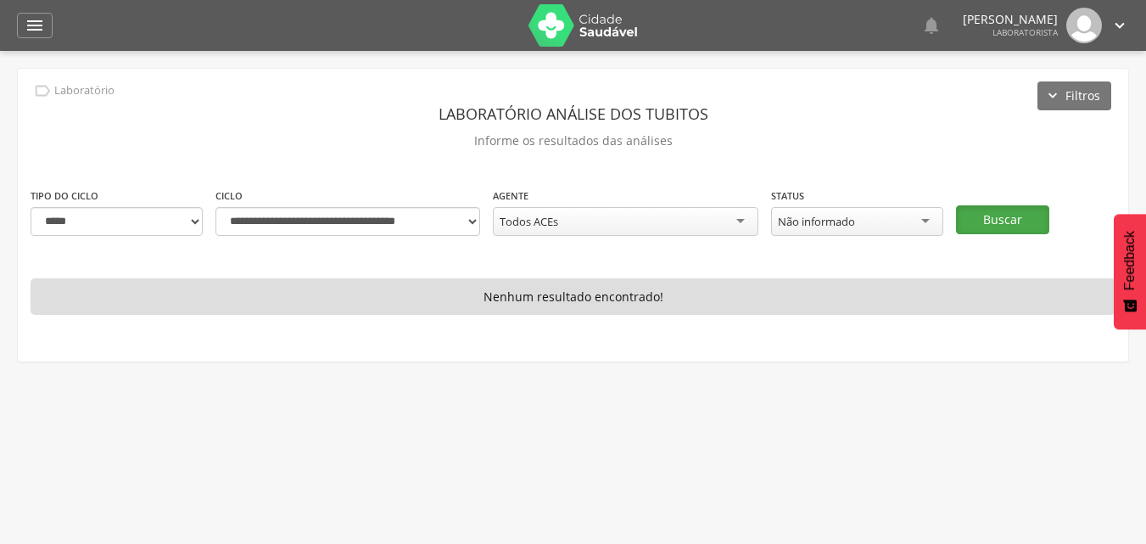
click at [1013, 217] on button "Buscar" at bounding box center [1002, 219] width 93 height 29
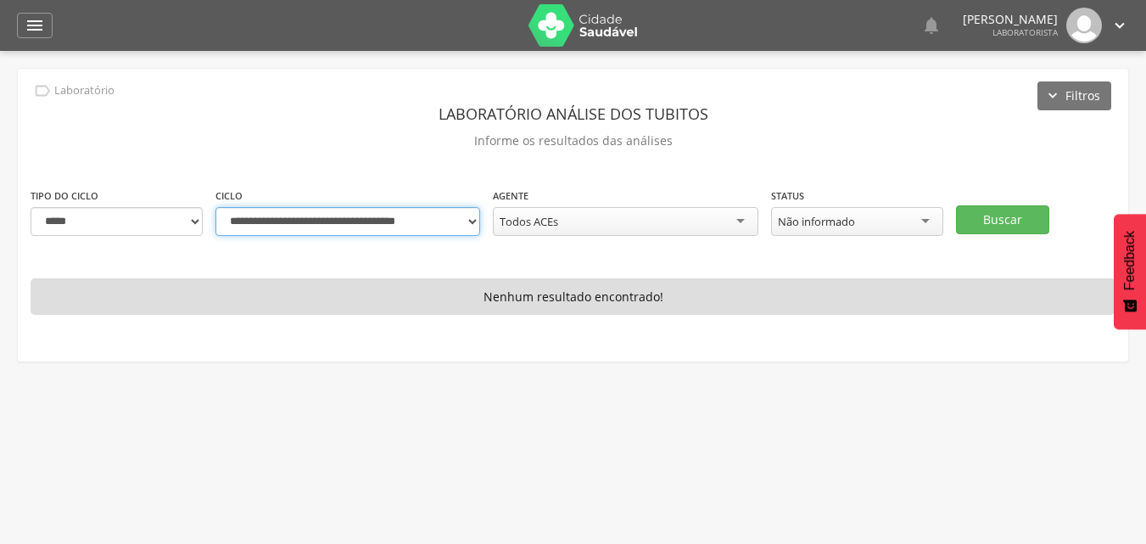
click at [471, 226] on select "**********" at bounding box center [347, 221] width 265 height 29
select select "**********"
click at [215, 207] on select "**********" at bounding box center [347, 221] width 265 height 29
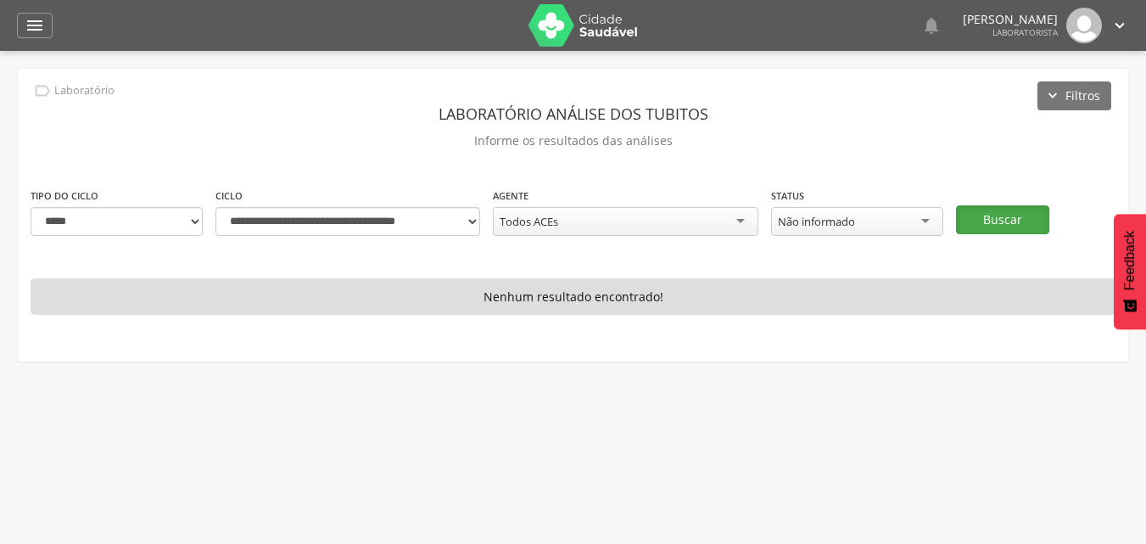
click at [999, 221] on button "Buscar" at bounding box center [1002, 219] width 93 height 29
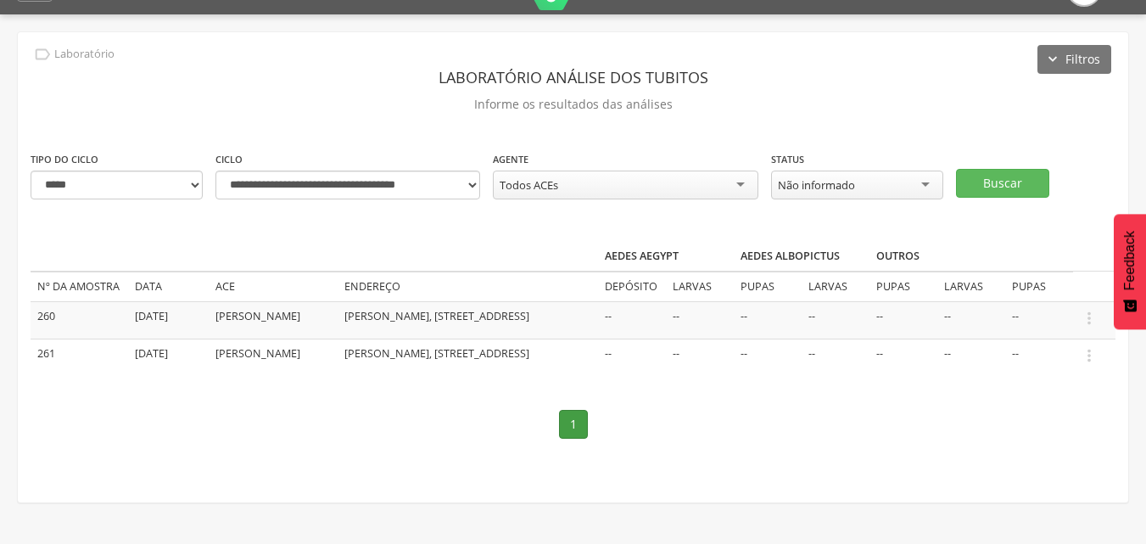
scroll to position [51, 0]
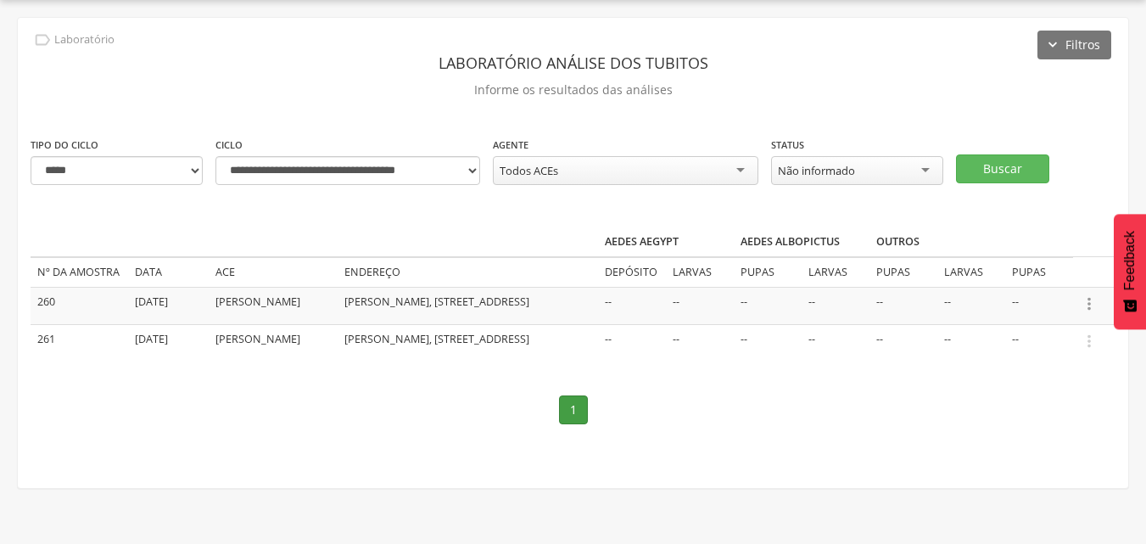
click at [1090, 311] on icon "" at bounding box center [1089, 303] width 19 height 19
click at [1024, 281] on link "Informar resultado" at bounding box center [1031, 275] width 134 height 21
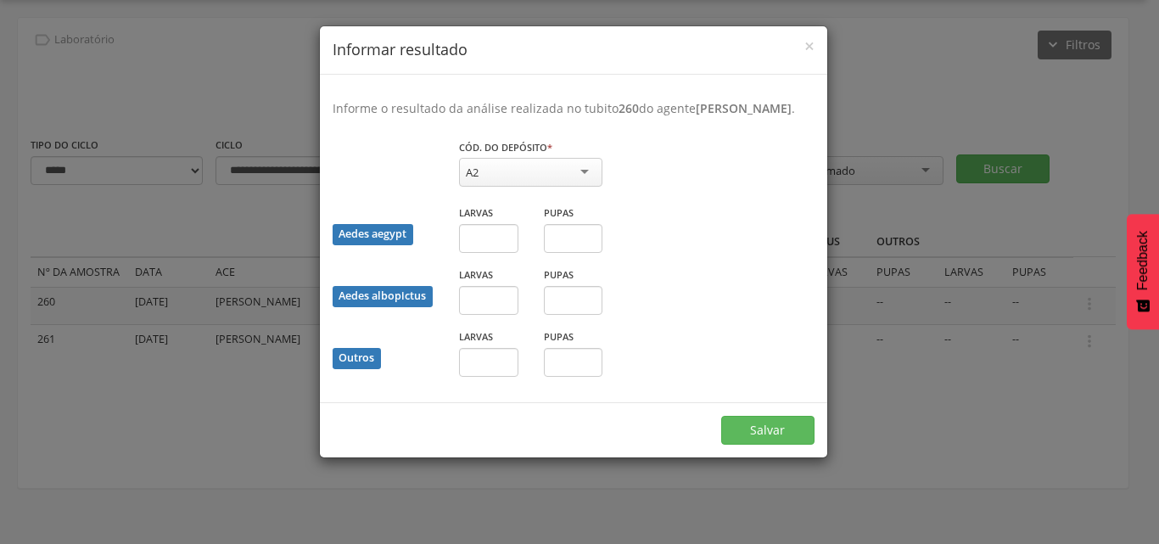
click at [591, 187] on div "A2" at bounding box center [530, 172] width 143 height 29
click at [478, 248] on input "text" at bounding box center [488, 238] width 59 height 29
type input "*"
click at [753, 445] on button "Salvar" at bounding box center [767, 430] width 93 height 29
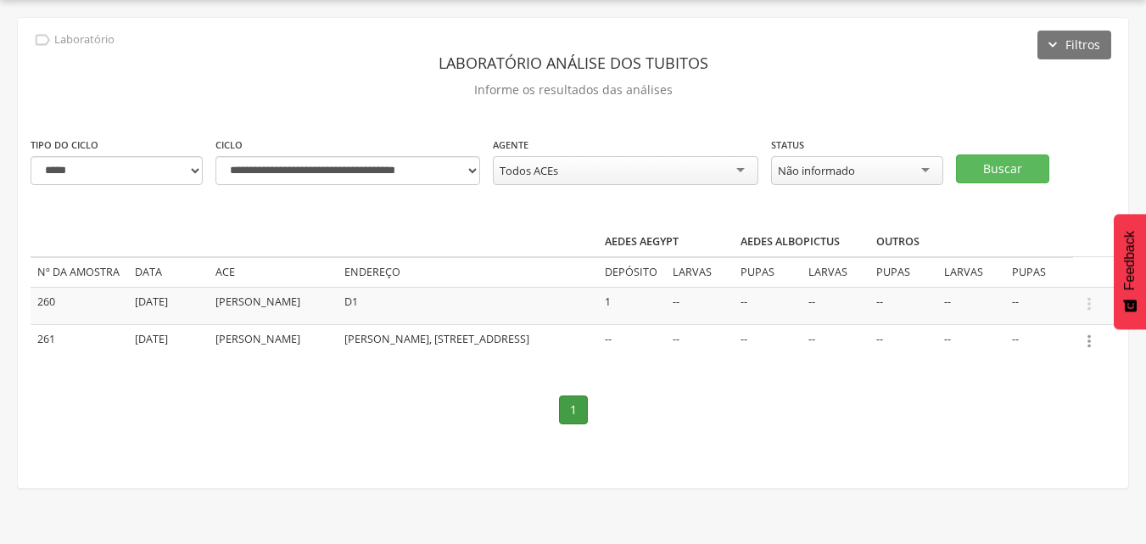
click at [1087, 344] on icon "" at bounding box center [1089, 341] width 19 height 19
click at [1027, 308] on link "Informar resultado" at bounding box center [1031, 312] width 134 height 21
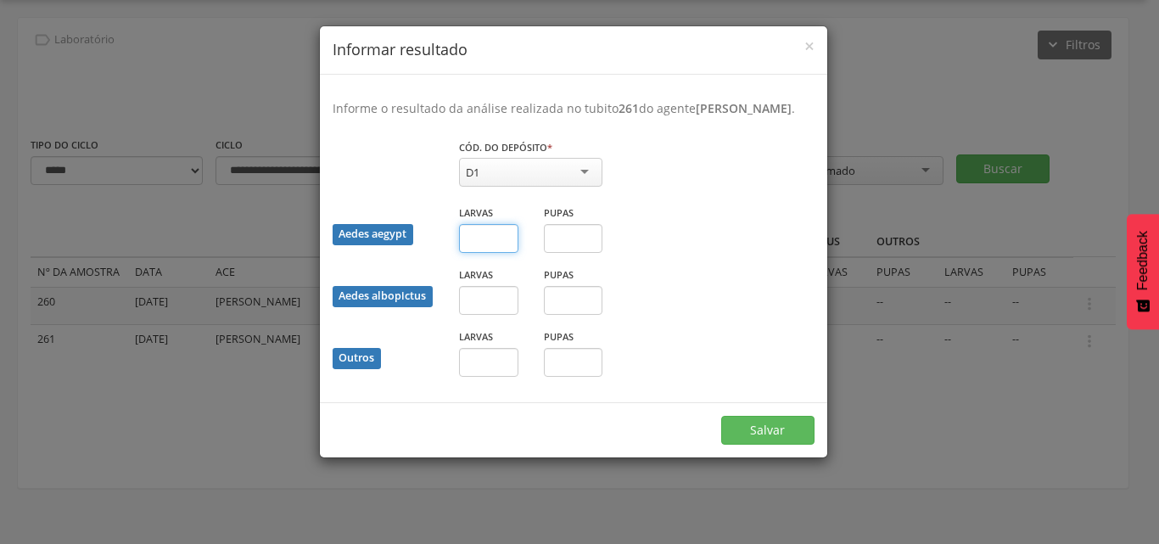
click at [476, 253] on input "text" at bounding box center [488, 238] width 59 height 29
type input "**"
click at [776, 445] on button "Salvar" at bounding box center [767, 430] width 93 height 29
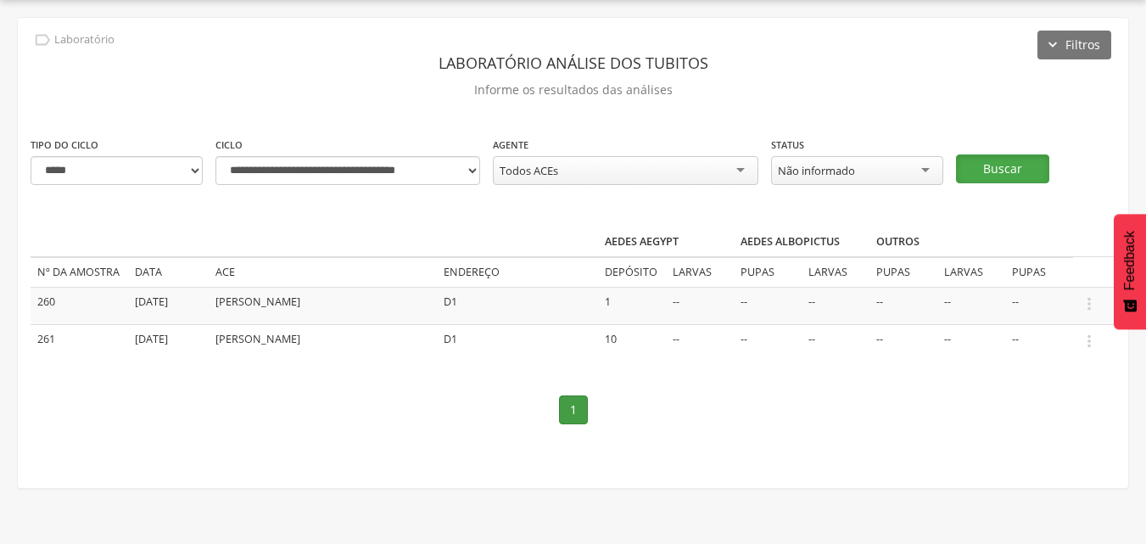
click at [984, 175] on button "Buscar" at bounding box center [1002, 168] width 93 height 29
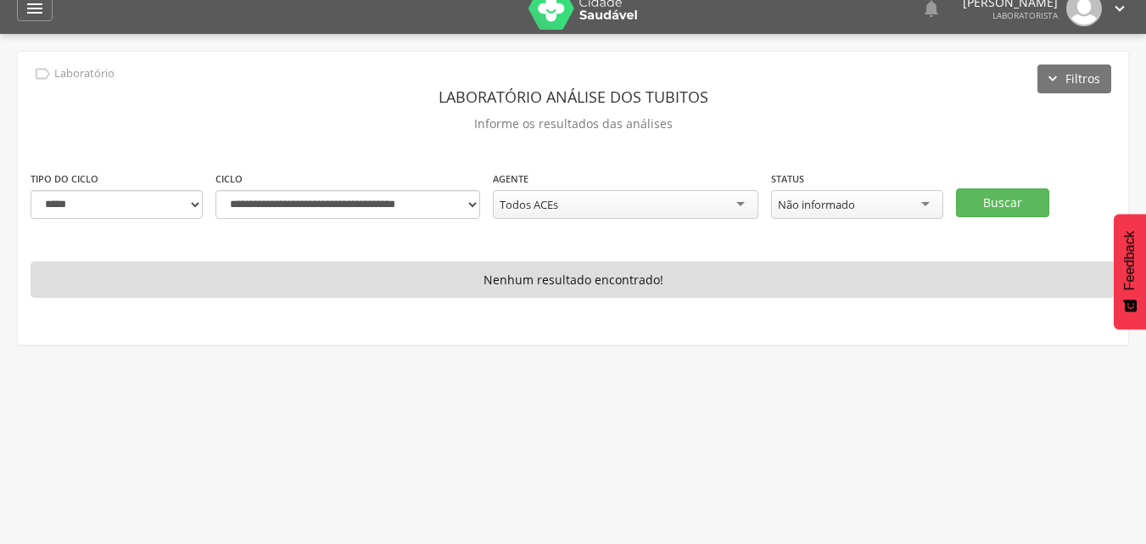
scroll to position [0, 0]
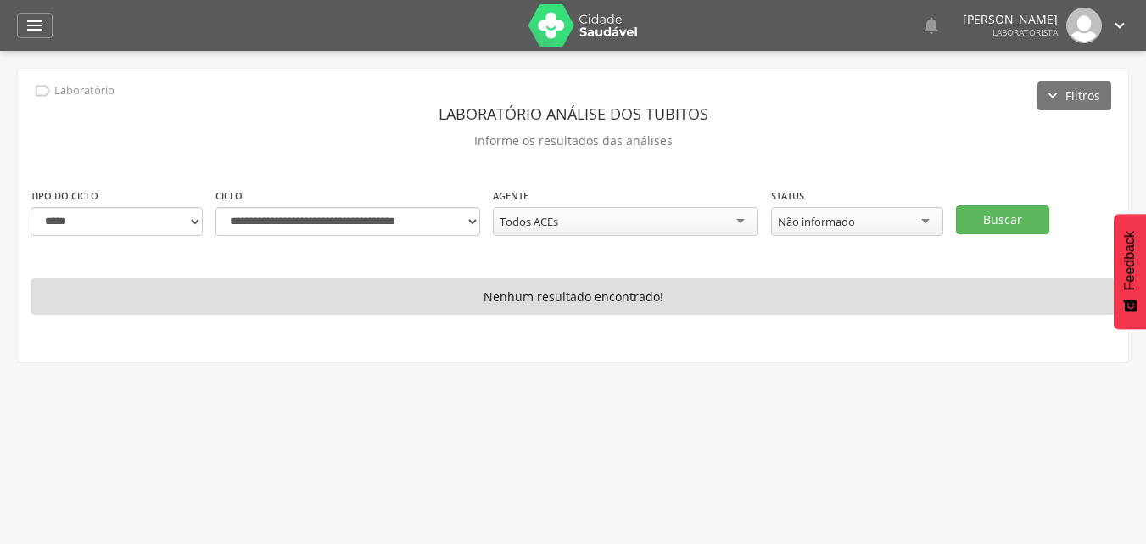
click at [1117, 33] on icon "" at bounding box center [1119, 25] width 19 height 19
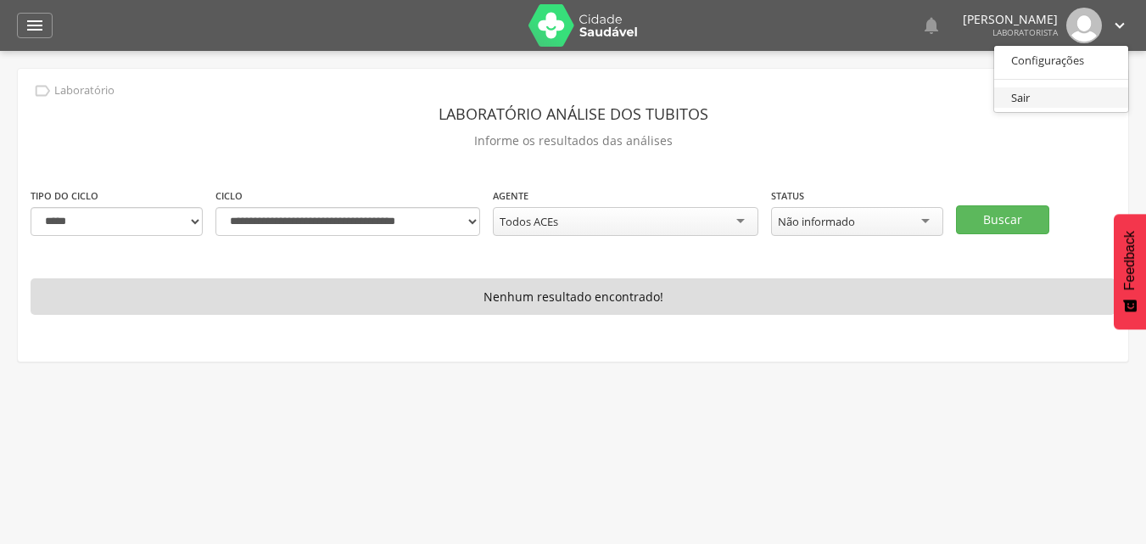
click at [1019, 99] on link "Sair" at bounding box center [1061, 97] width 134 height 21
